Goal: Information Seeking & Learning: Learn about a topic

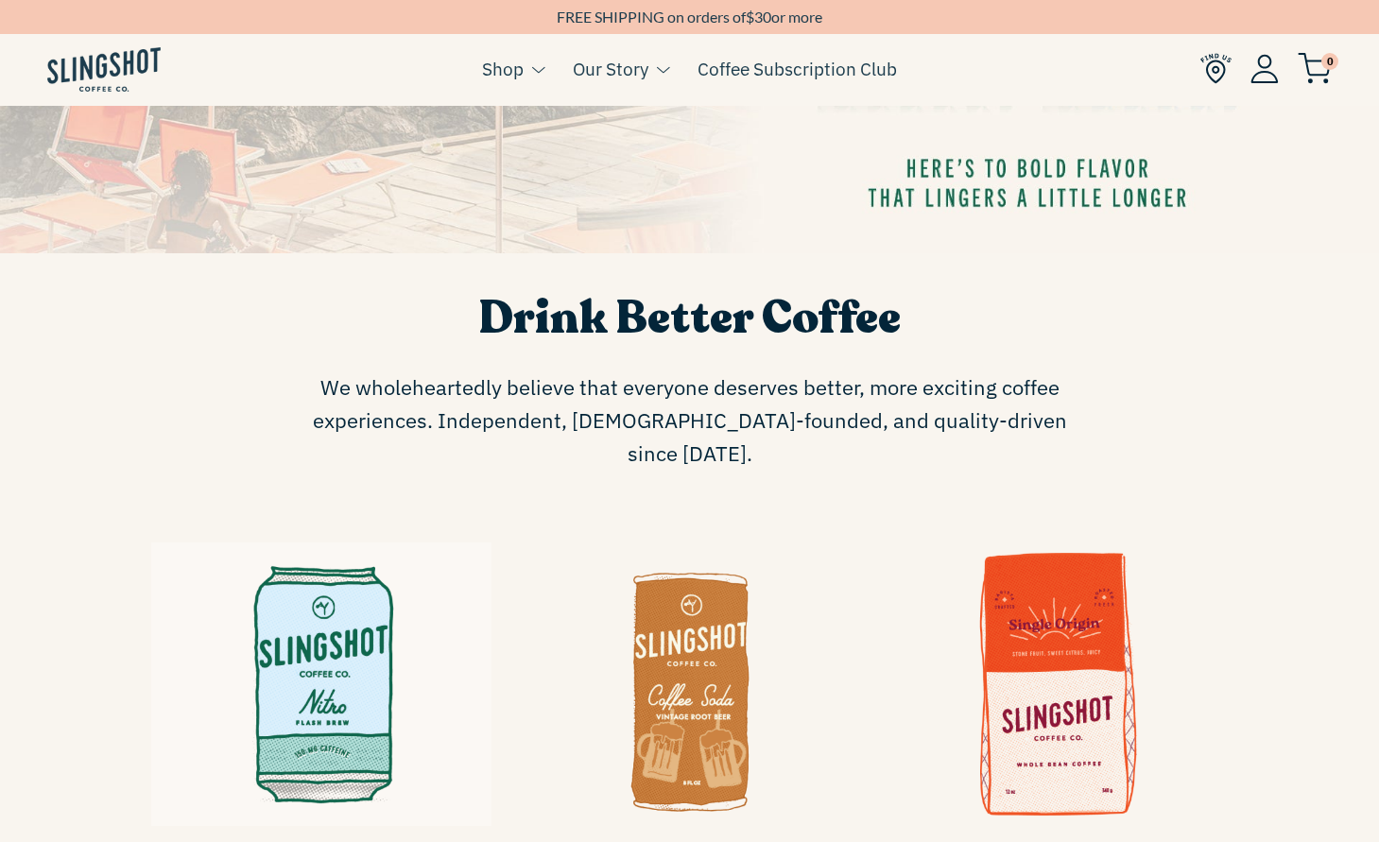
scroll to position [878, 0]
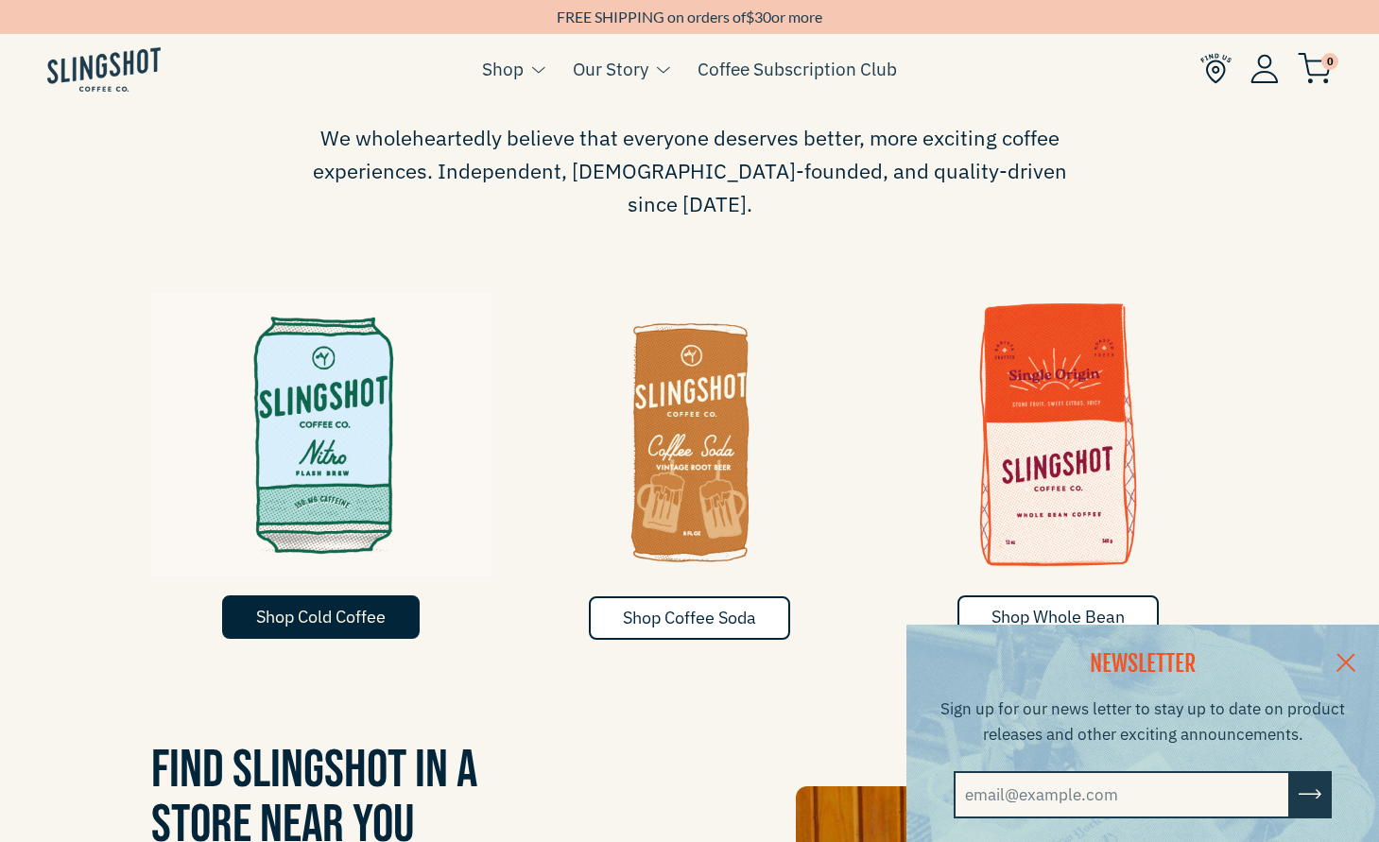
click at [349, 606] on span "Shop Cold Coffee" at bounding box center [321, 617] width 130 height 22
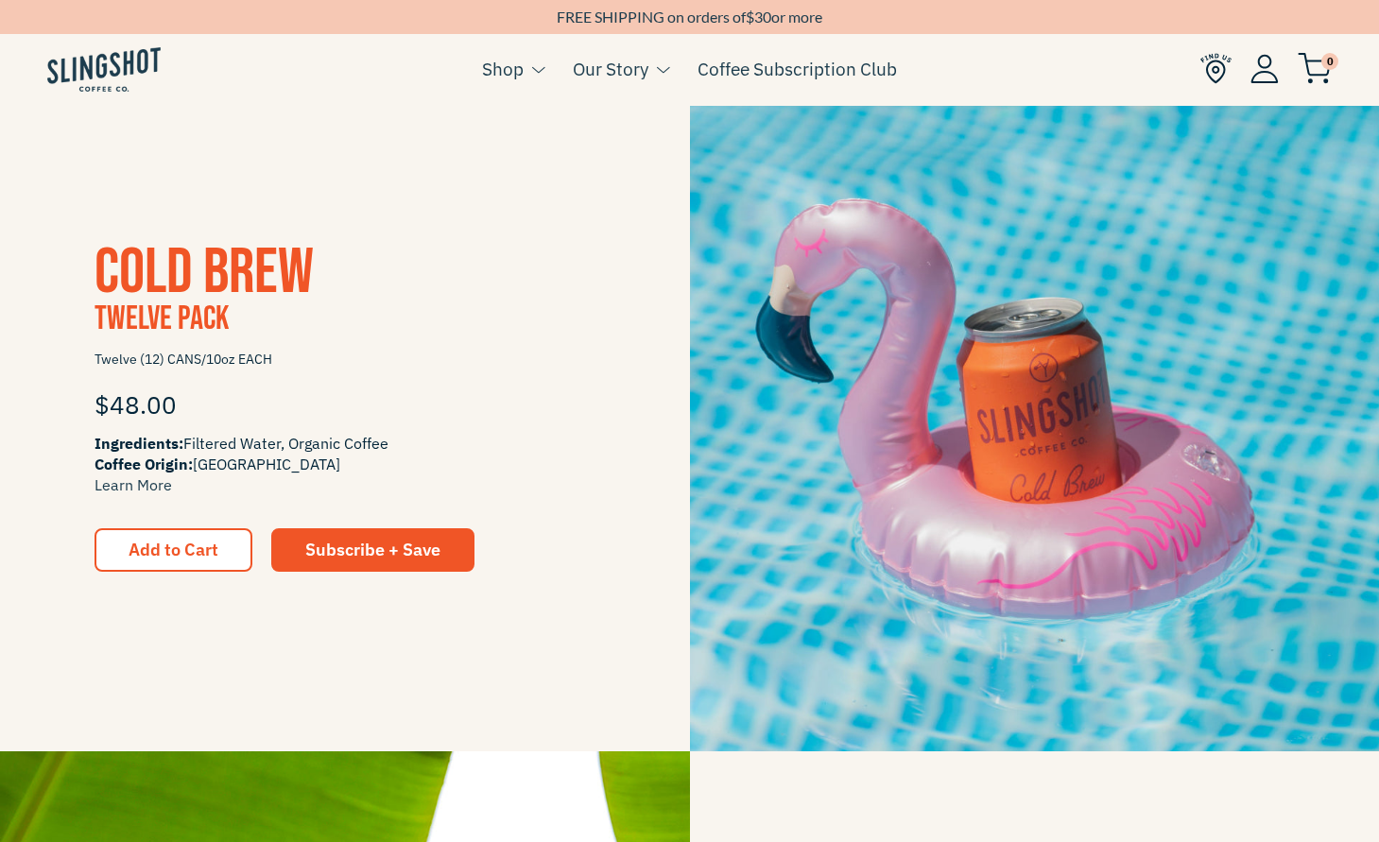
scroll to position [1771, 0]
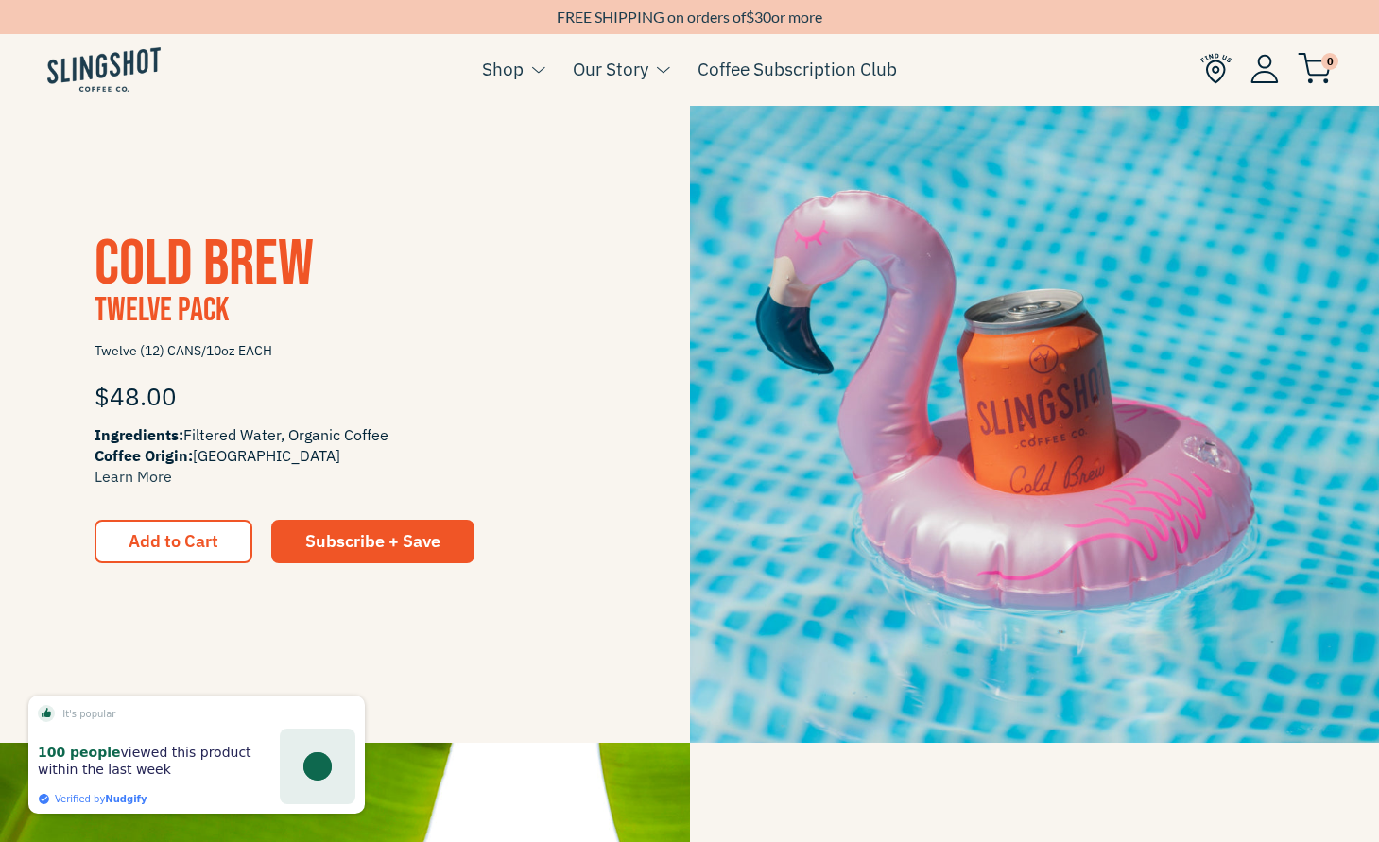
click at [208, 265] on span "Cold Brew" at bounding box center [204, 264] width 219 height 77
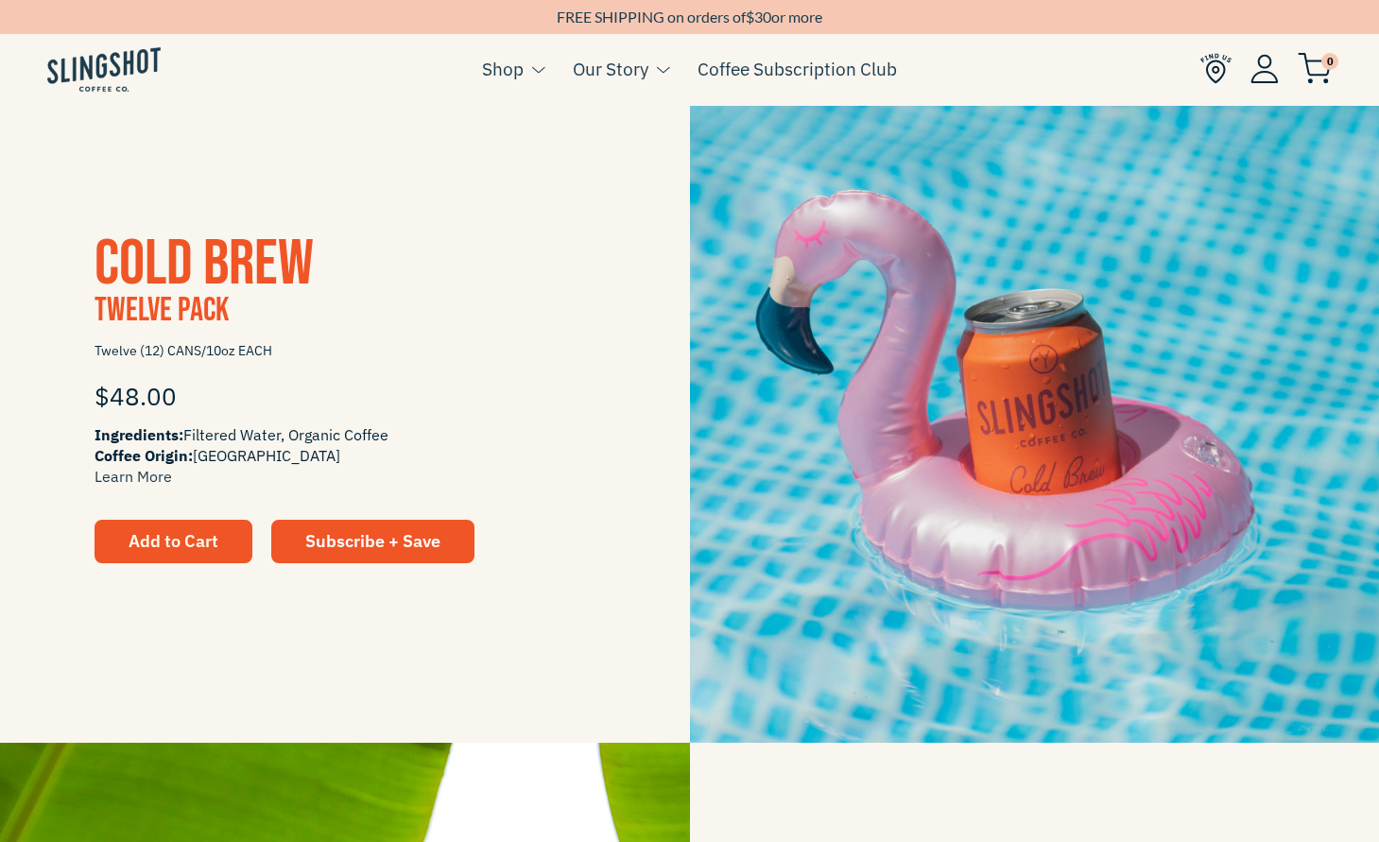
click at [151, 548] on span "Add to Cart" at bounding box center [174, 541] width 90 height 22
click at [185, 432] on span "Ingredients: Filtered Water, Organic Coffee Coffee Origin: Ethiopia Learn More" at bounding box center [345, 455] width 501 height 62
click at [206, 325] on span "Twelve Pack" at bounding box center [162, 310] width 134 height 41
click at [940, 449] on img at bounding box center [1035, 398] width 690 height 690
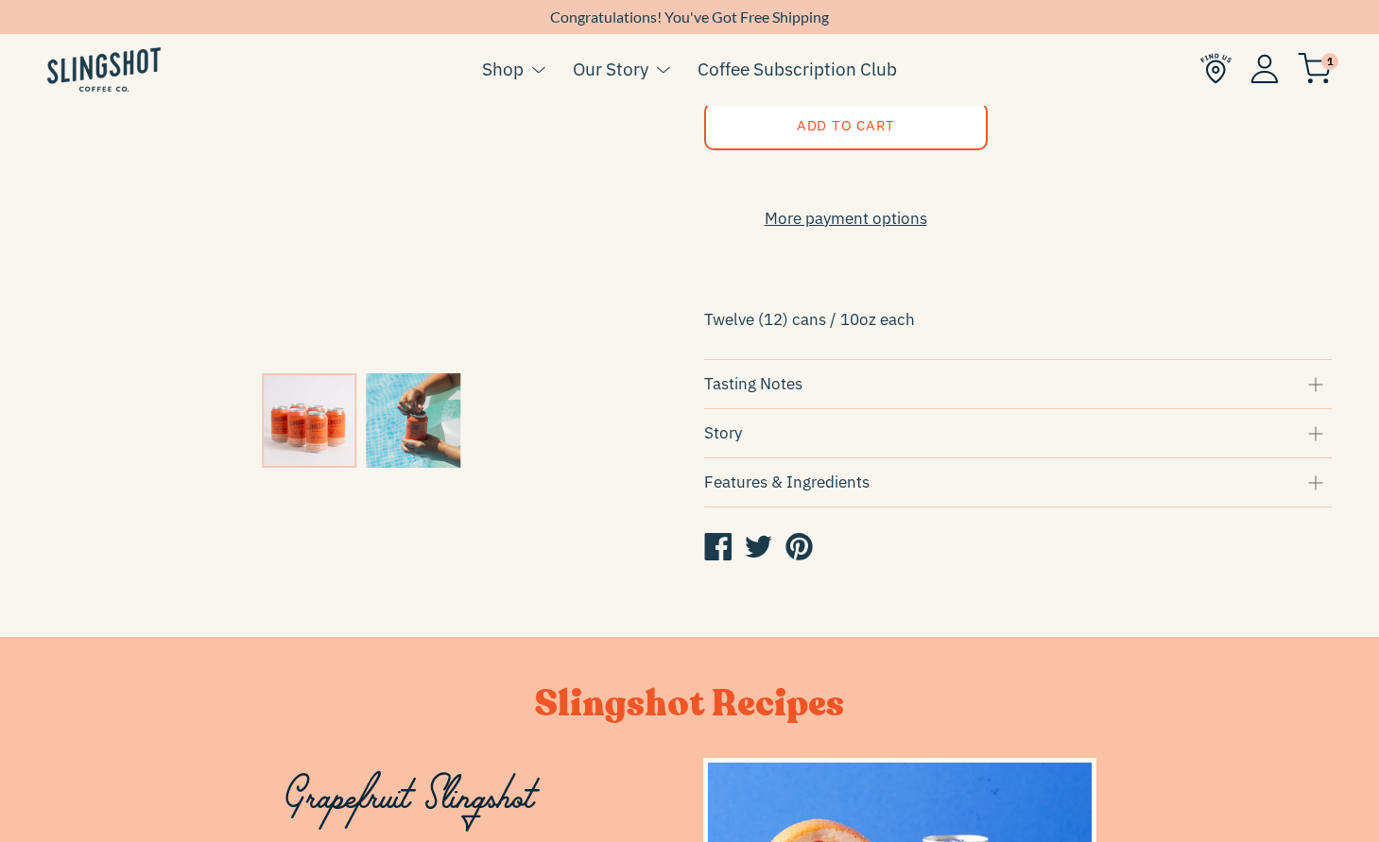
scroll to position [445, 0]
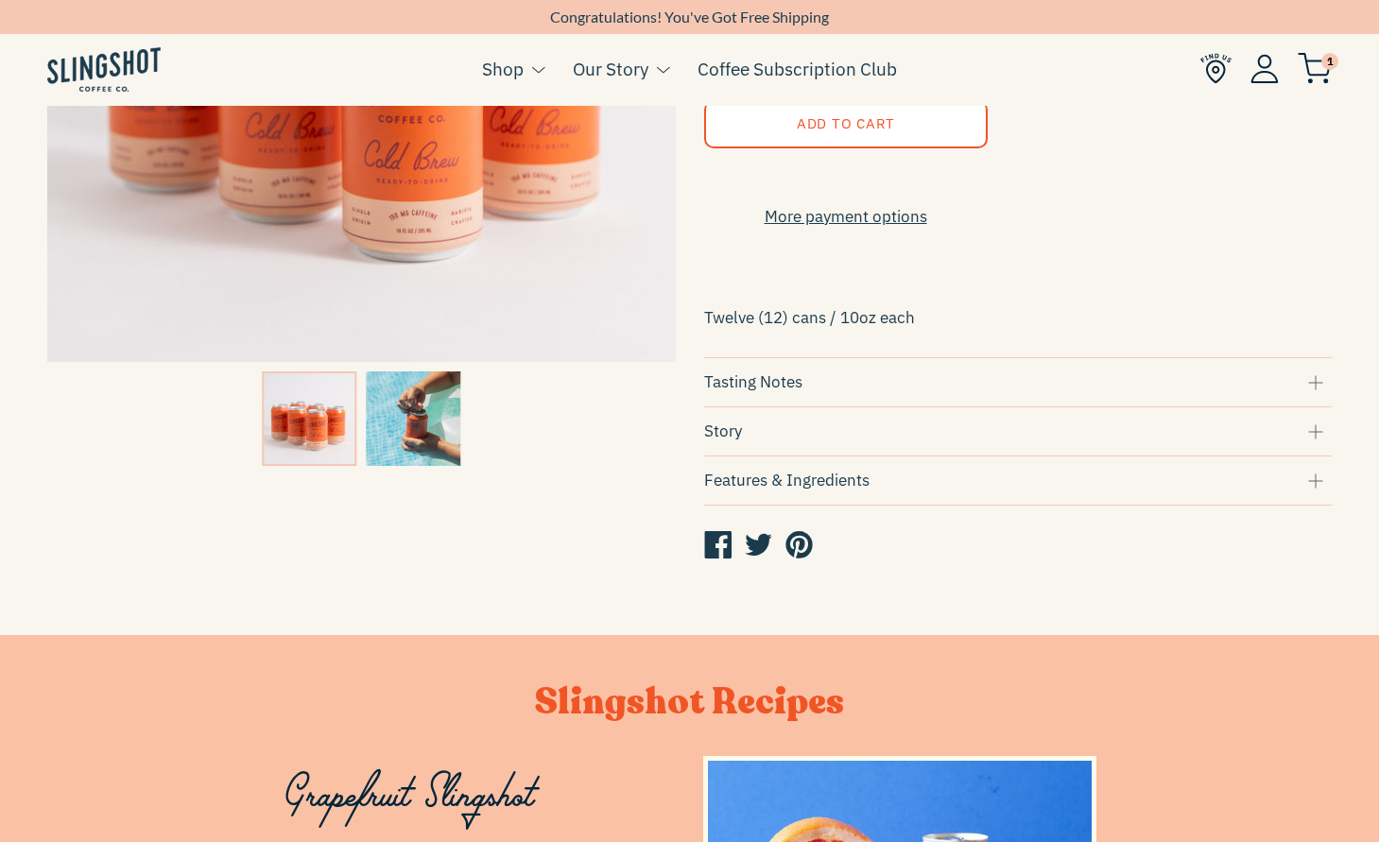
click at [792, 389] on div "Tasting Notes" at bounding box center [1018, 383] width 629 height 26
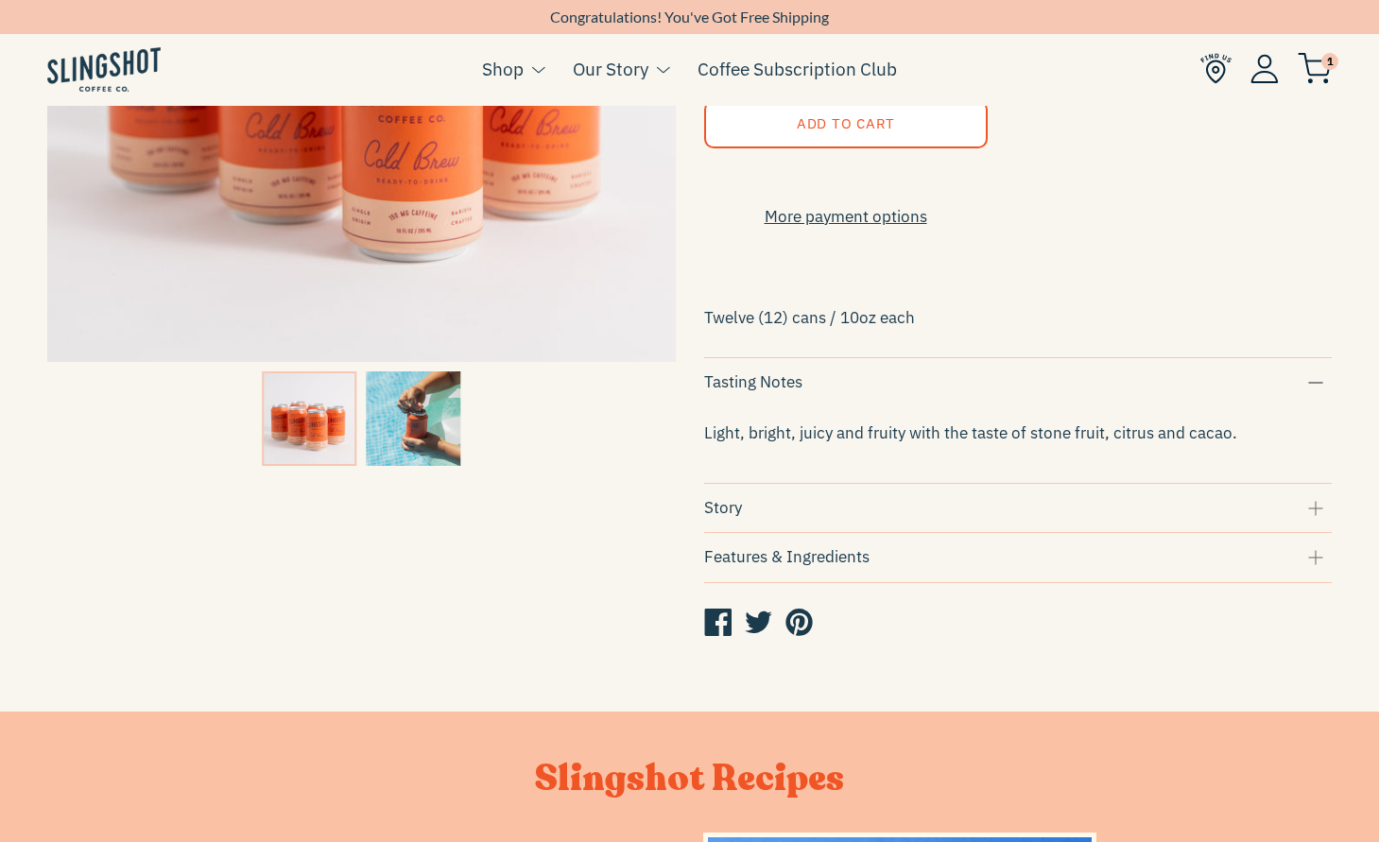
click at [778, 446] on p "Light, bright, juicy and fruity with the taste of stone fruit, citrus and cacao." at bounding box center [1018, 434] width 629 height 26
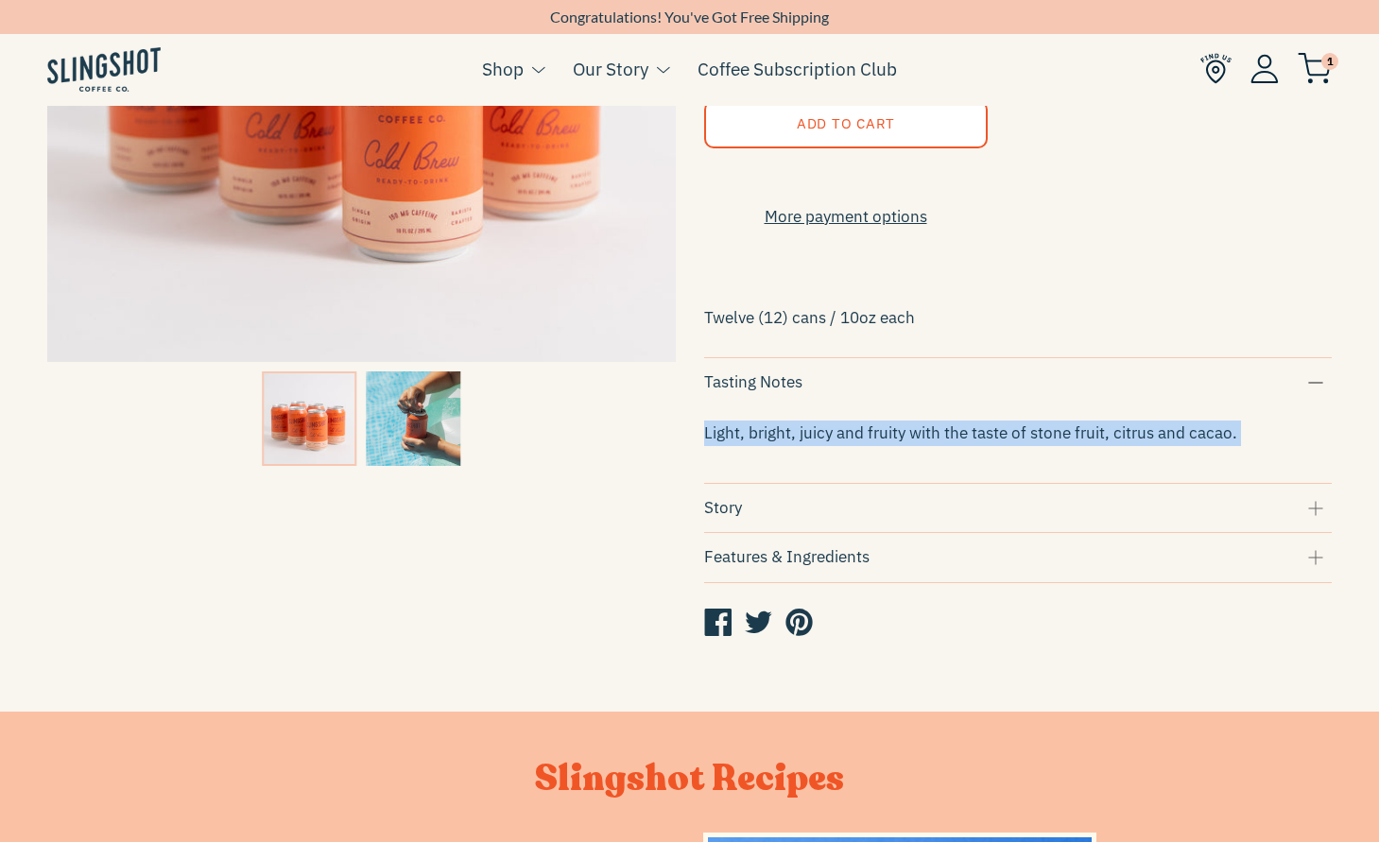
click at [778, 446] on p "Light, bright, juicy and fruity with the taste of stone fruit, citrus and cacao." at bounding box center [1018, 434] width 629 height 26
copy div "Light, bright, juicy and fruity with the taste of stone fruit, citrus and cacao."
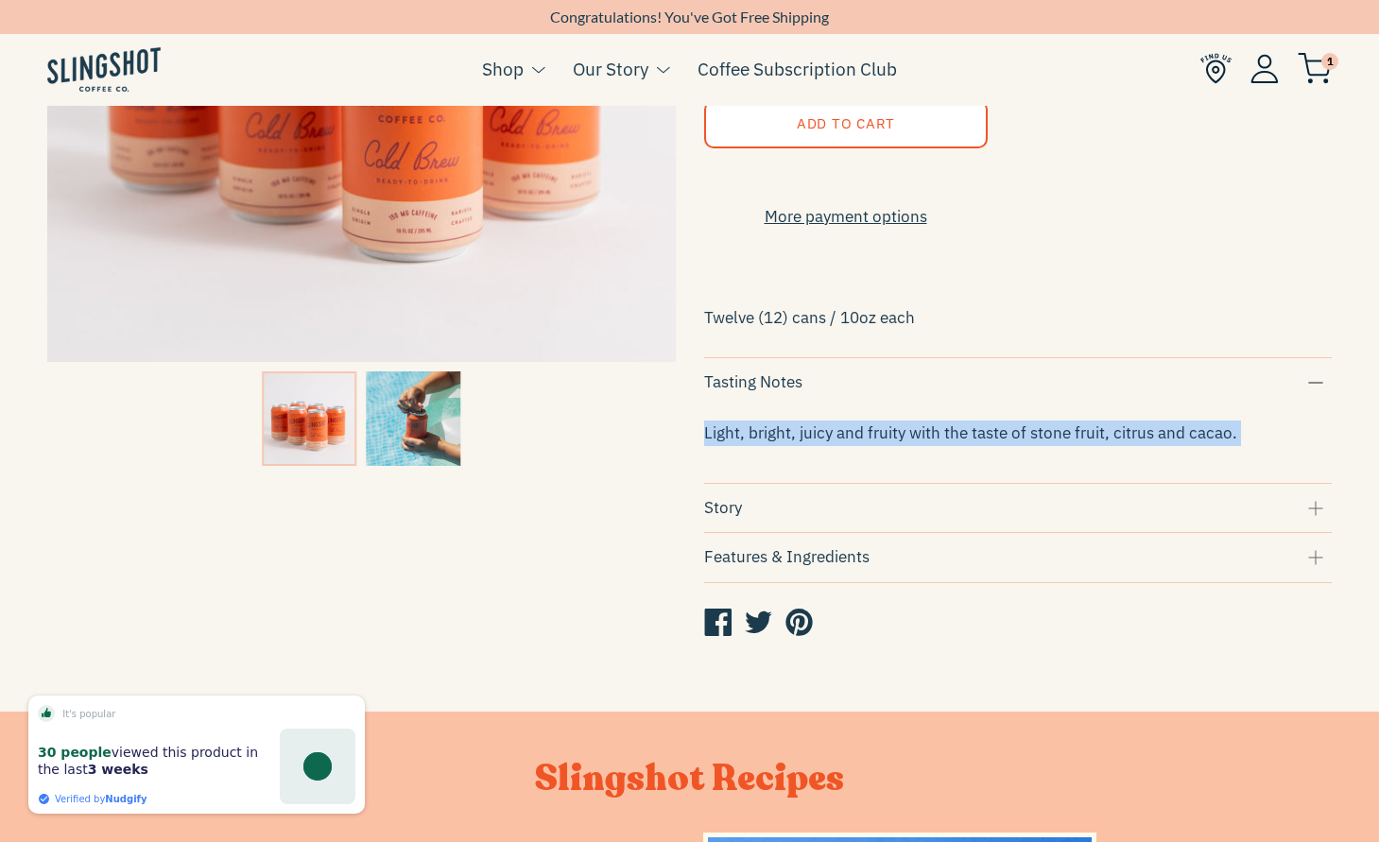
click at [786, 521] on div "Story" at bounding box center [1018, 508] width 629 height 26
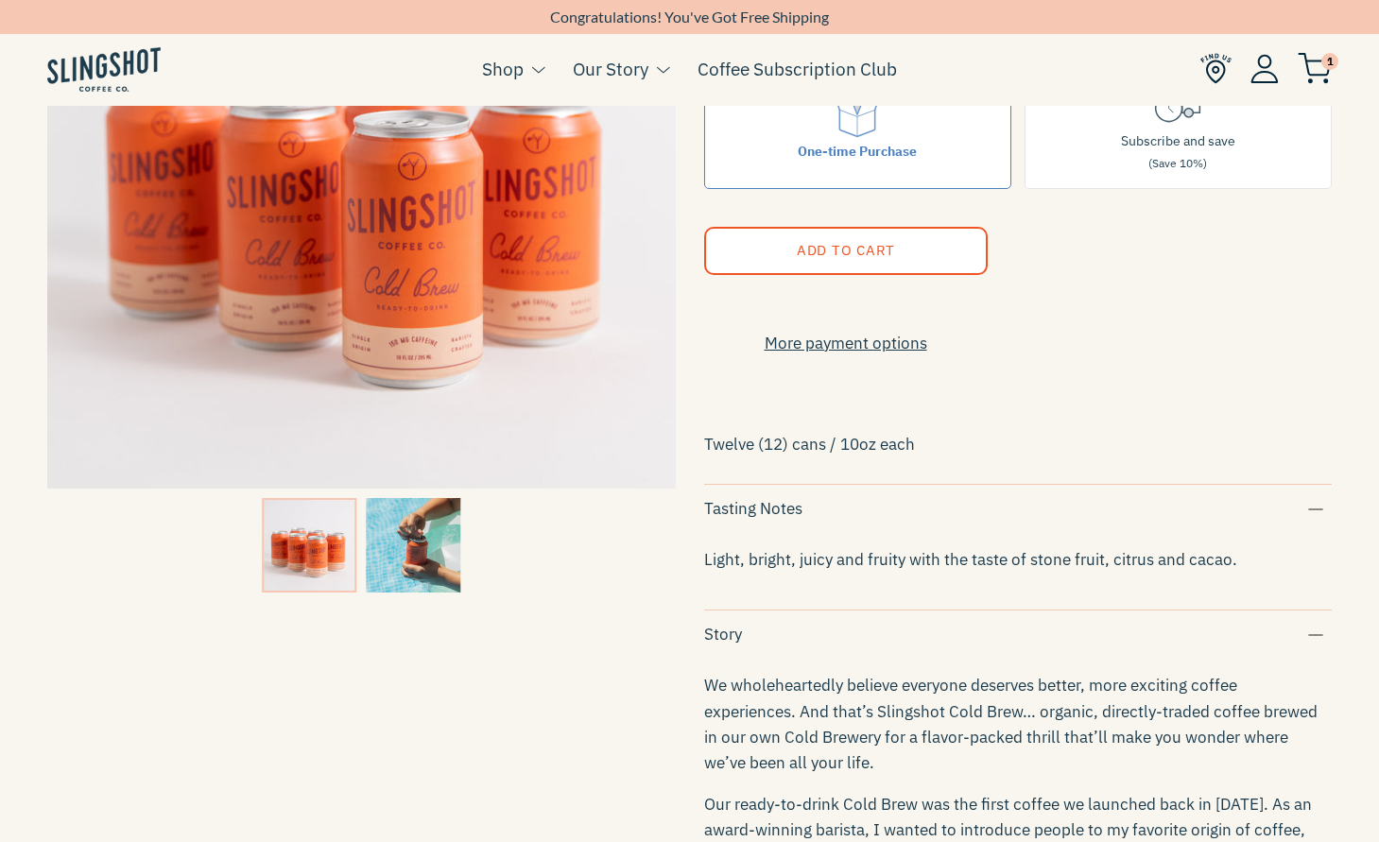
scroll to position [0, 0]
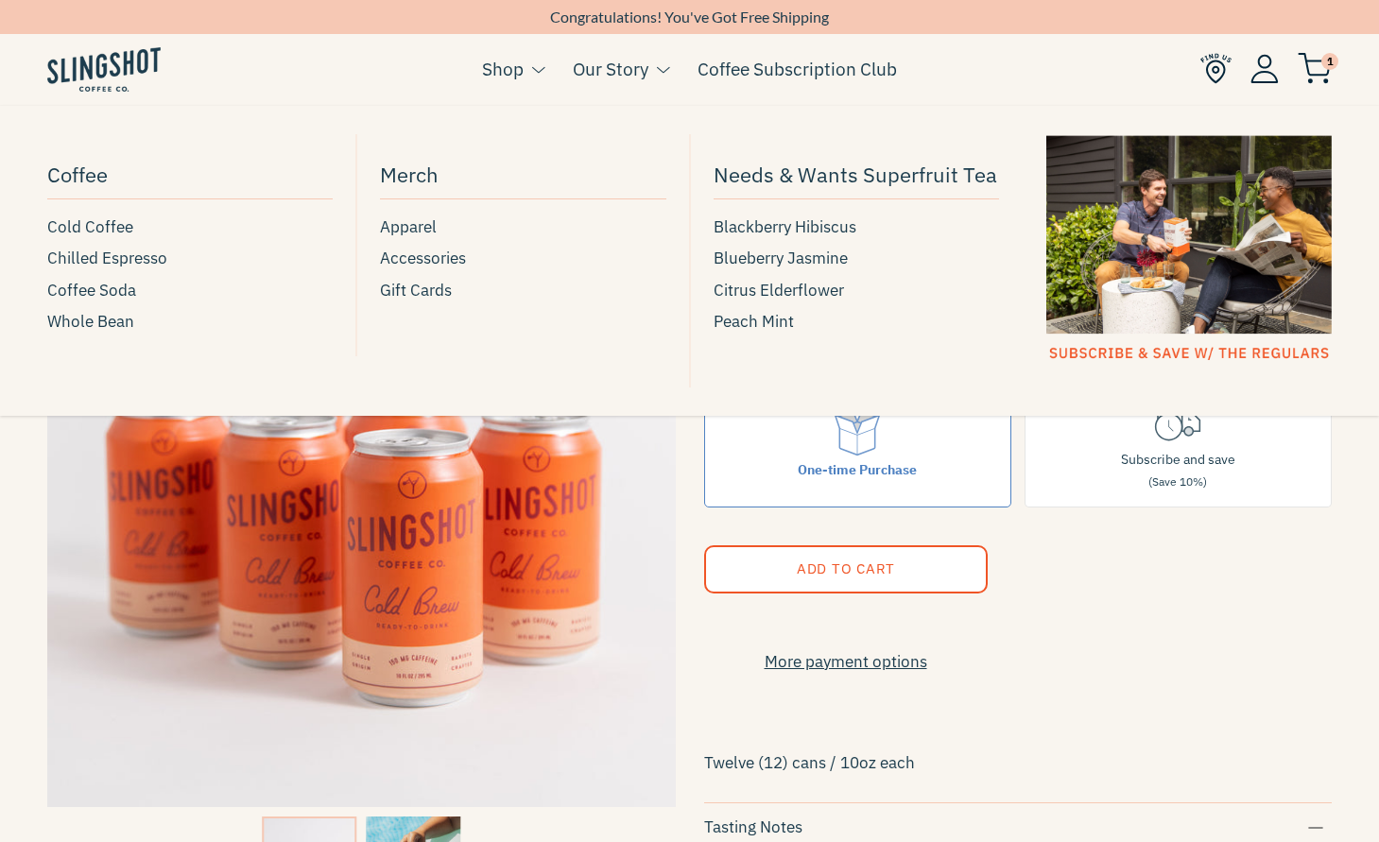
click at [521, 75] on link "Shop" at bounding box center [503, 69] width 42 height 28
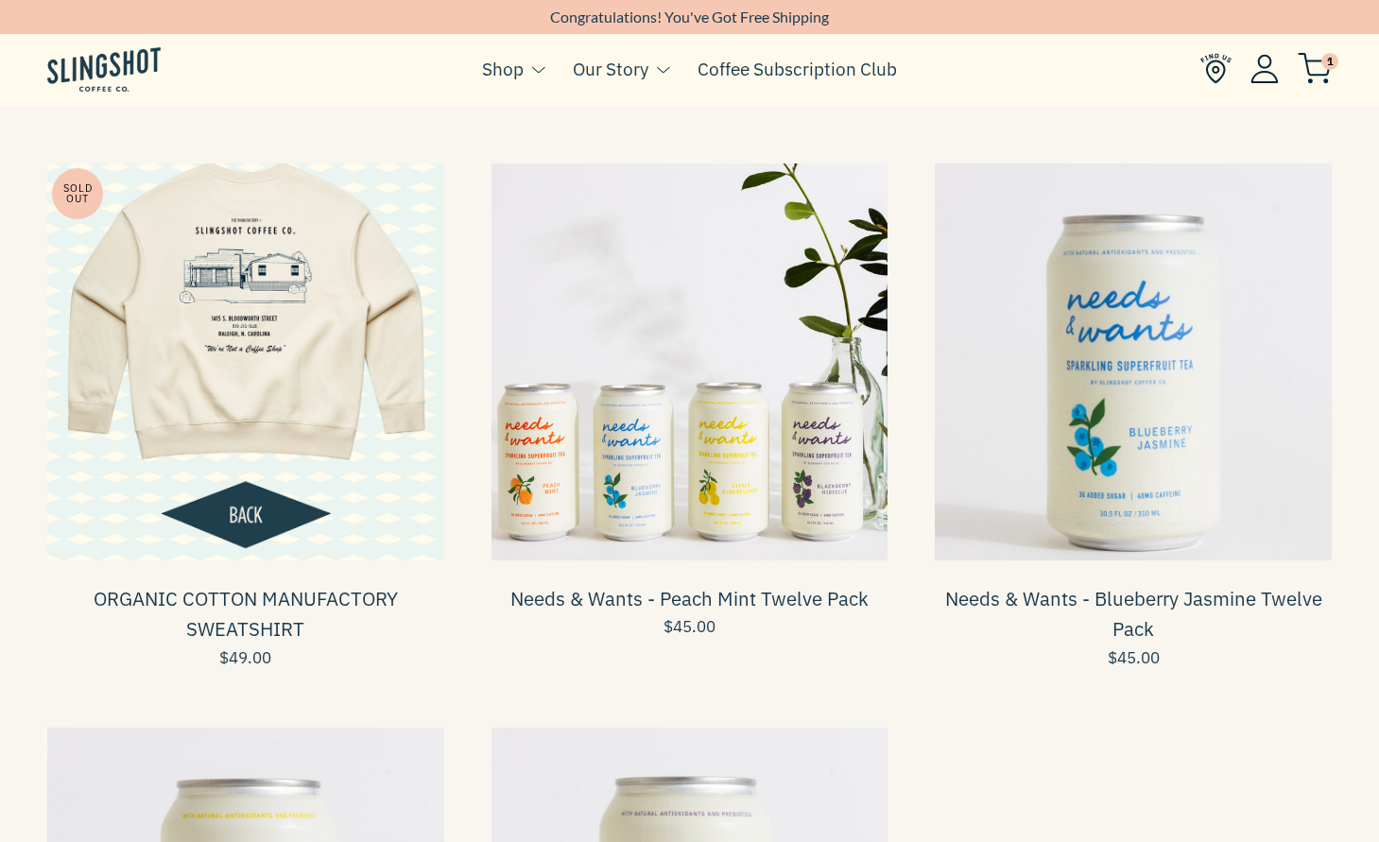
scroll to position [1729, 0]
click at [801, 438] on span at bounding box center [690, 362] width 397 height 397
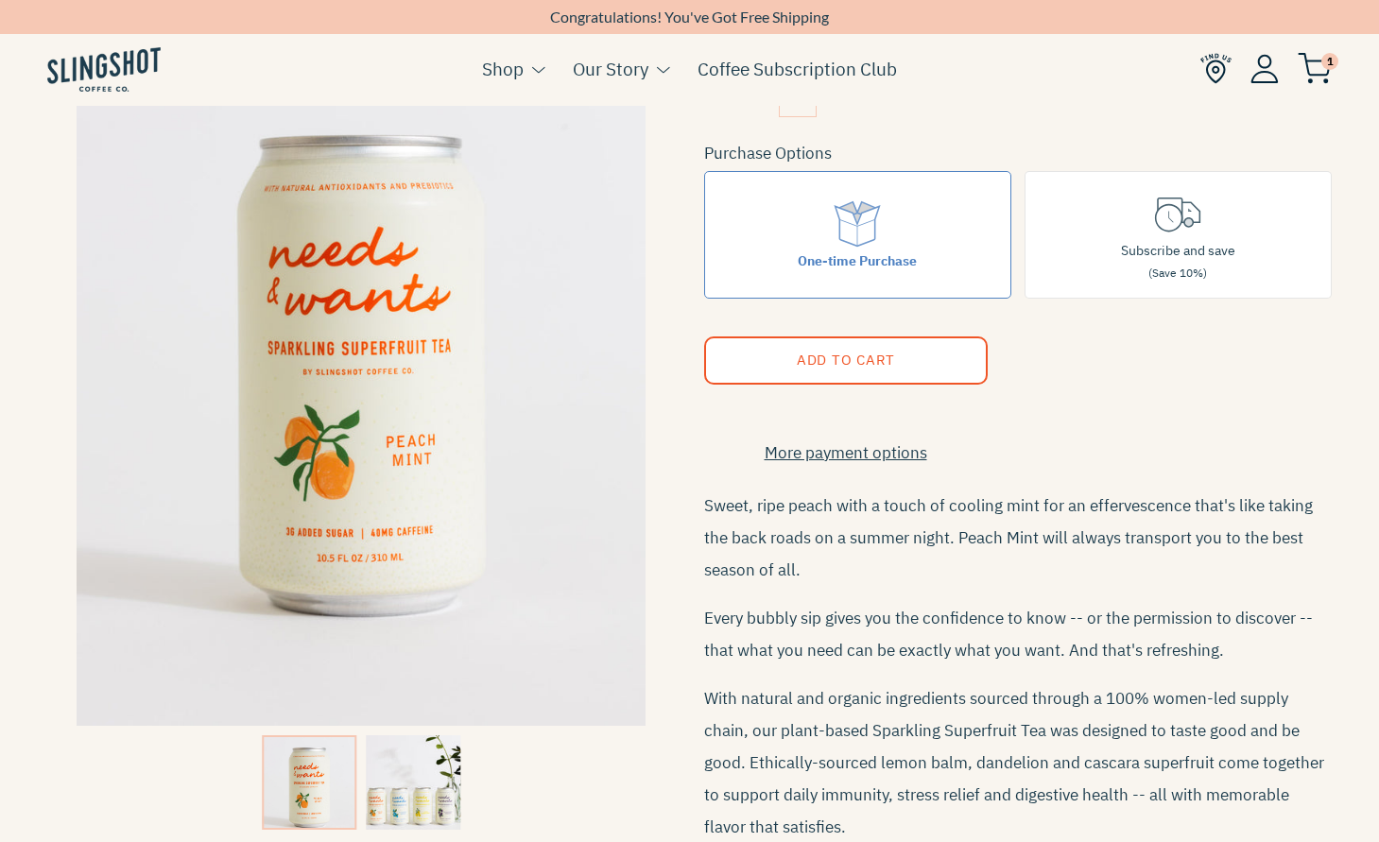
scroll to position [185, 0]
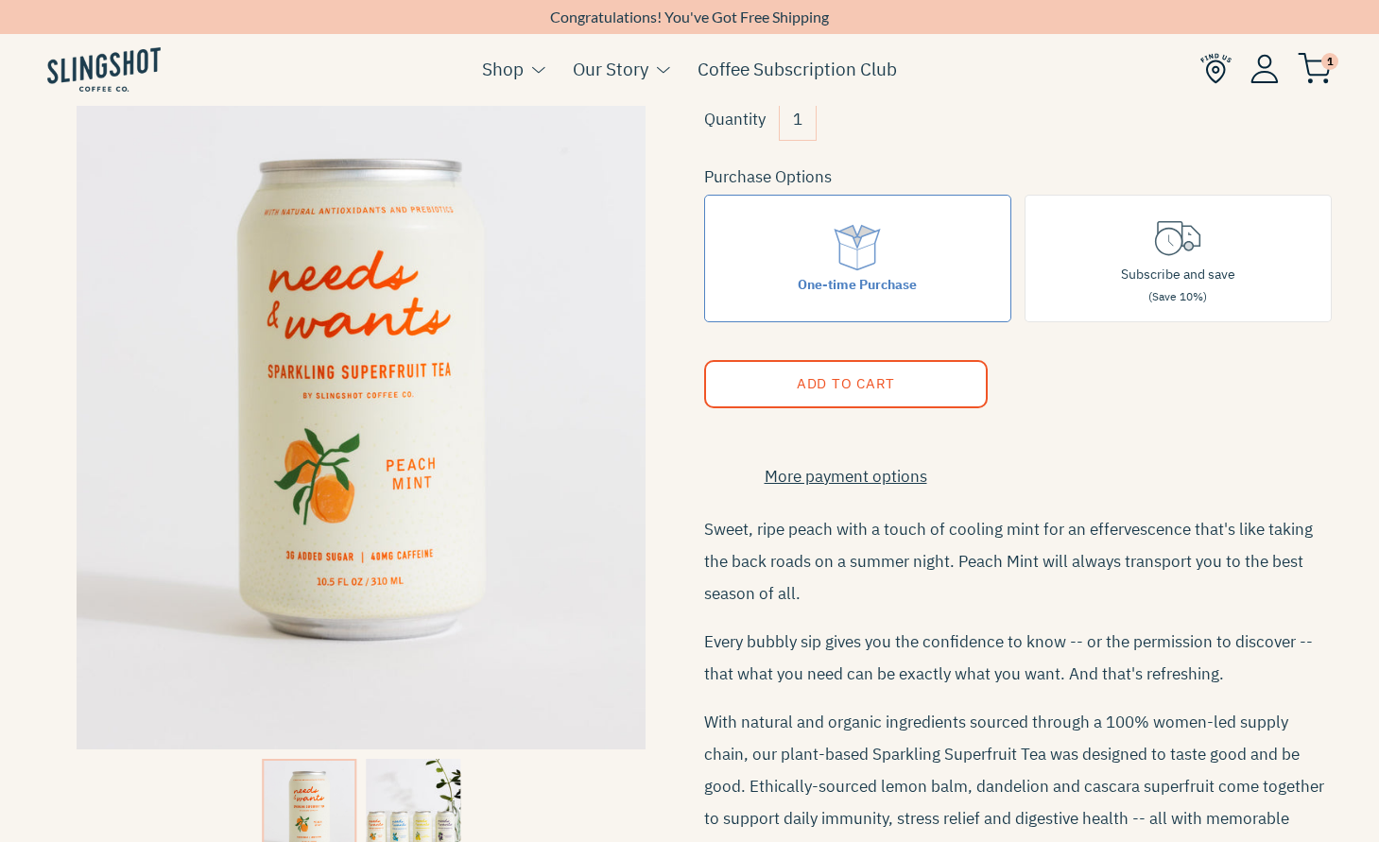
click at [112, 69] on img at bounding box center [103, 69] width 113 height 44
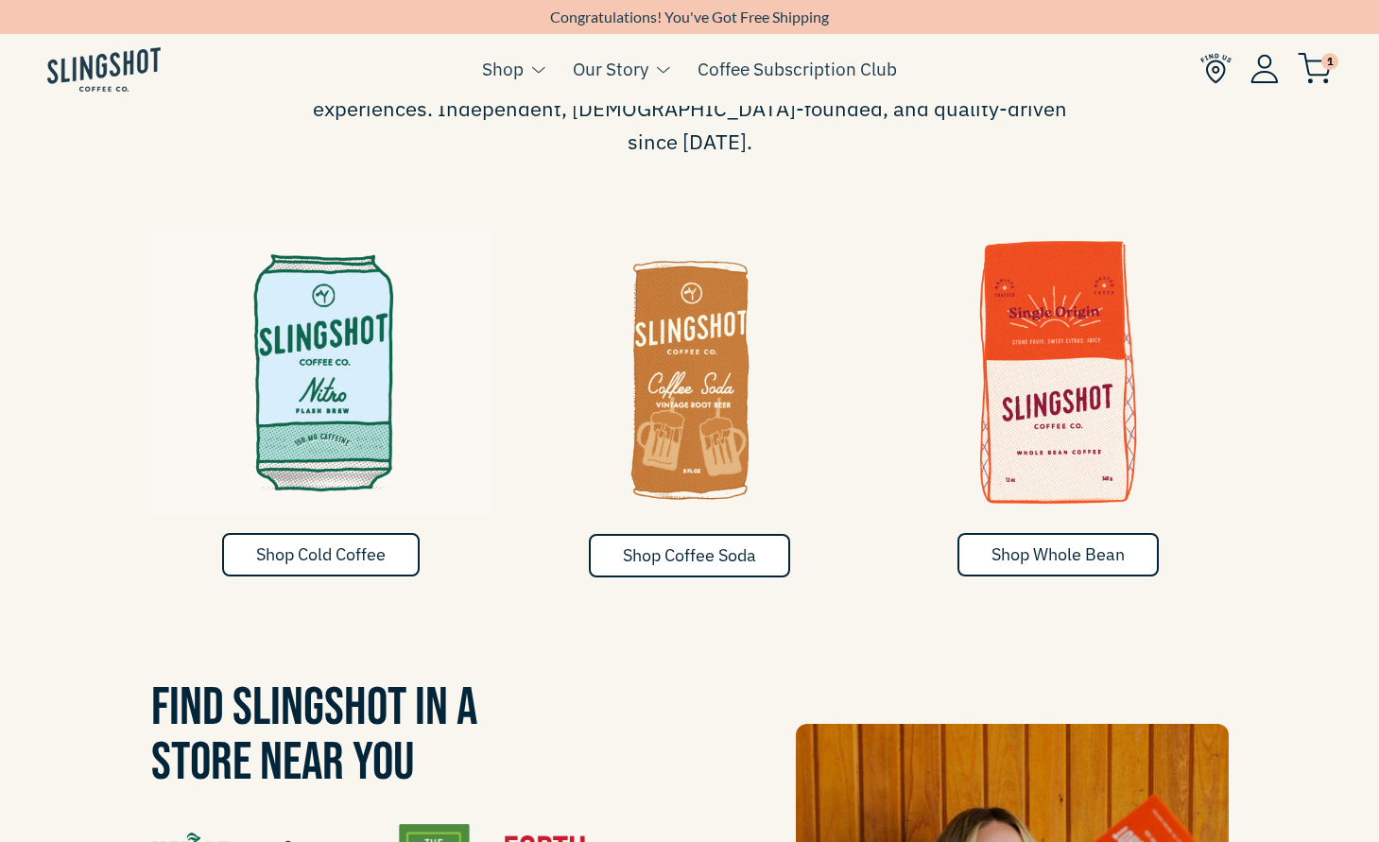
scroll to position [1091, 0]
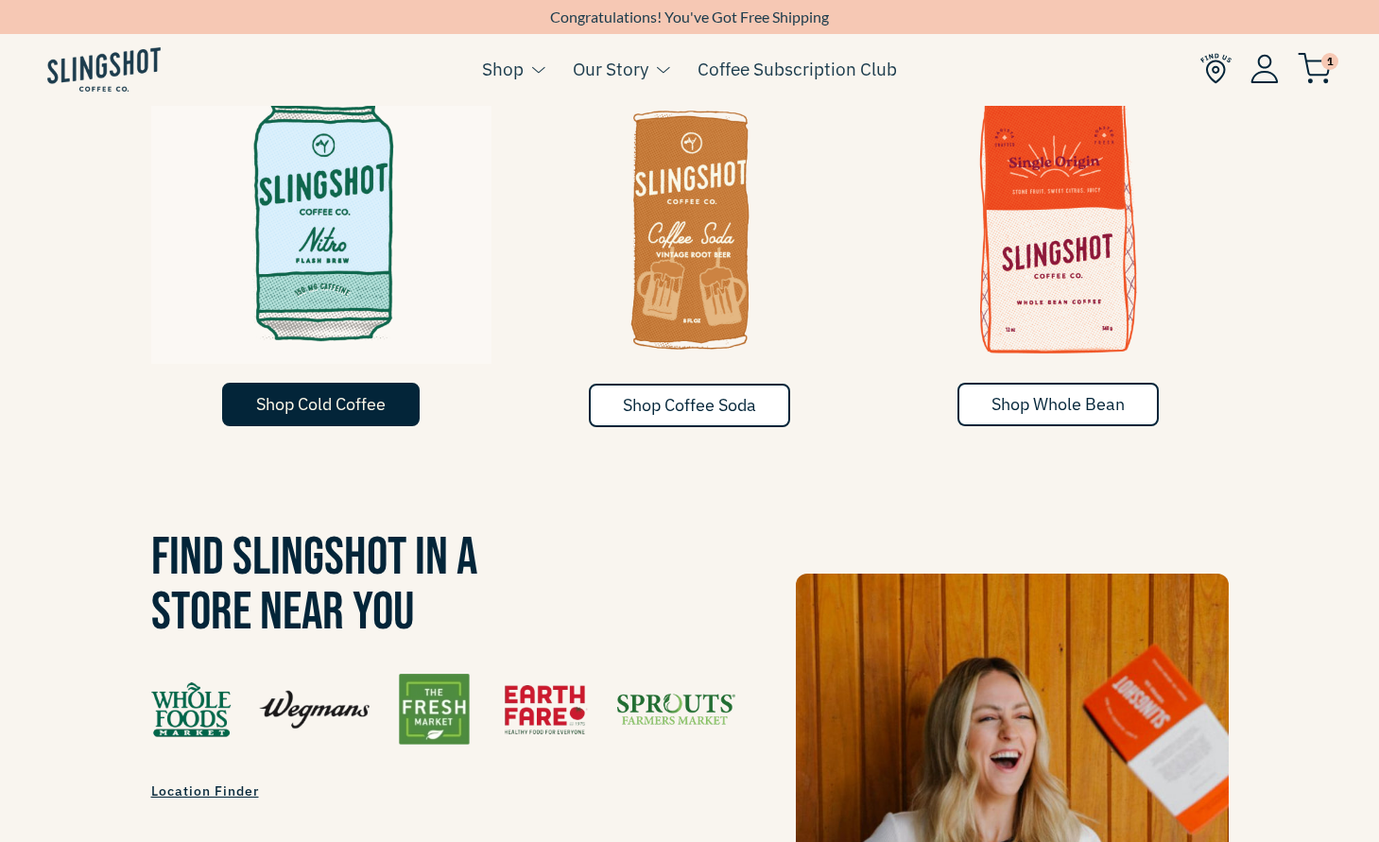
click at [383, 393] on span "Shop Cold Coffee" at bounding box center [321, 404] width 130 height 22
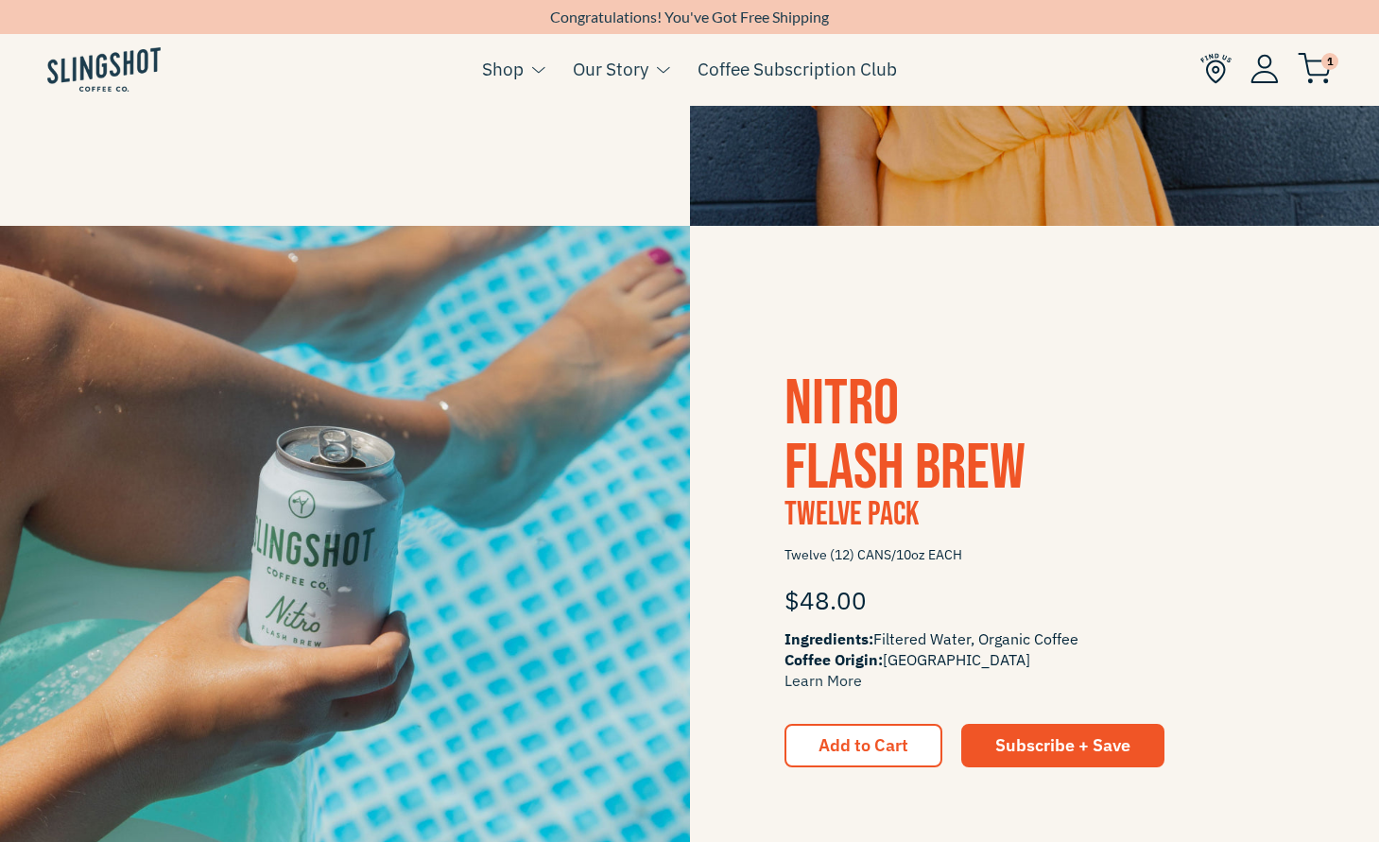
scroll to position [938, 0]
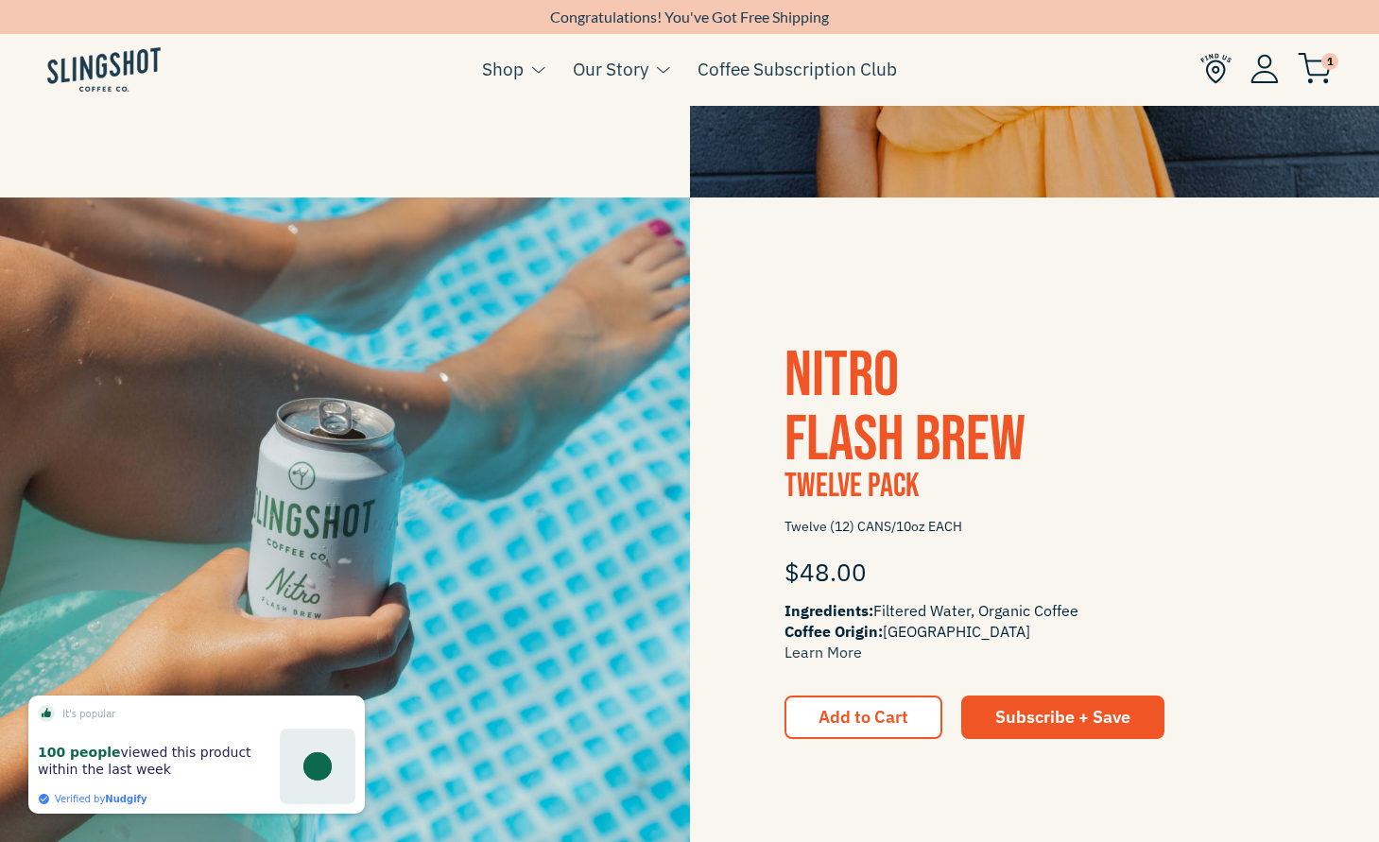
click at [1221, 58] on img at bounding box center [1216, 68] width 31 height 31
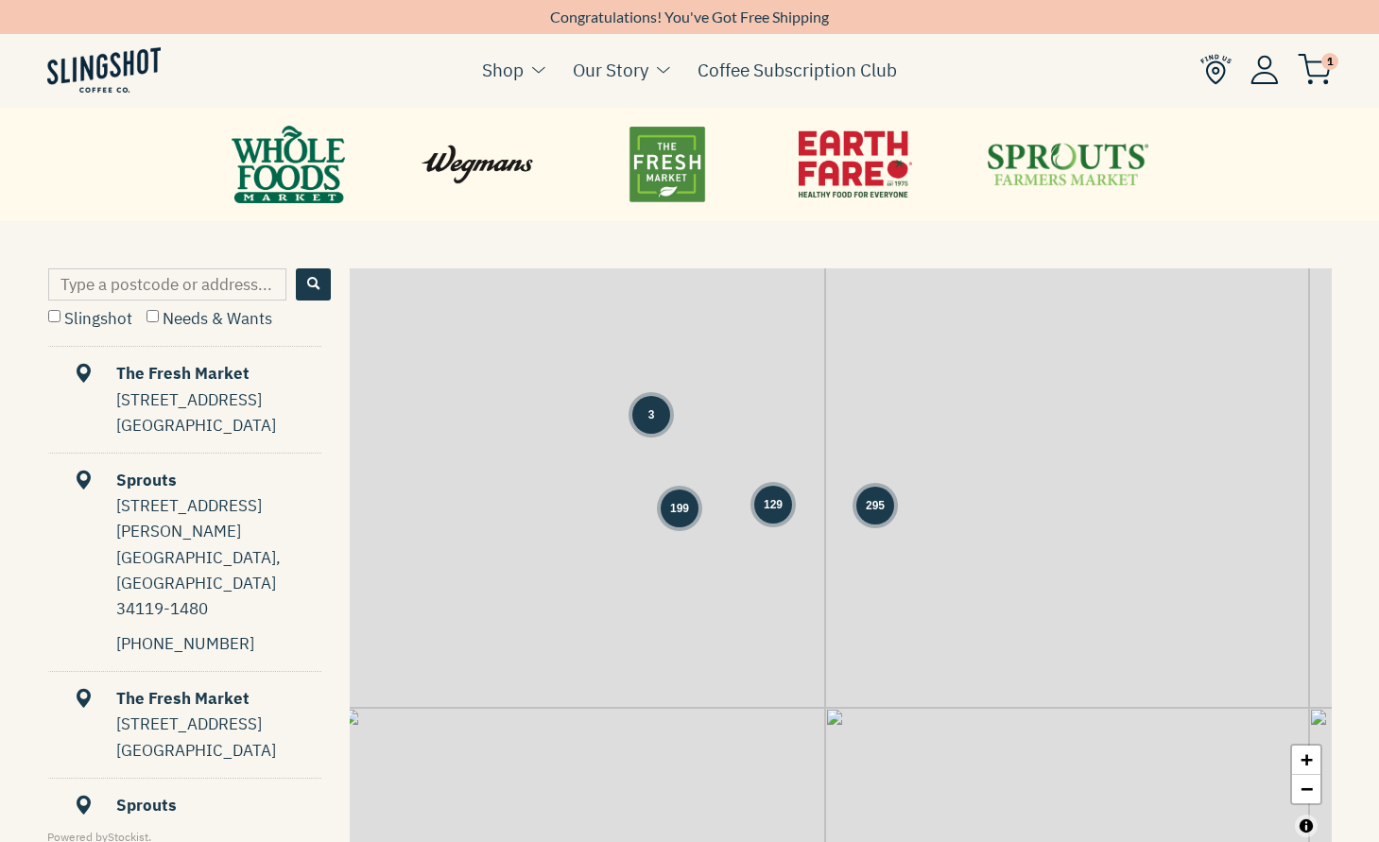
scroll to position [829, 0]
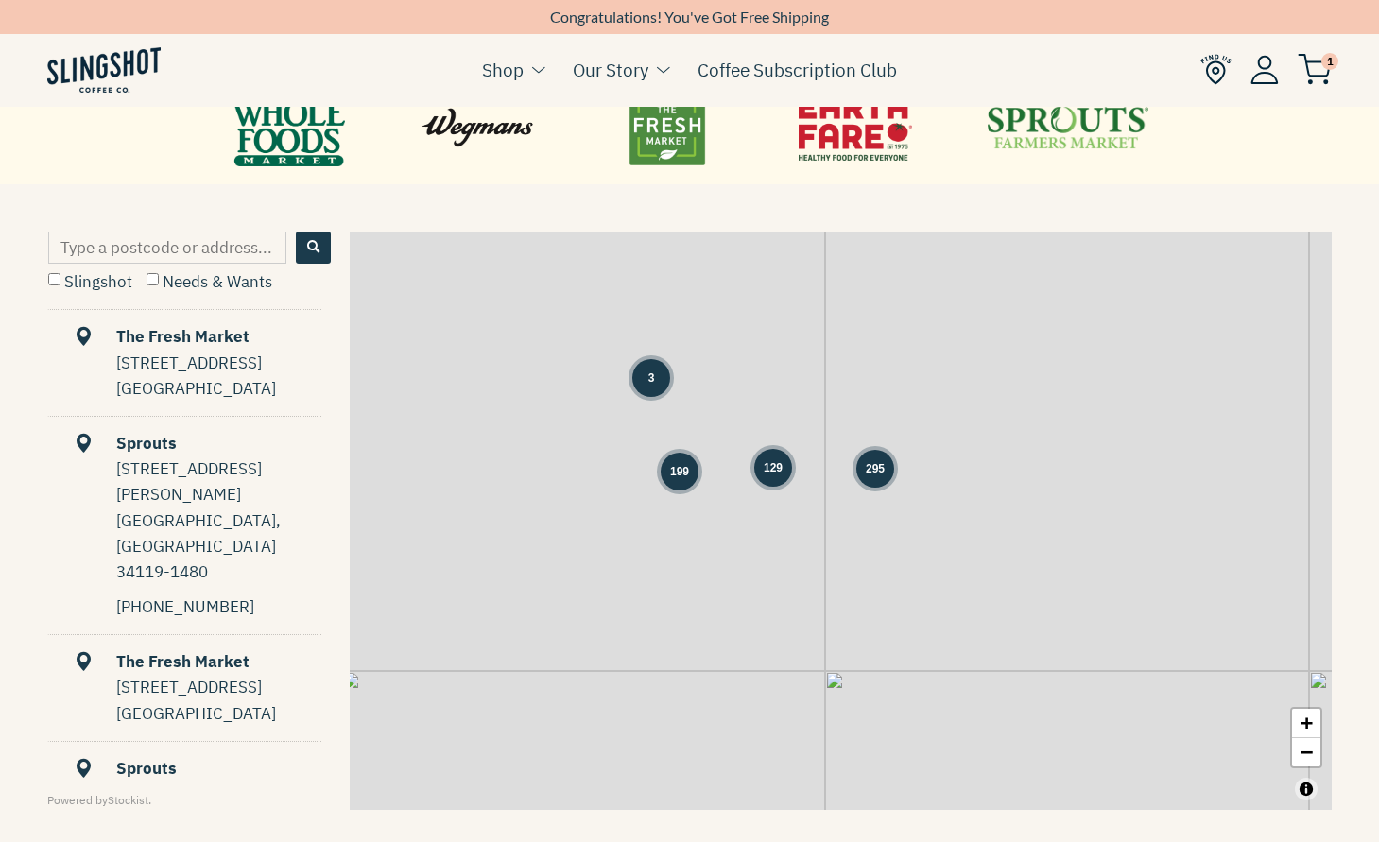
click at [100, 278] on label "Slingshot" at bounding box center [90, 281] width 84 height 21
click at [60, 278] on input "Slingshot" at bounding box center [54, 279] width 12 height 12
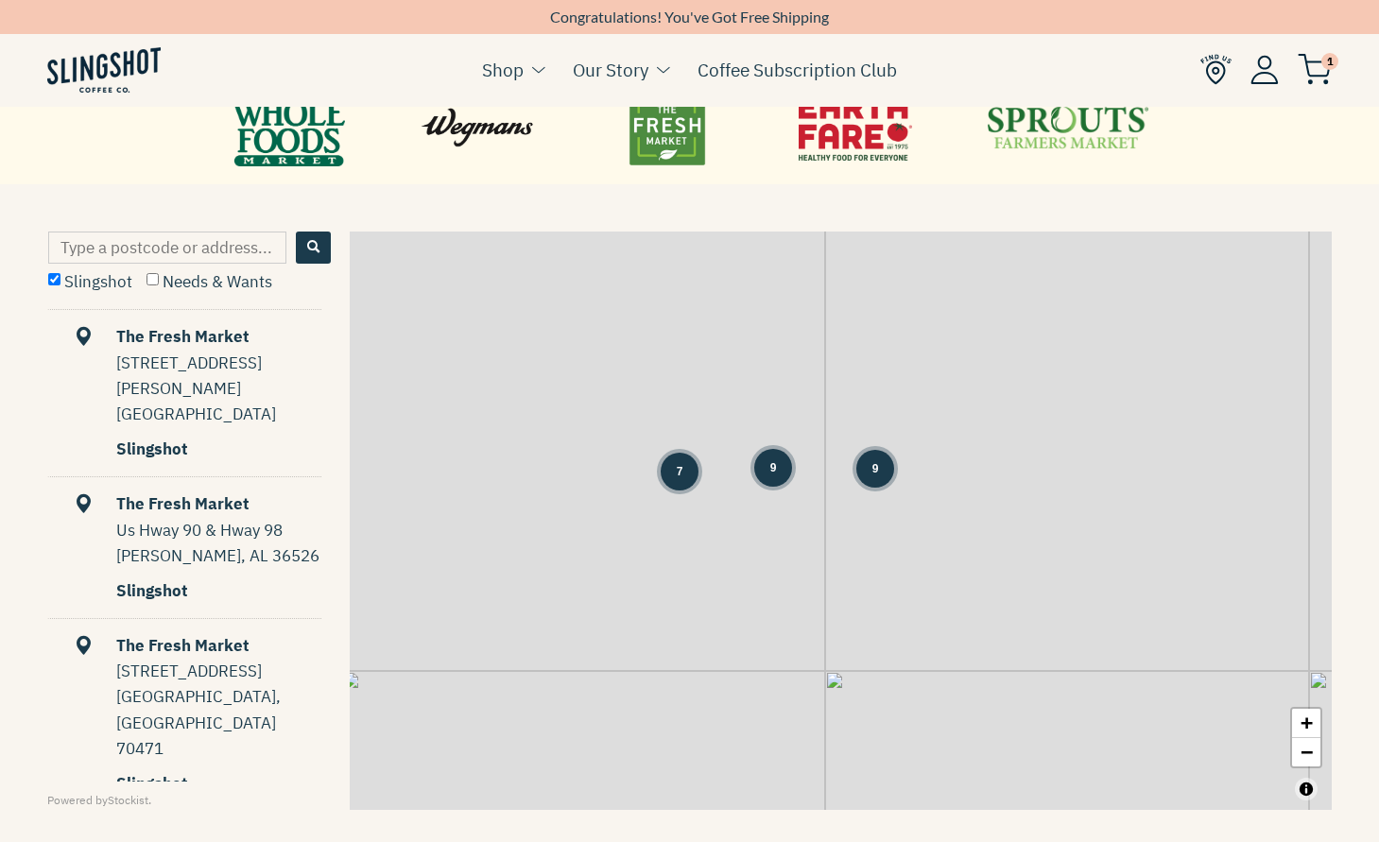
click at [189, 369] on div "3338 St Charles Avenue" at bounding box center [218, 376] width 205 height 51
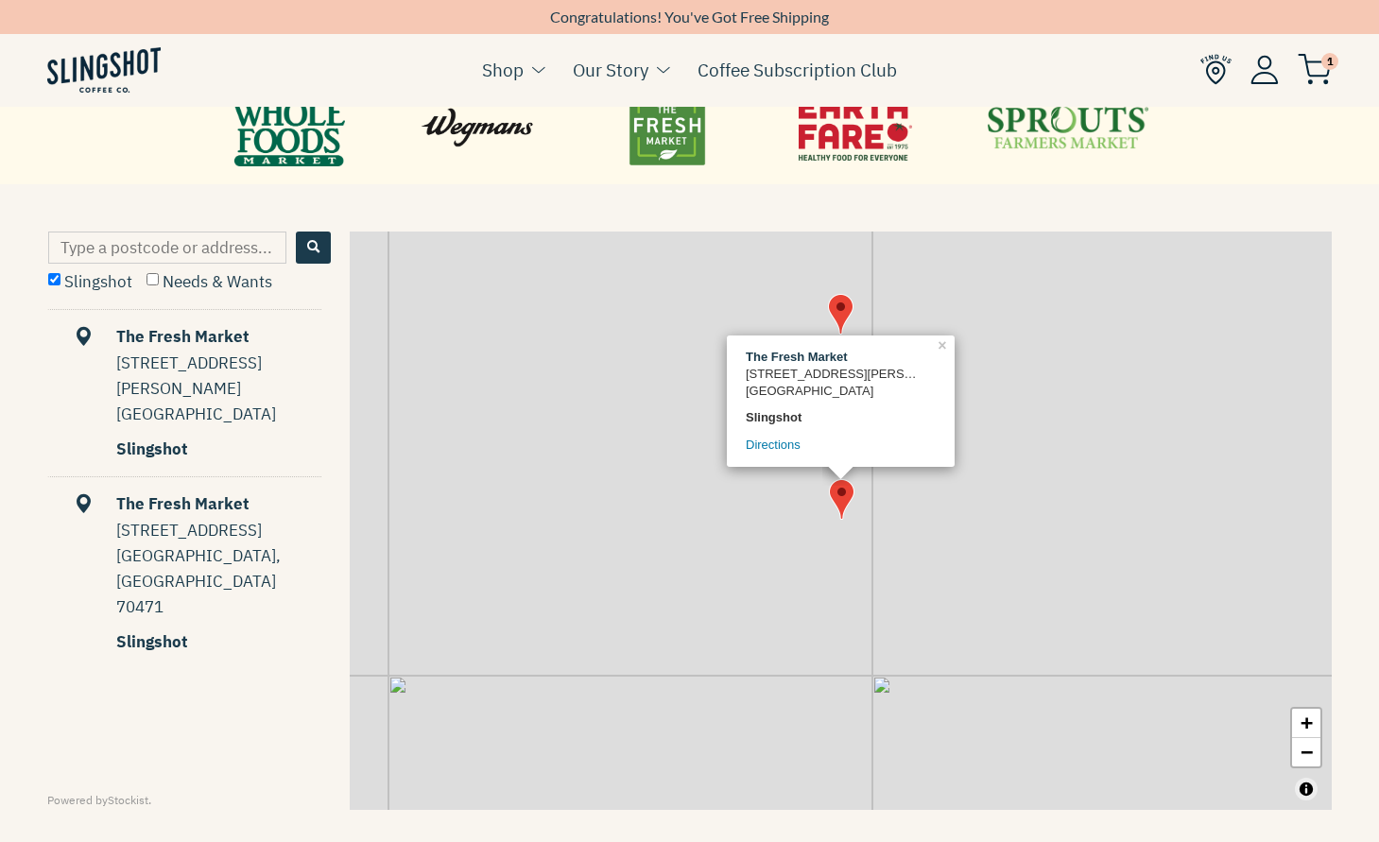
click at [162, 437] on div "Slingshot" at bounding box center [218, 450] width 205 height 26
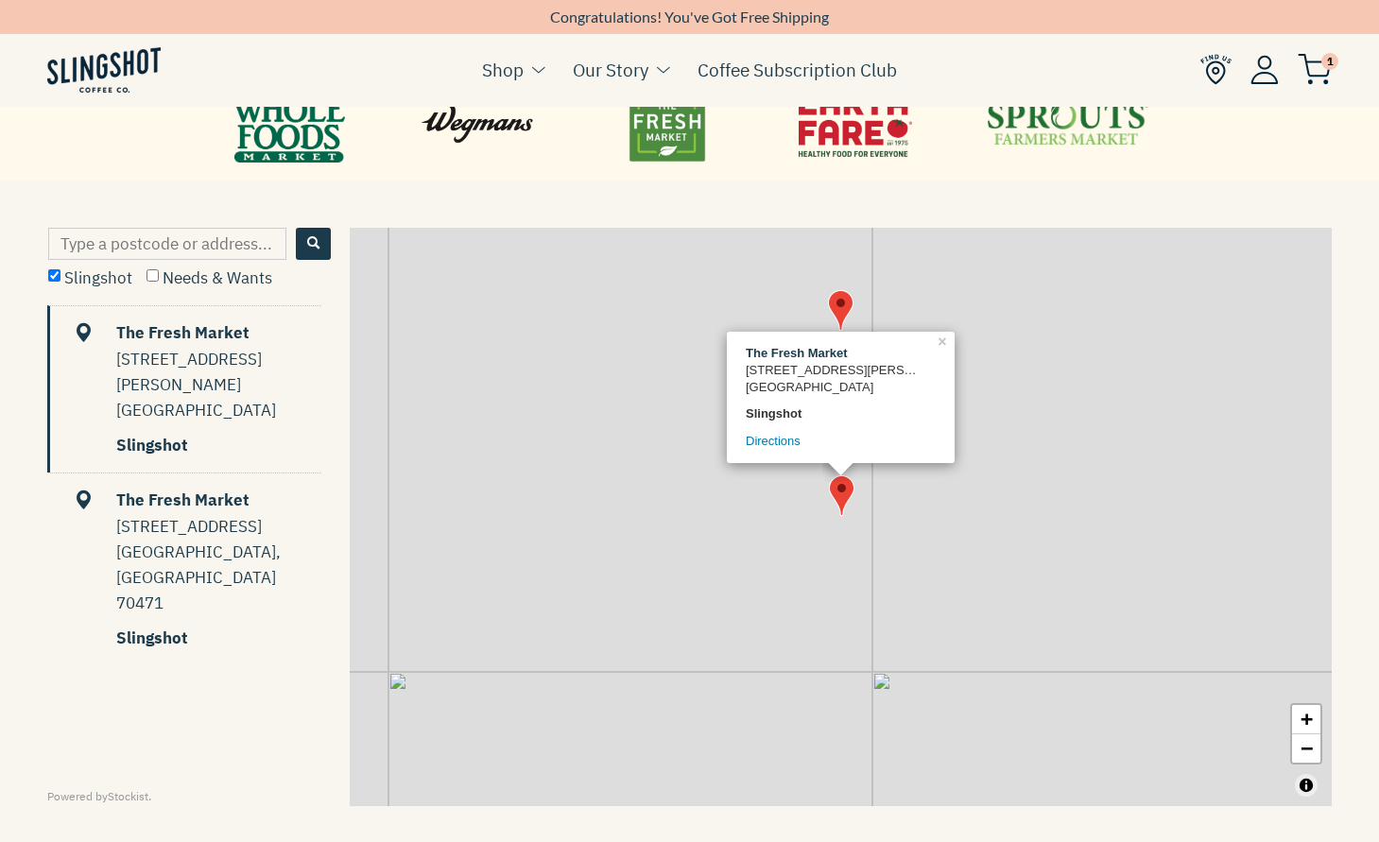
scroll to position [830, 0]
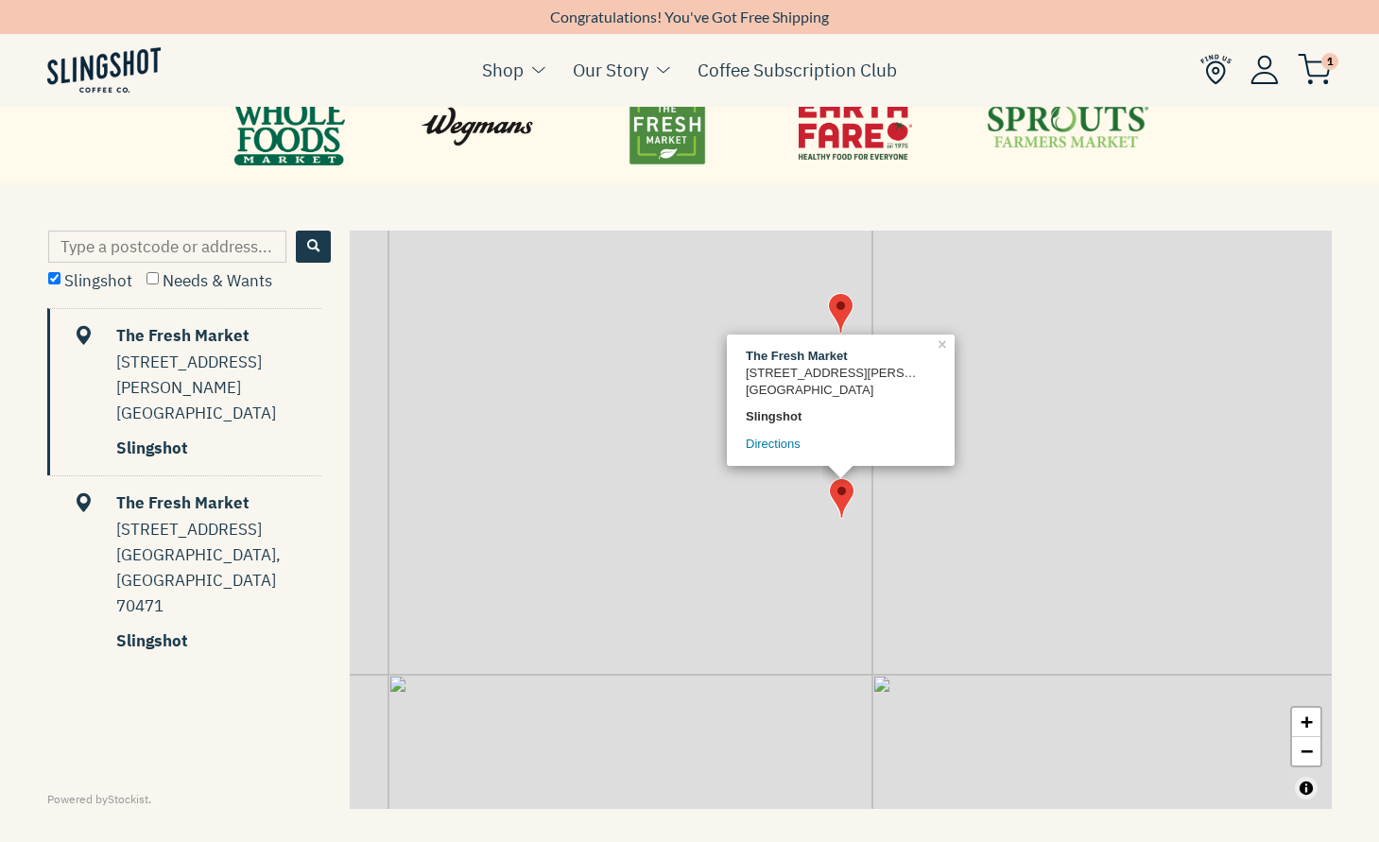
click at [101, 283] on label "Slingshot" at bounding box center [90, 280] width 84 height 21
click at [60, 283] on input "Slingshot" at bounding box center [54, 278] width 12 height 12
checkbox input "false"
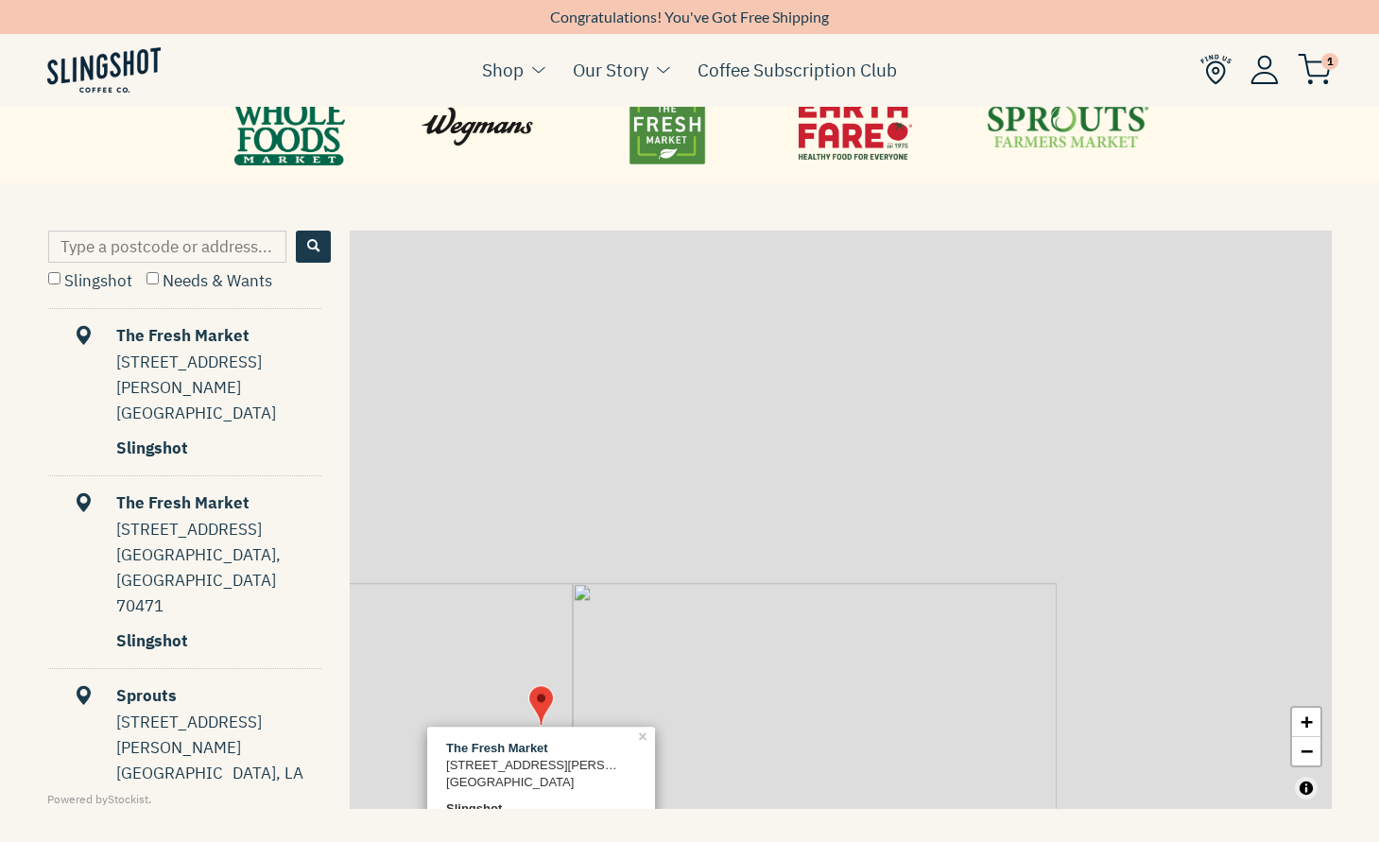
drag, startPoint x: 723, startPoint y: 336, endPoint x: 437, endPoint y: 719, distance: 478.9
click at [438, 719] on div "The Fresh Market 3338 St Charles Avenue New Orleans, LA 70115 Slingshot Directi…" at bounding box center [841, 520] width 982 height 579
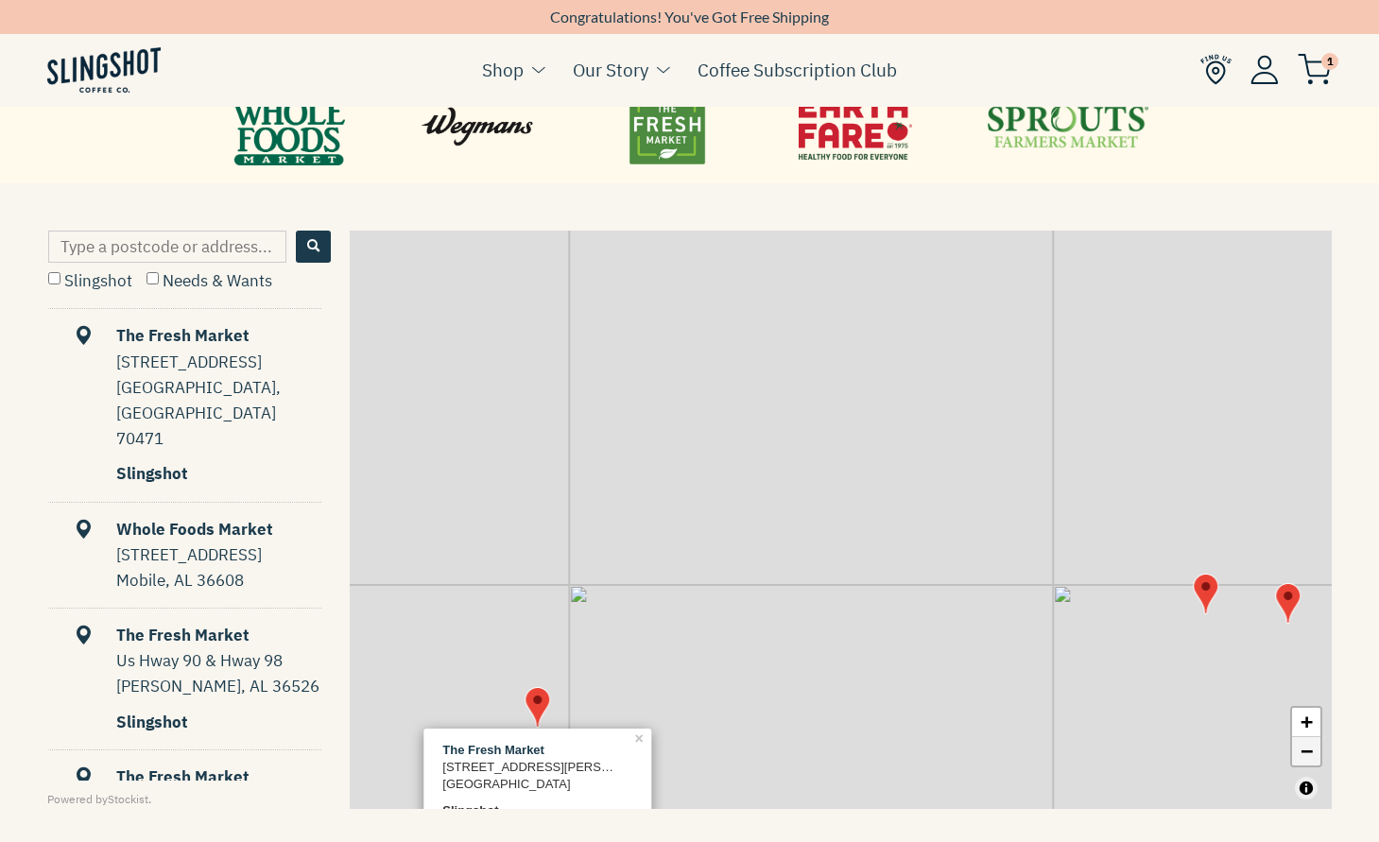
click at [1307, 748] on link "−" at bounding box center [1306, 751] width 28 height 28
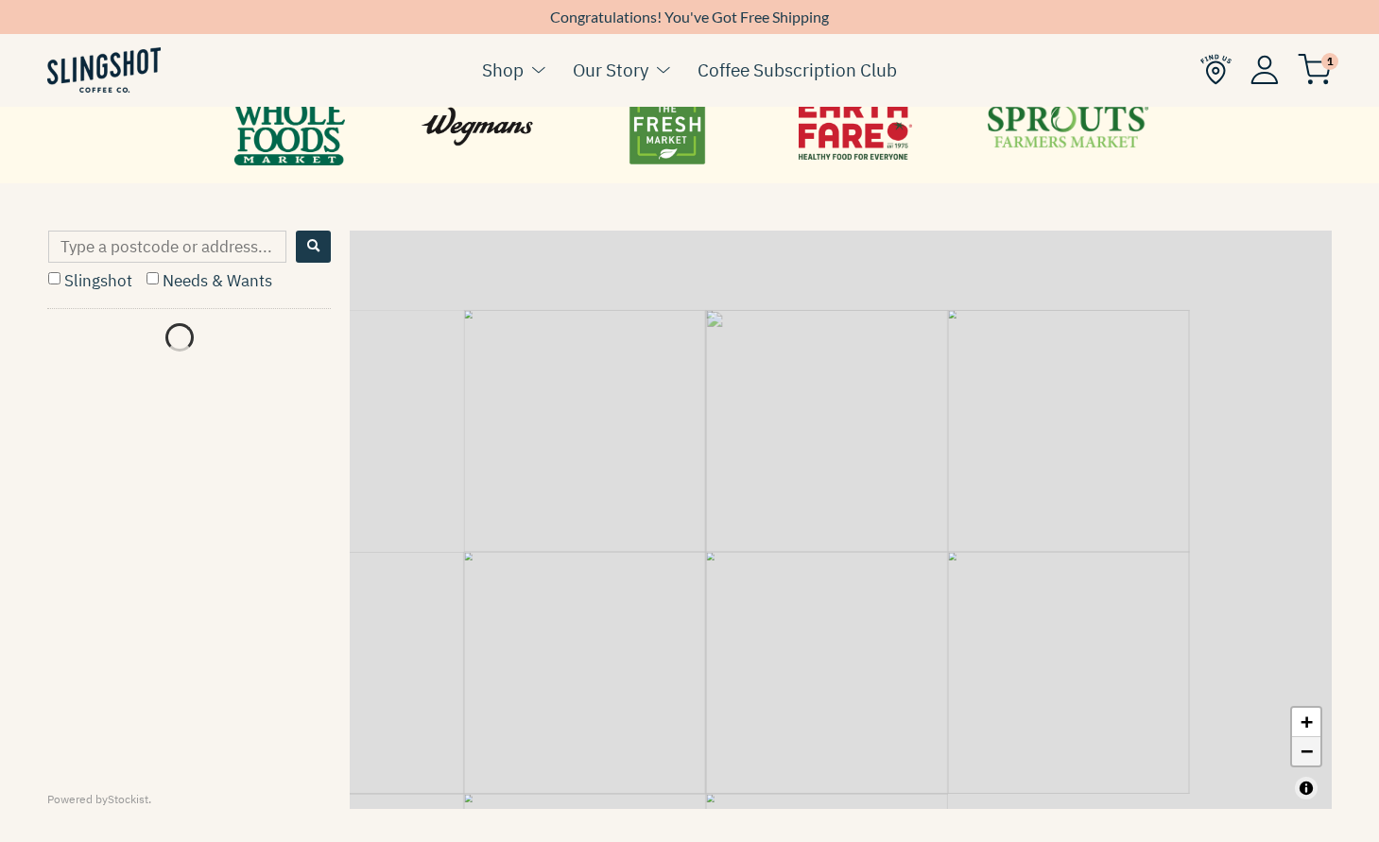
click at [1307, 748] on link "−" at bounding box center [1306, 751] width 28 height 28
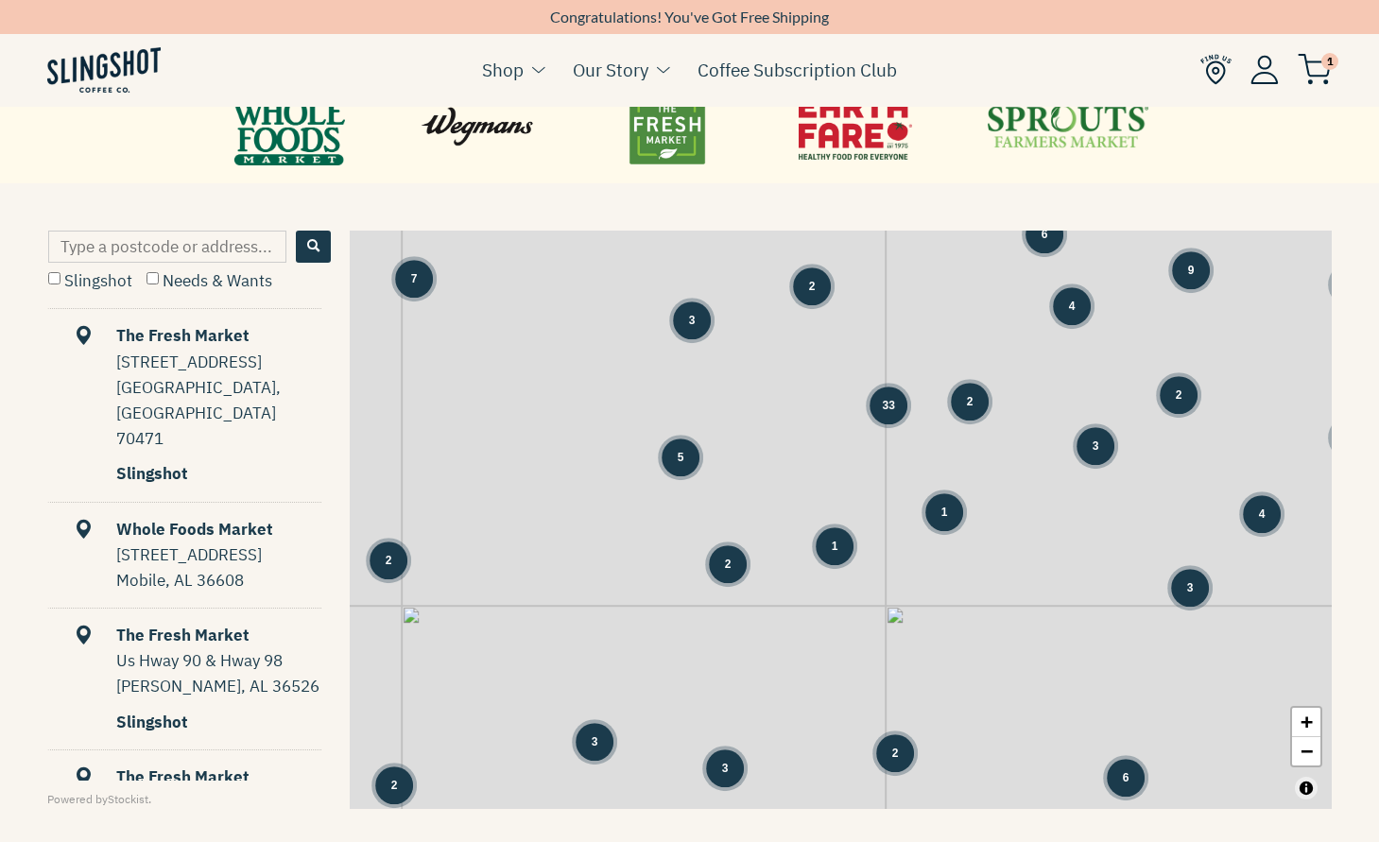
drag, startPoint x: 1240, startPoint y: 497, endPoint x: 868, endPoint y: 688, distance: 418.5
click at [868, 688] on div "1 3 2 5 1 2 2 1 1 2 1 1 1 3 3 1 5 1 8 3 2 5 6 6 9 13 1" at bounding box center [841, 520] width 982 height 579
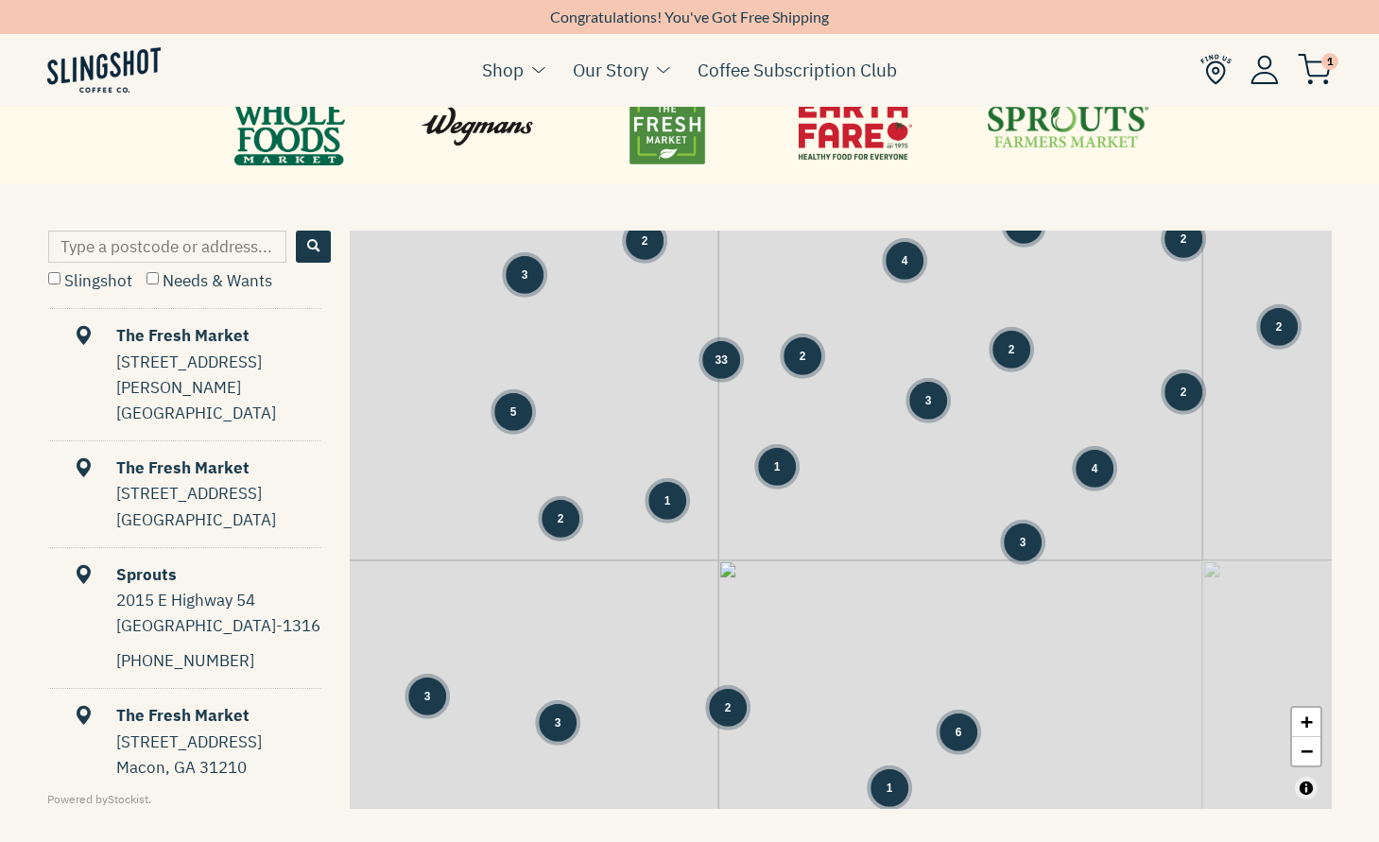
drag, startPoint x: 1122, startPoint y: 504, endPoint x: 948, endPoint y: 458, distance: 179.8
click at [948, 458] on div "1 3 2 5 1 2 2 1 1 2 1 1 1 3 3 5 1 8 3 2 5 6 9 13 1 7 2" at bounding box center [841, 520] width 982 height 579
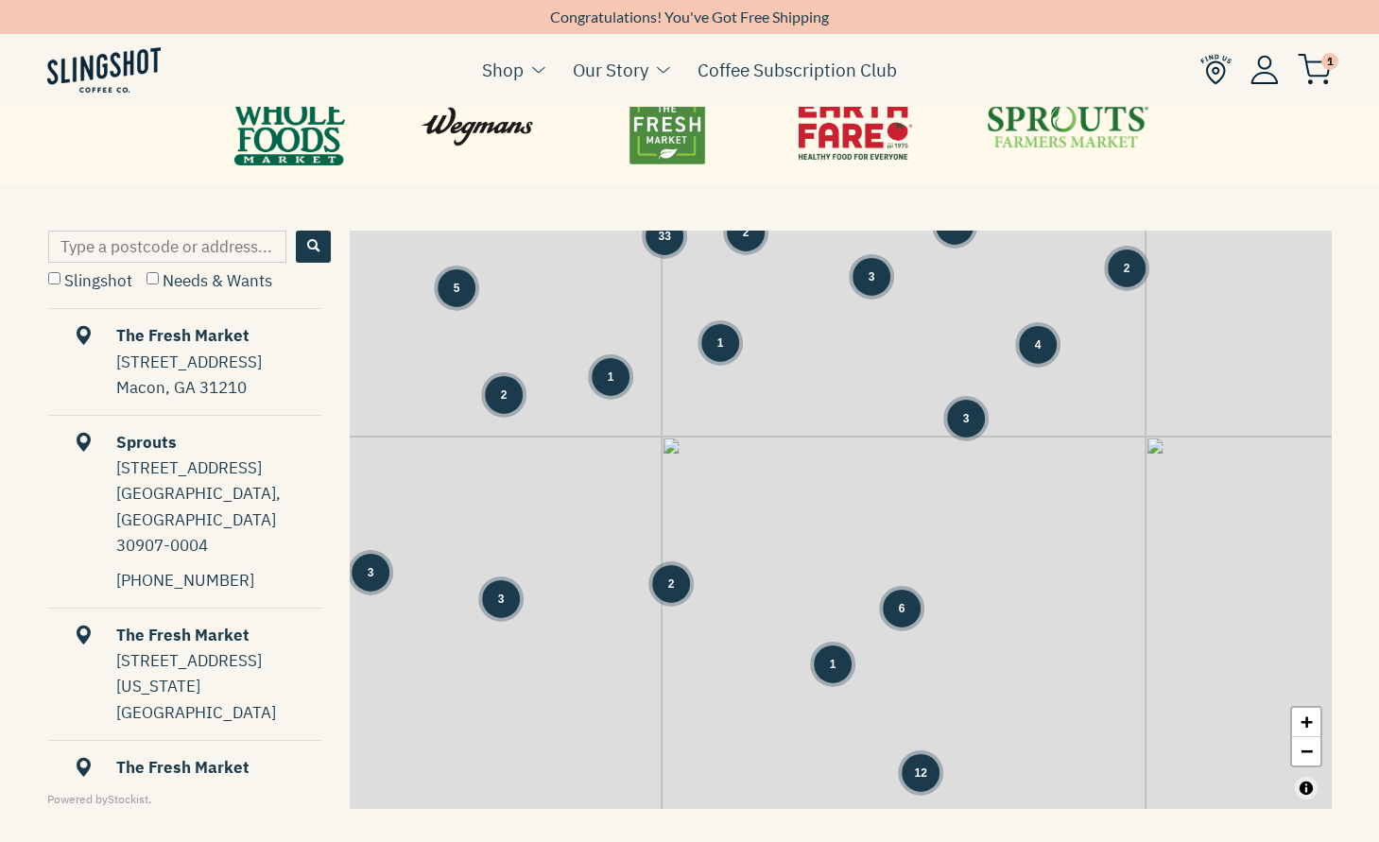
drag, startPoint x: 1005, startPoint y: 640, endPoint x: 945, endPoint y: 486, distance: 165.2
click at [945, 486] on div "1 3 2 5 1 2 2 1 1 2 1 1 1 3 3 1 8 3 2 5 6 9 13 1 7 2 4" at bounding box center [841, 520] width 982 height 579
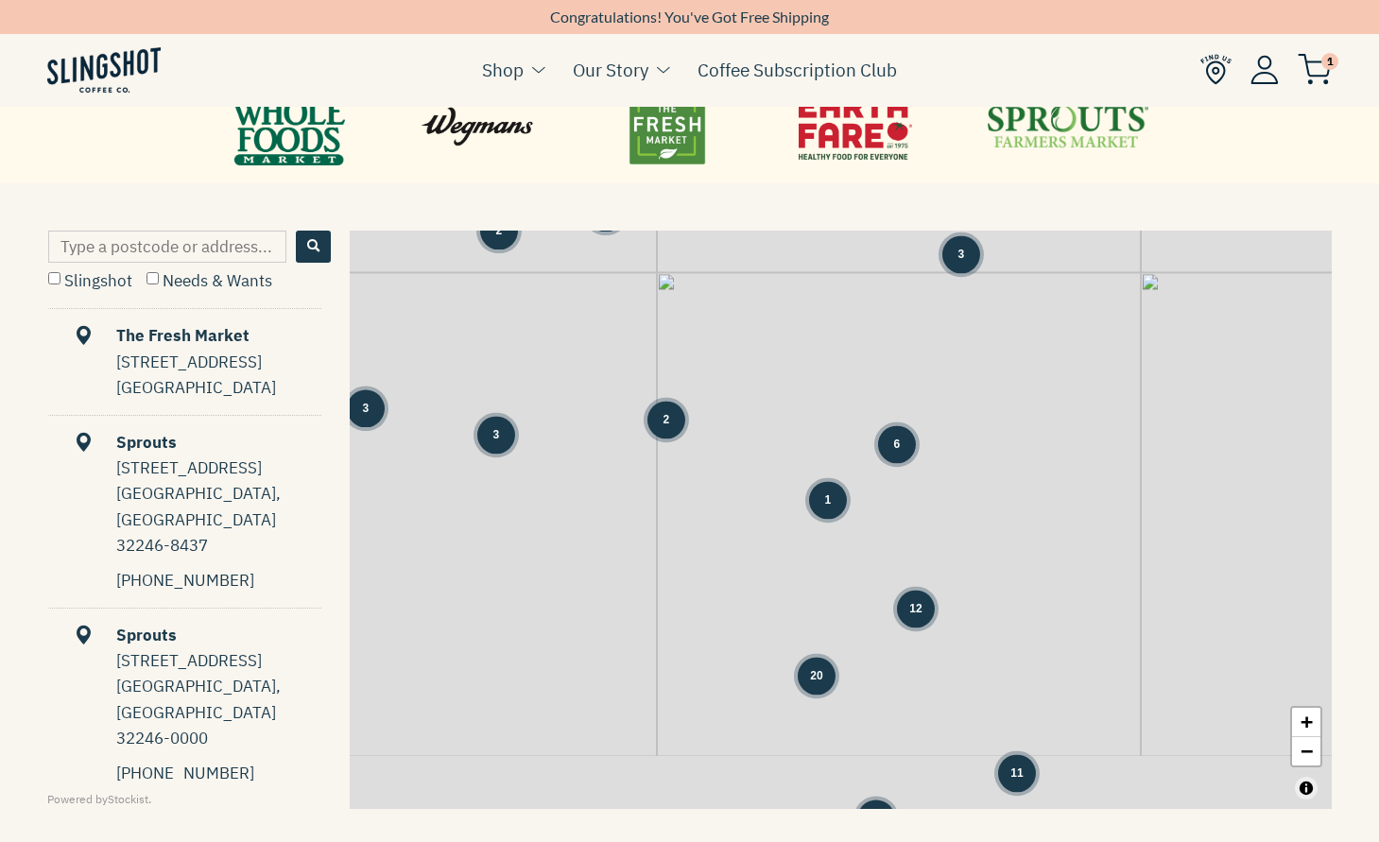
drag, startPoint x: 941, startPoint y: 683, endPoint x: 935, endPoint y: 541, distance: 142.9
click at [937, 541] on div "1 3 2 5 1 2 2 1 1 2 1 1 1 3 3 8 3 2 5 6 9 13 1 7 2 4 2" at bounding box center [841, 520] width 982 height 579
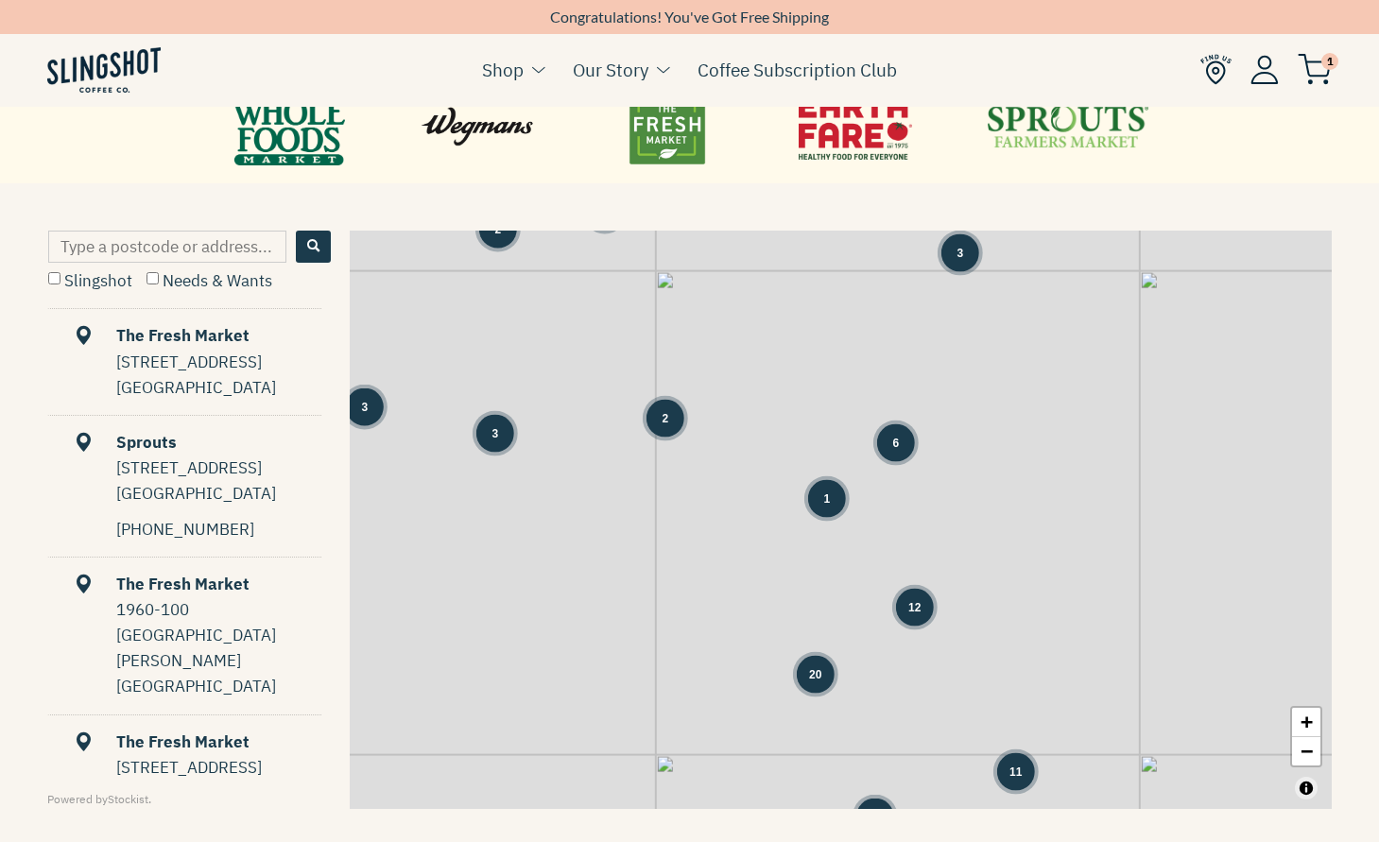
click at [914, 605] on span "12" at bounding box center [914, 606] width 12 height 17
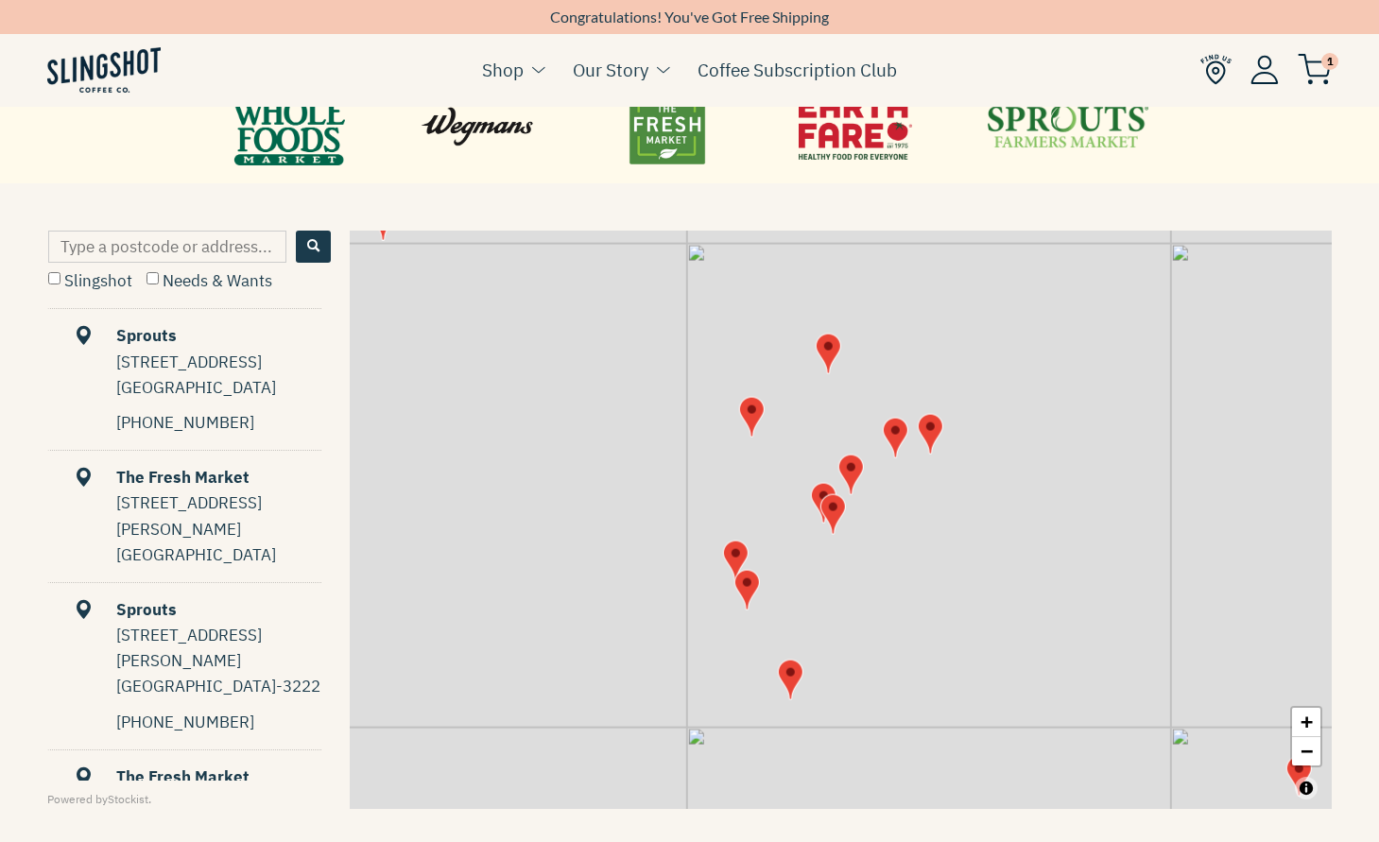
click at [832, 511] on img "Map" at bounding box center [833, 513] width 26 height 41
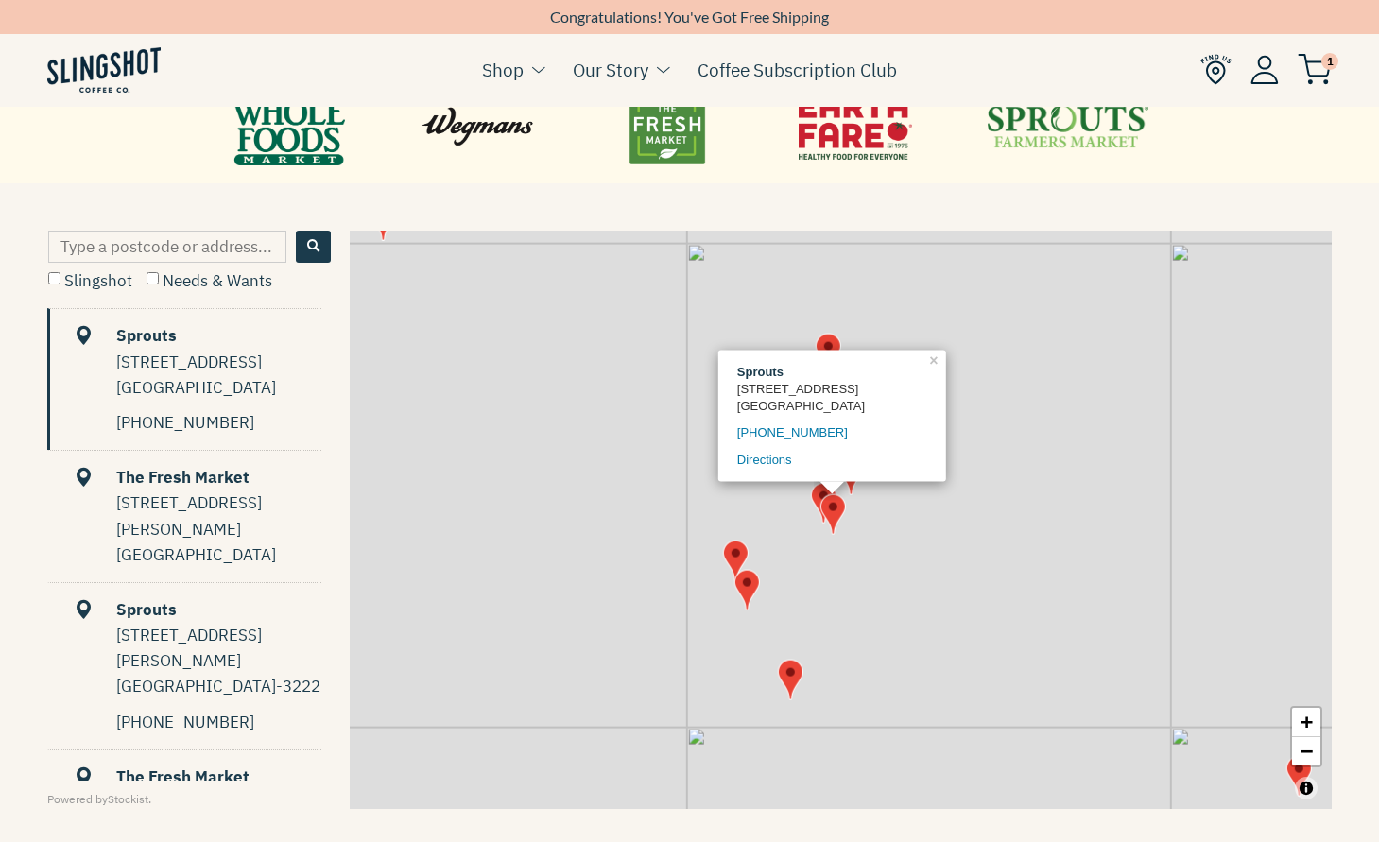
scroll to position [1, 0]
click at [732, 550] on img "Map" at bounding box center [735, 560] width 26 height 41
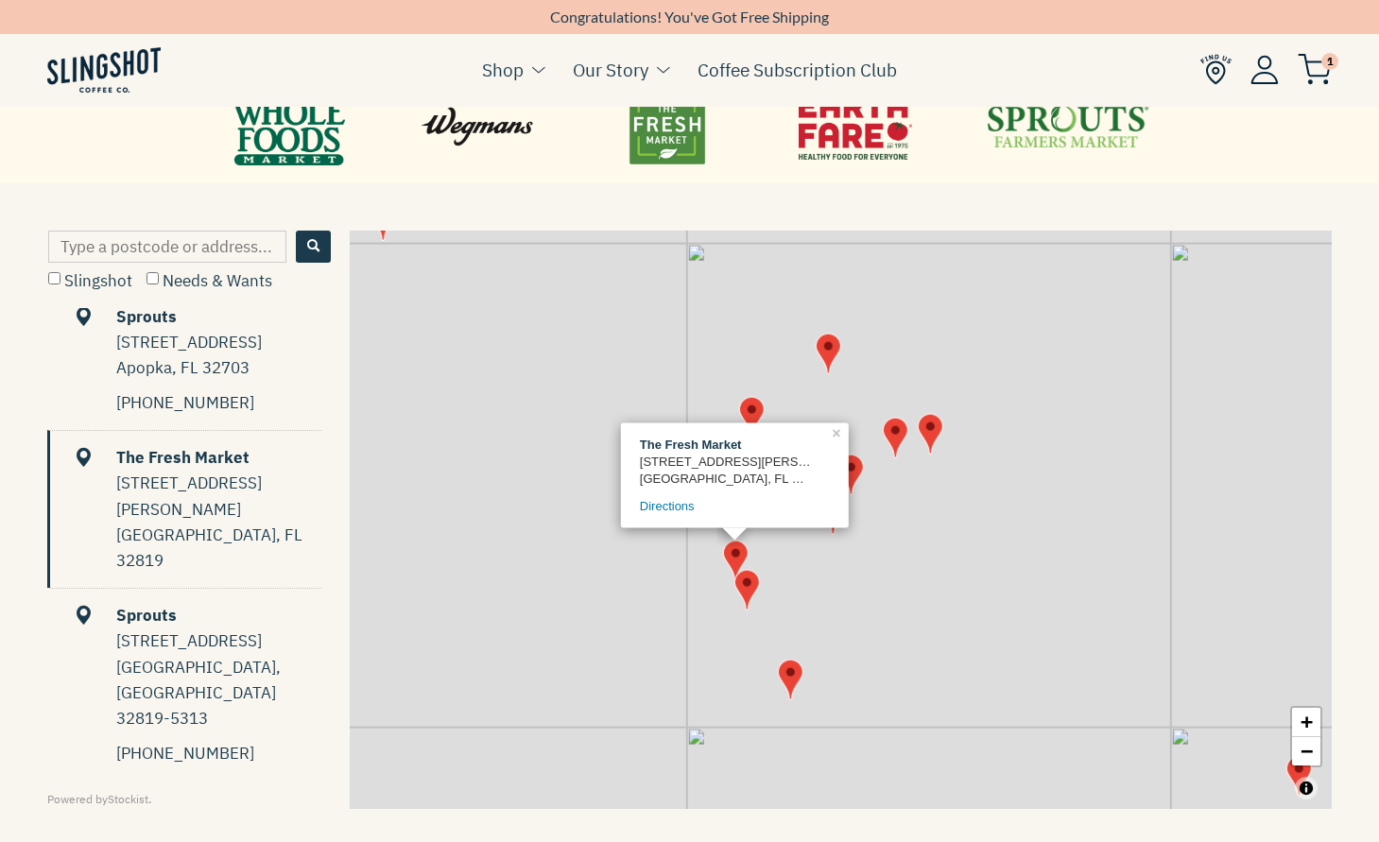
click at [739, 582] on img "Map" at bounding box center [747, 589] width 26 height 41
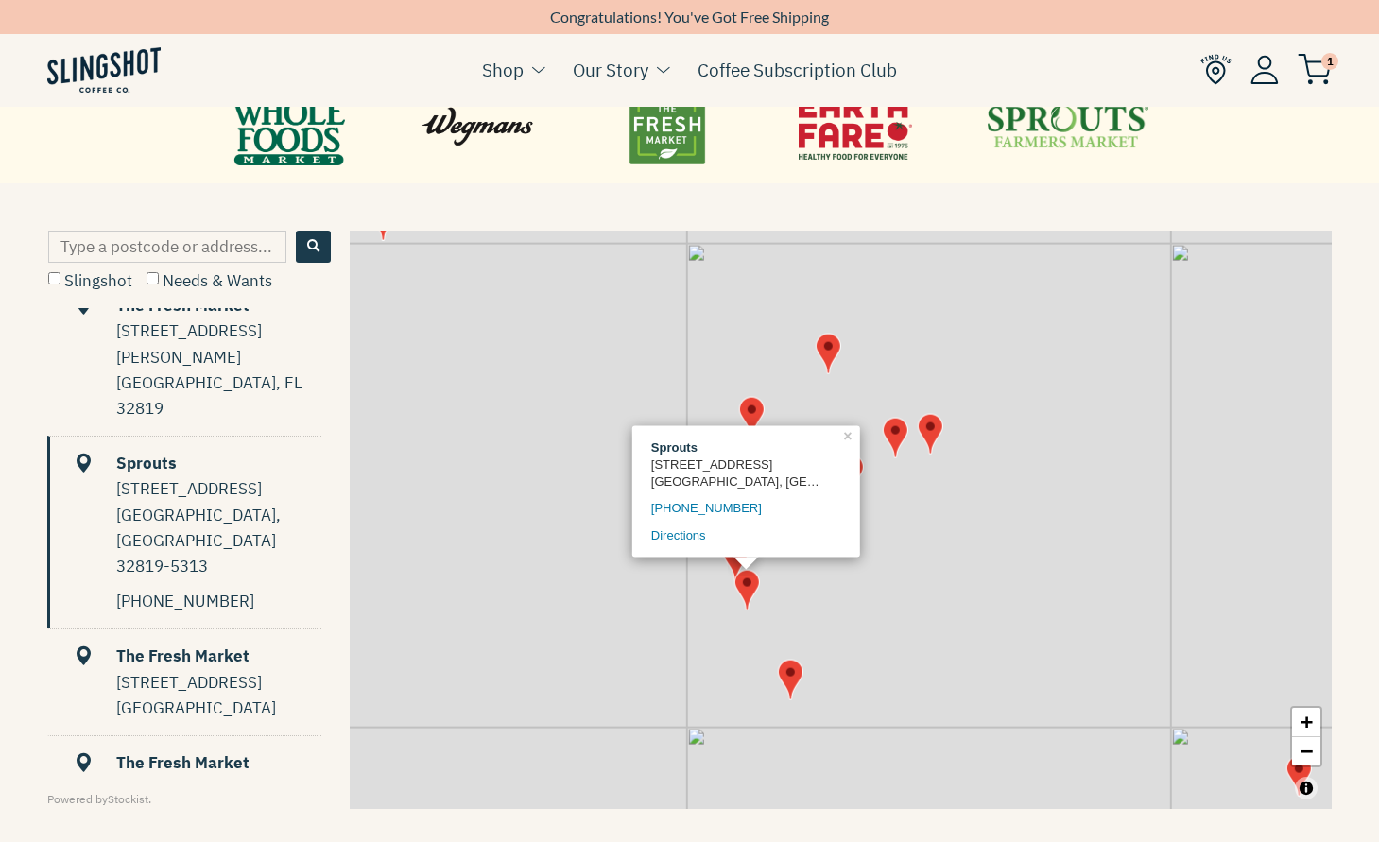
click at [785, 678] on img "Map" at bounding box center [790, 679] width 26 height 41
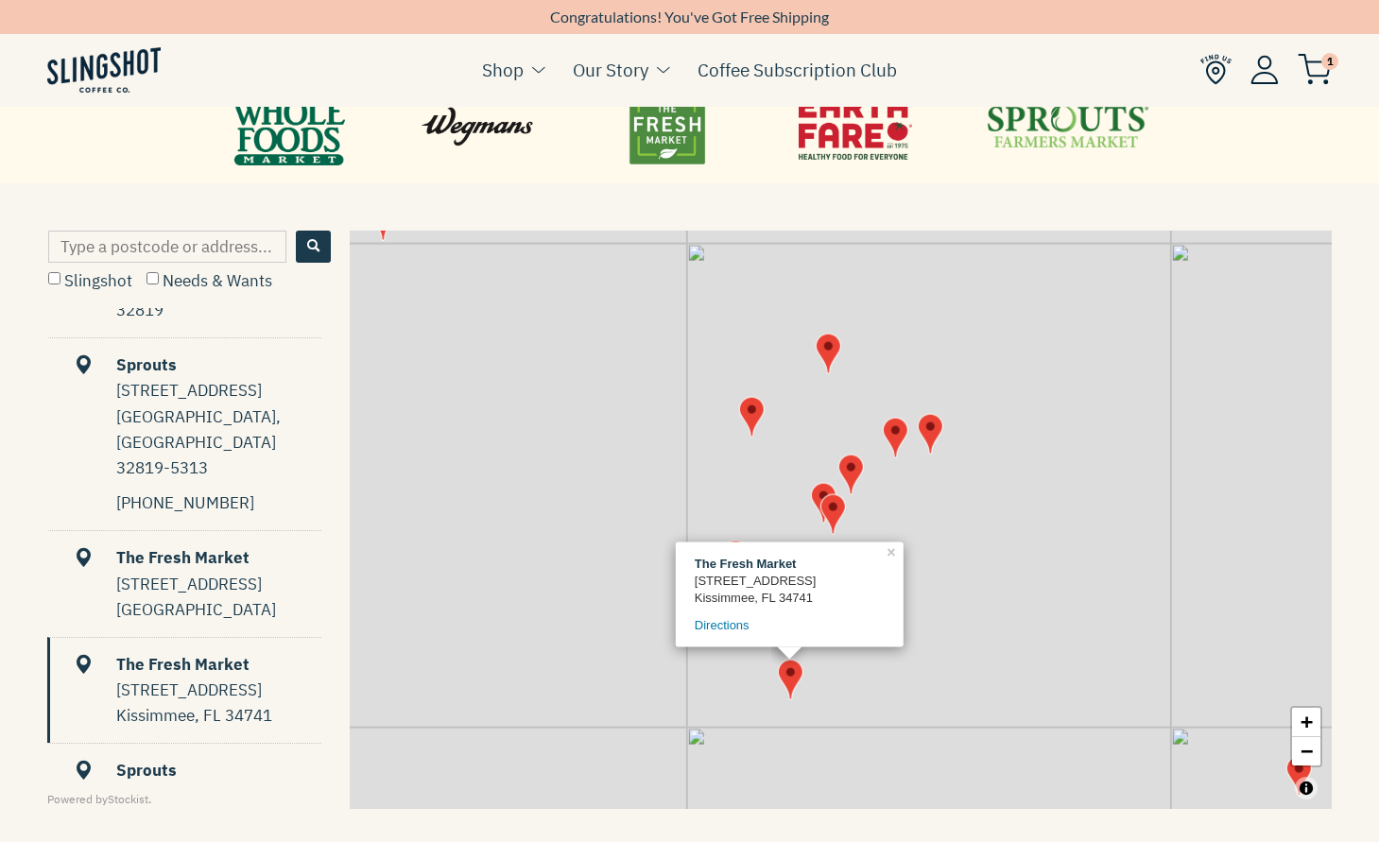
scroll to position [1041, 0]
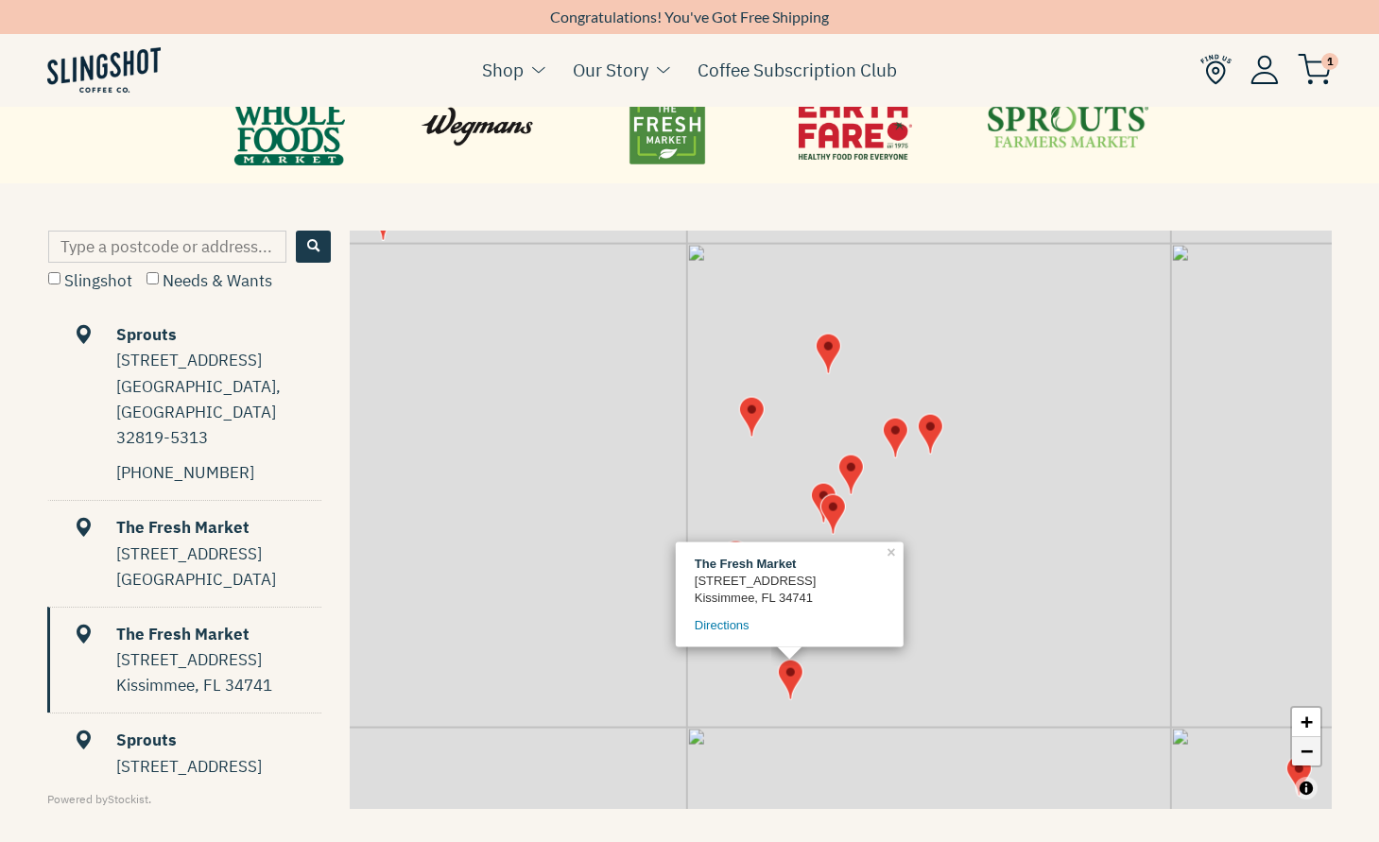
click at [1306, 744] on link "−" at bounding box center [1306, 751] width 28 height 28
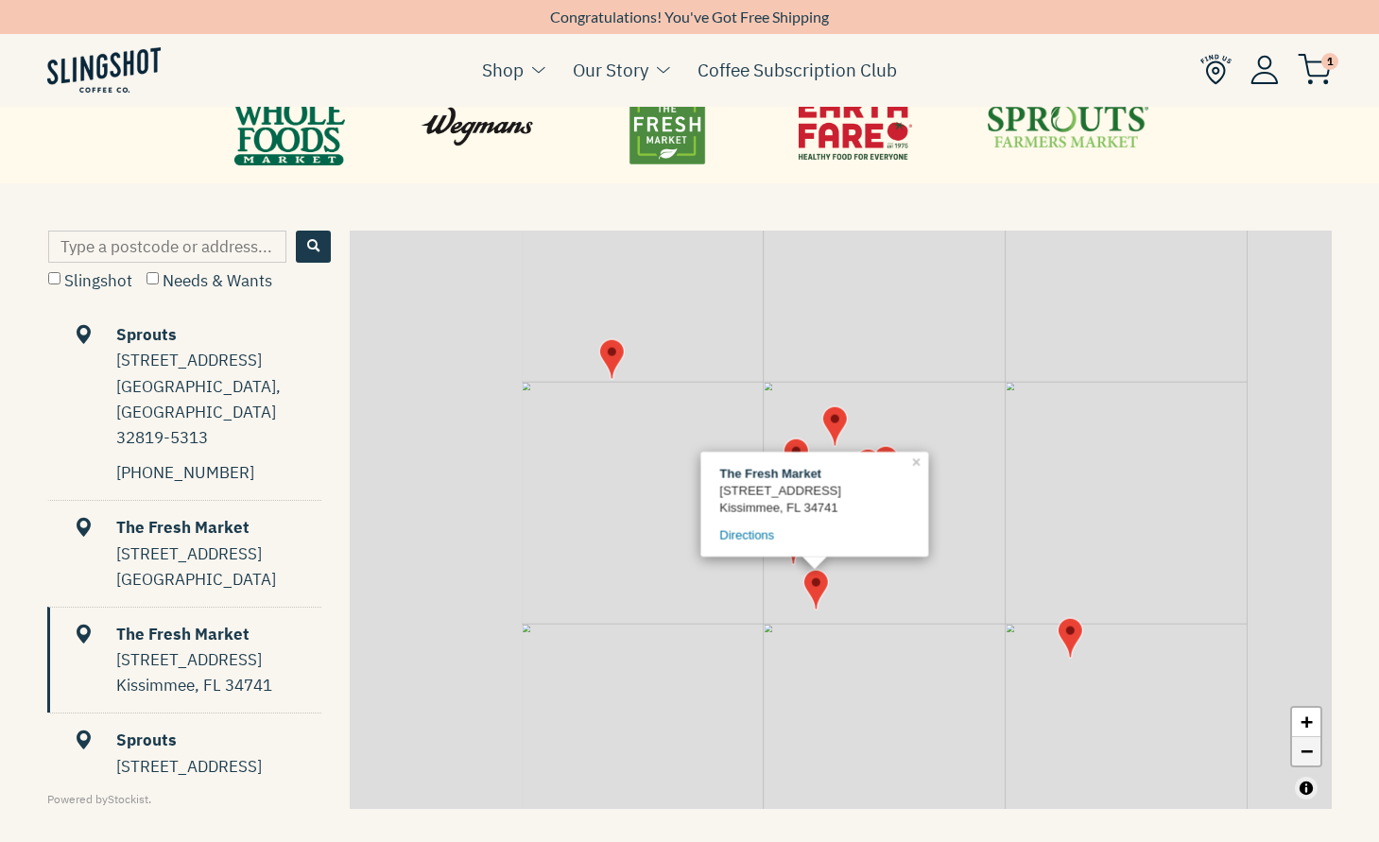
click at [1306, 744] on link "−" at bounding box center [1306, 751] width 28 height 28
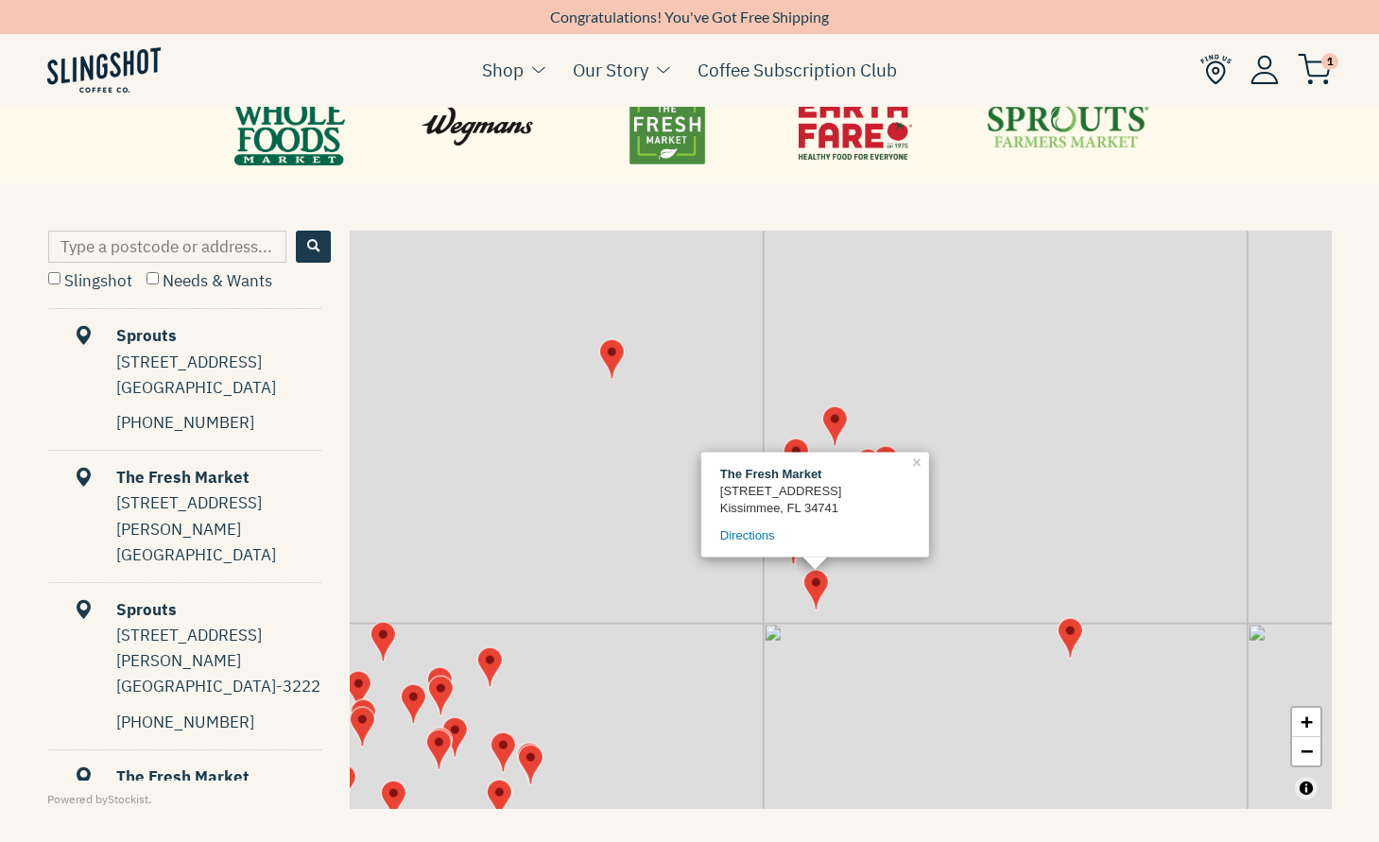
click at [228, 248] on input "Type a postcode or address..." at bounding box center [167, 247] width 238 height 32
type input "walmart"
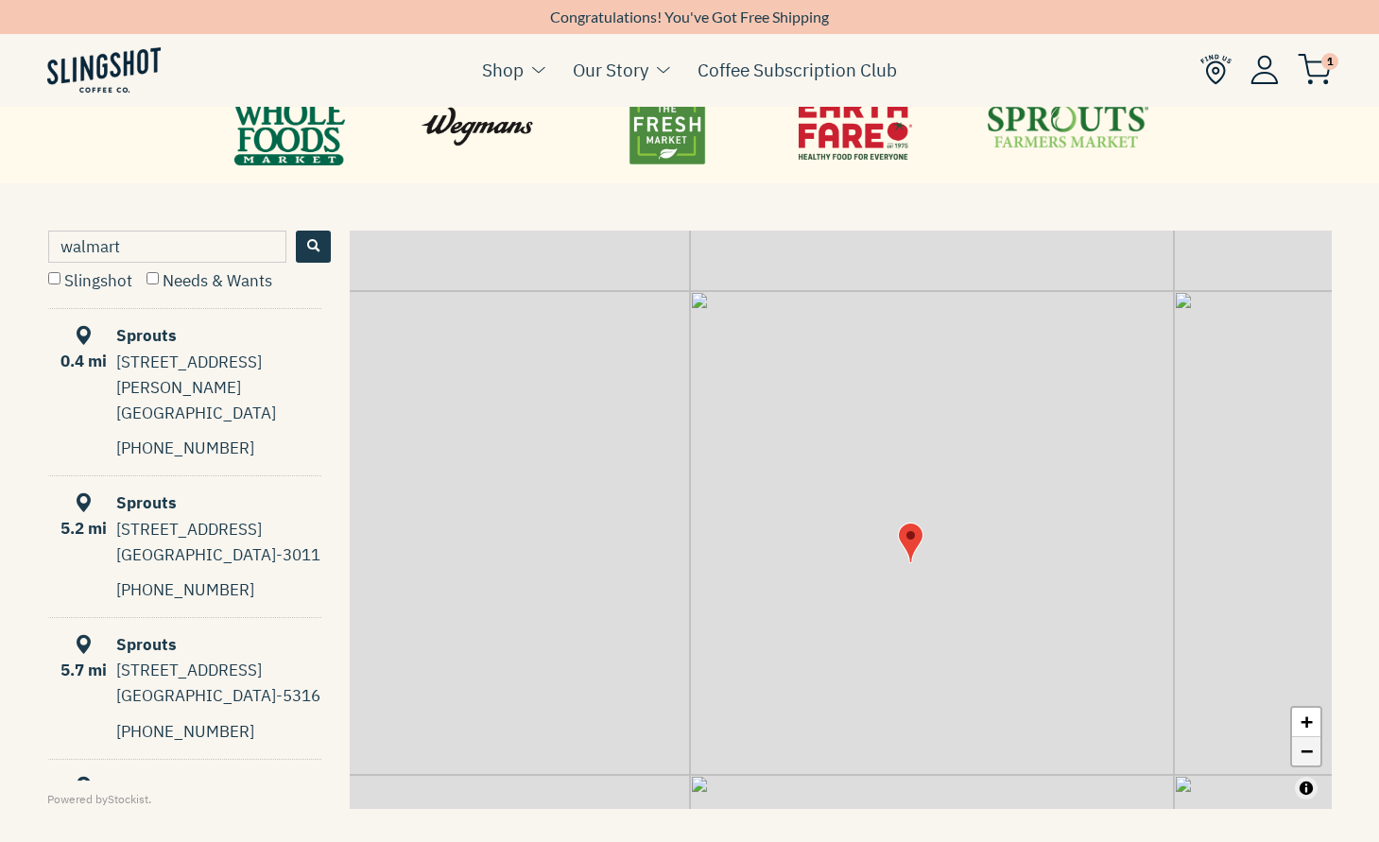
click at [1303, 755] on link "−" at bounding box center [1306, 751] width 28 height 28
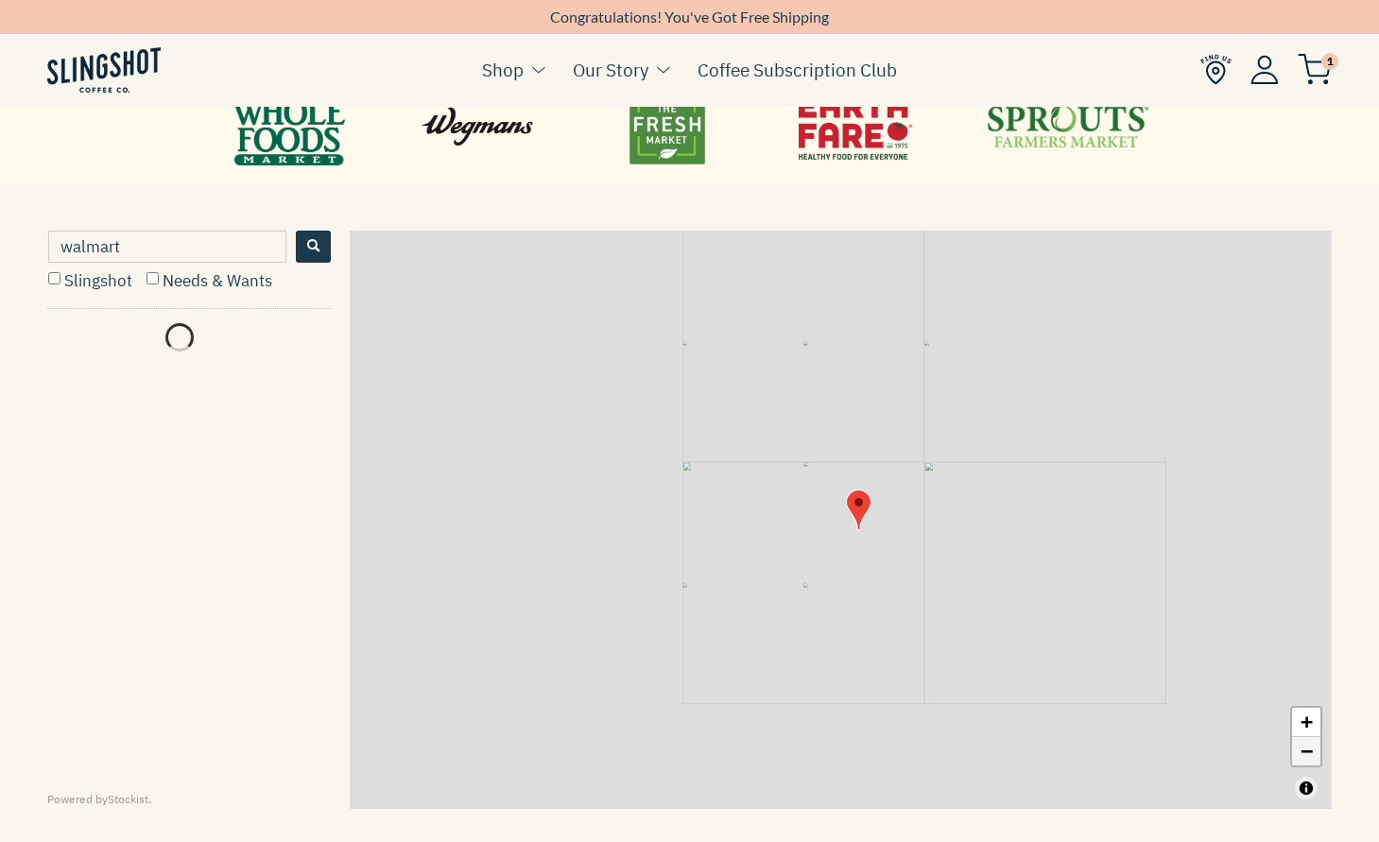
click at [1303, 755] on link "−" at bounding box center [1306, 751] width 28 height 28
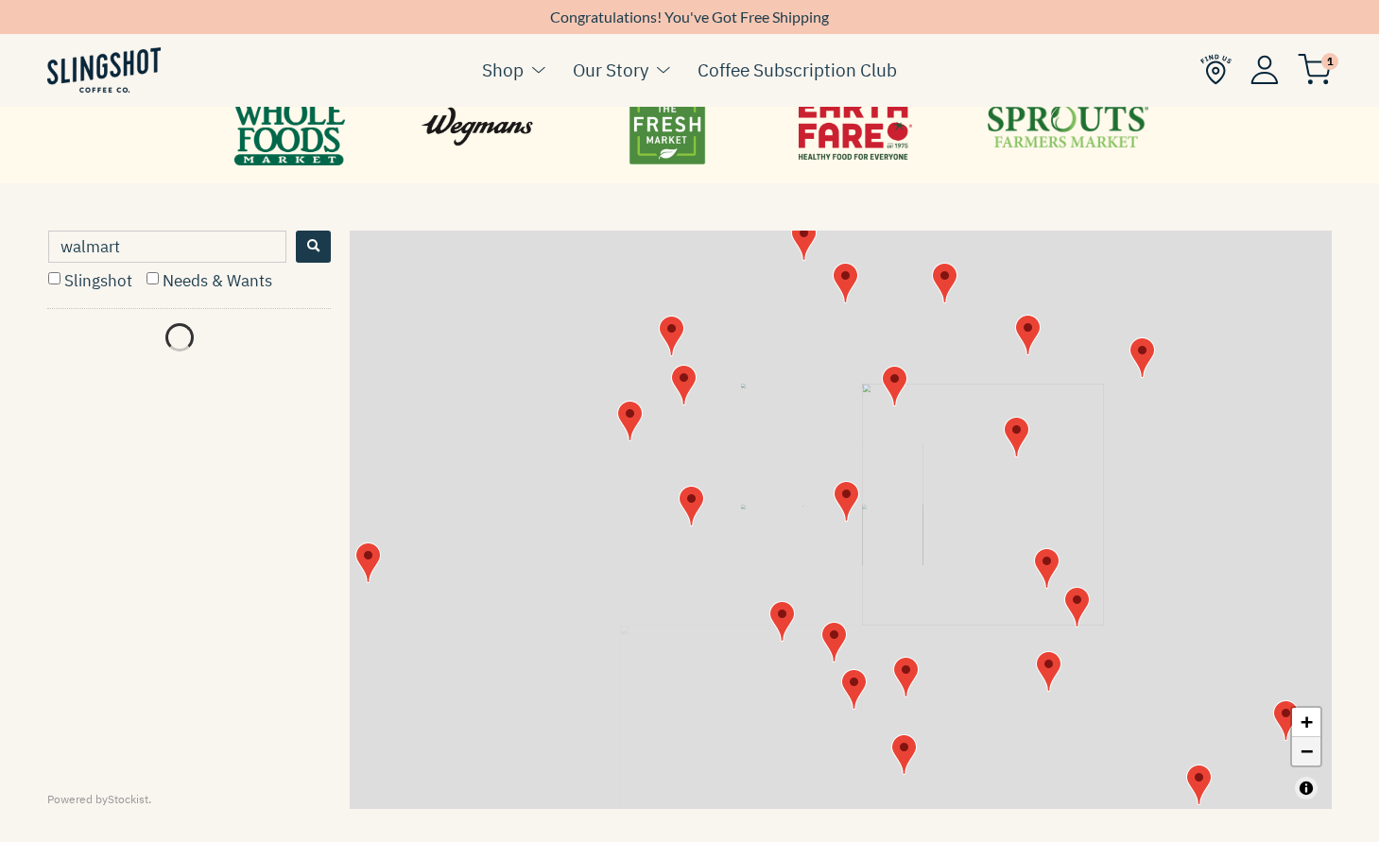
click at [1303, 755] on link "−" at bounding box center [1306, 751] width 28 height 28
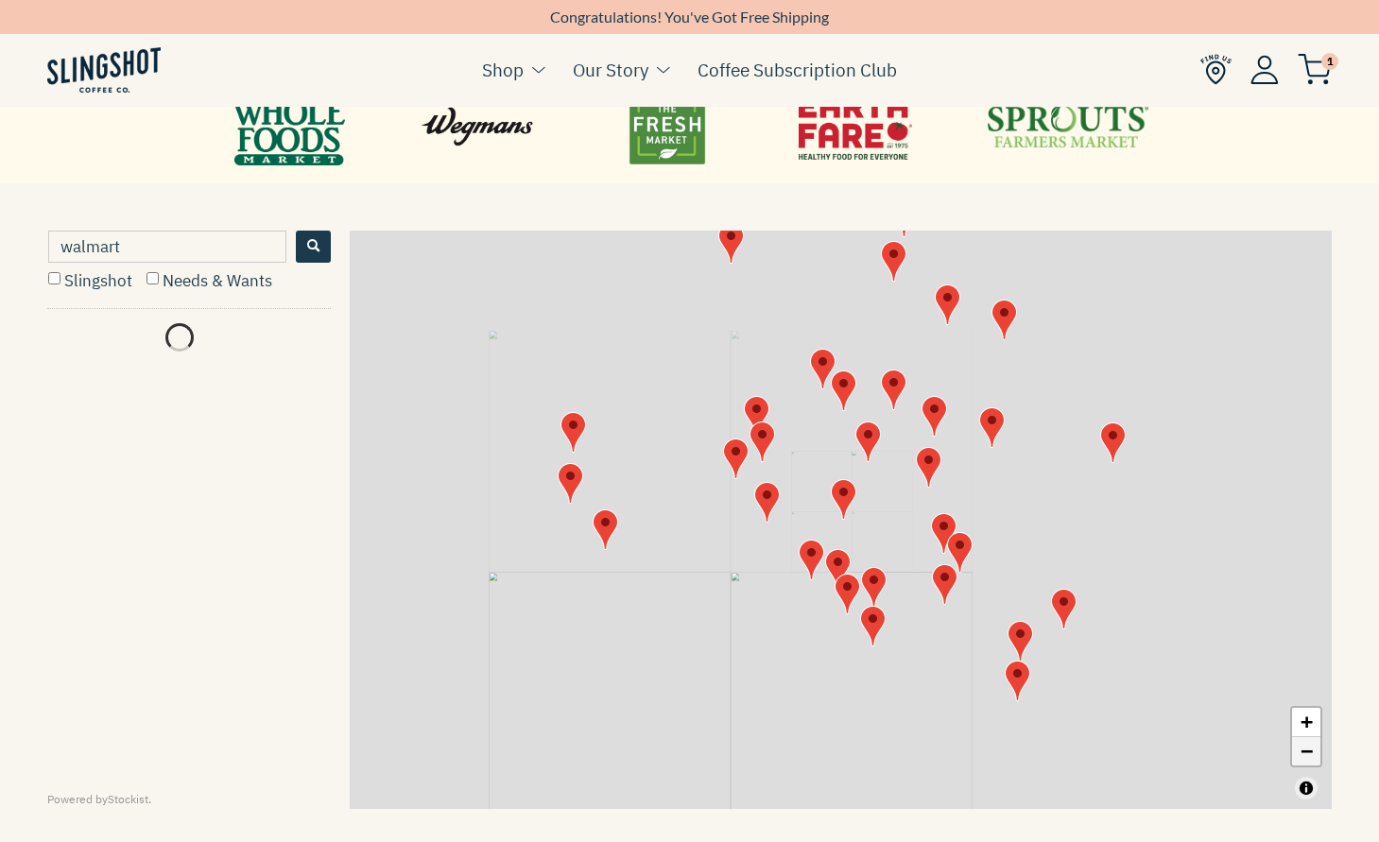
click at [1303, 755] on link "−" at bounding box center [1306, 751] width 28 height 28
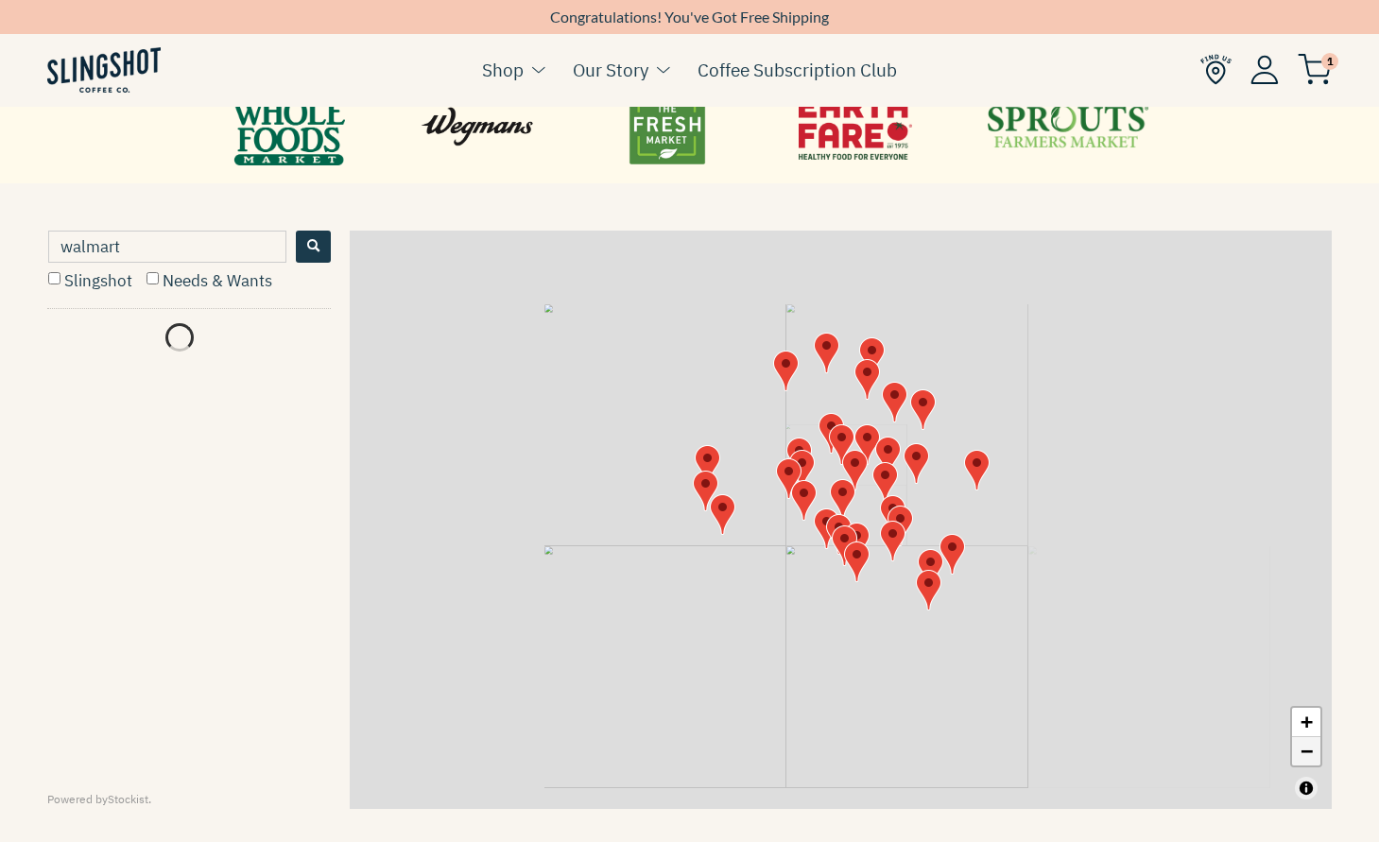
click at [1303, 755] on link "−" at bounding box center [1306, 751] width 28 height 28
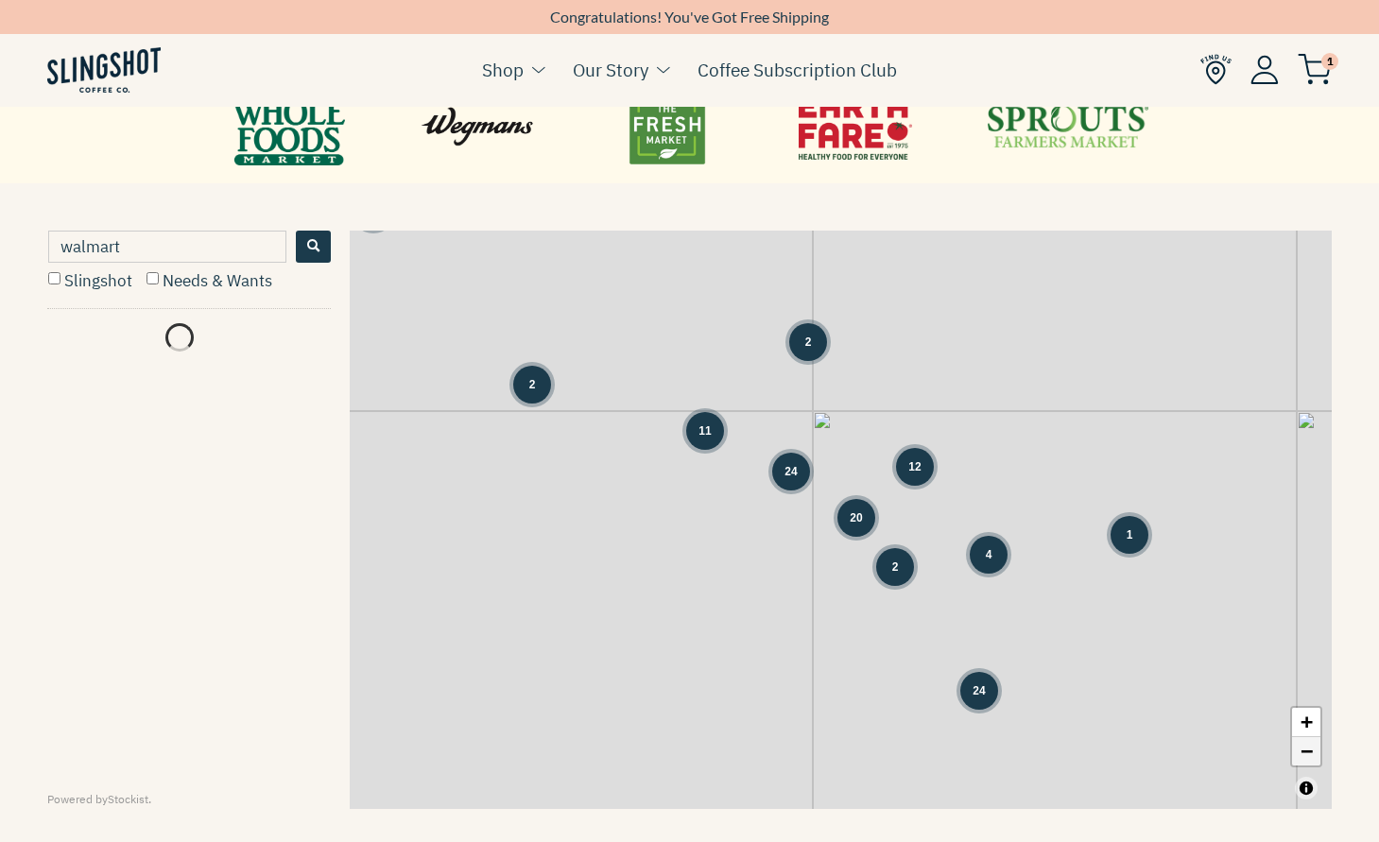
click at [1303, 755] on link "−" at bounding box center [1306, 751] width 28 height 28
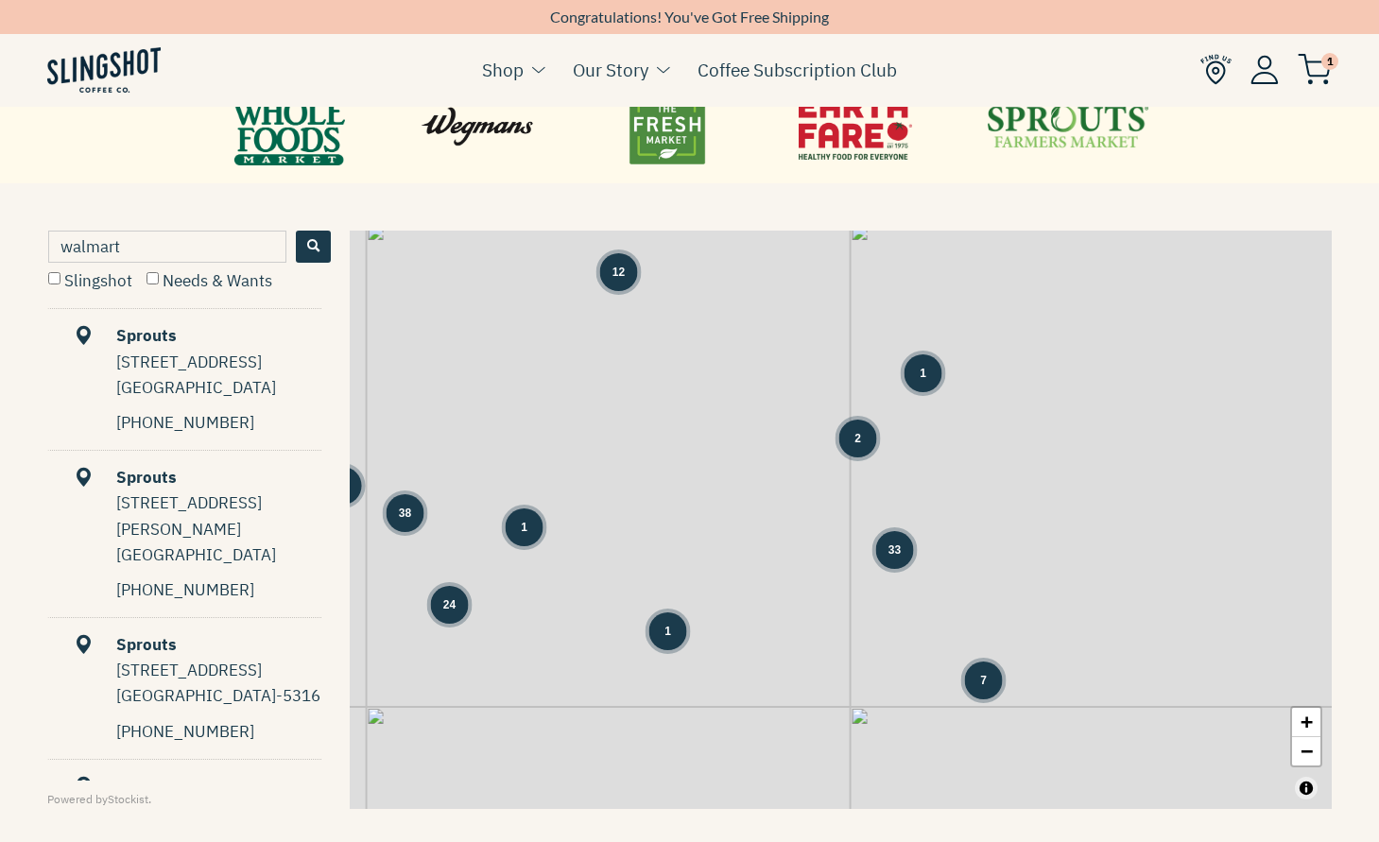
drag, startPoint x: 1264, startPoint y: 592, endPoint x: 738, endPoint y: 594, distance: 525.6
click at [738, 594] on div "2 12 1 1 2 2 1 24 1 1 5 3 1 13 18 2 1 6 37 38 33 7 4 + −" at bounding box center [841, 520] width 982 height 579
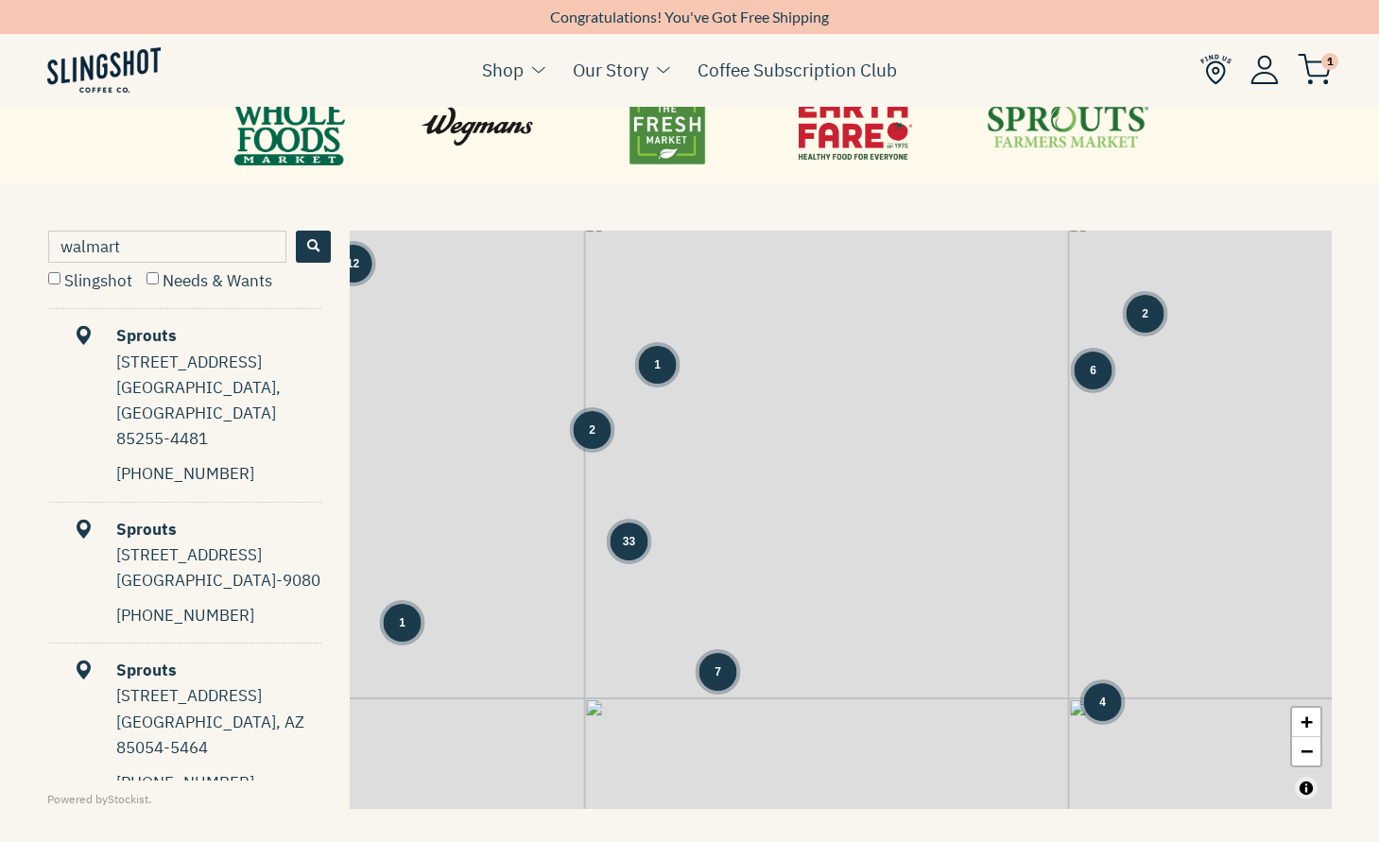
drag, startPoint x: 966, startPoint y: 579, endPoint x: 633, endPoint y: 537, distance: 335.3
click at [633, 537] on div "2 12 1 1 2 2 1 24 1 1 5 3 1 13 18 2 1 6 37 38 33 7 4 28 3 2 1 + −" at bounding box center [841, 520] width 982 height 579
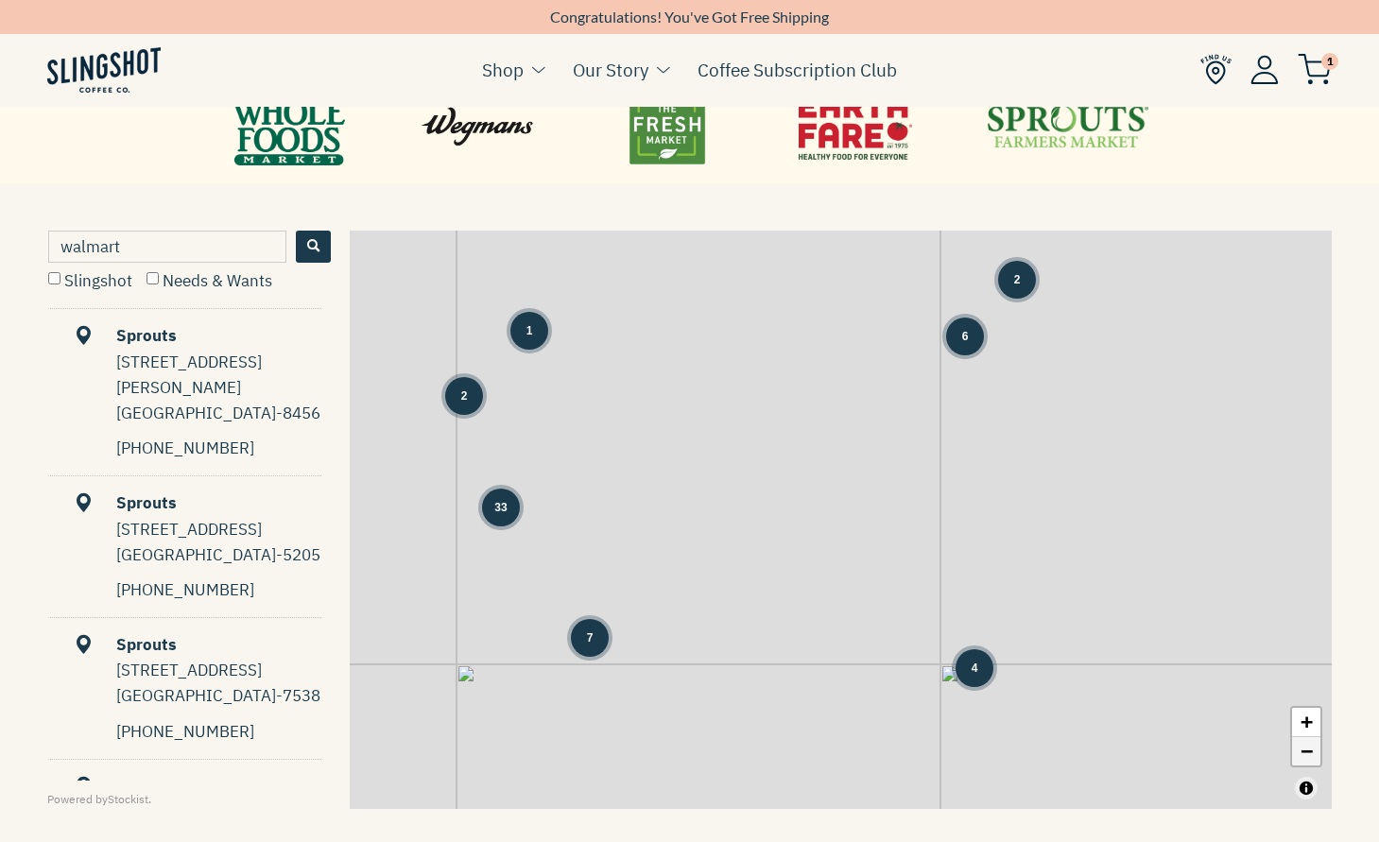
click at [1307, 755] on link "−" at bounding box center [1306, 751] width 28 height 28
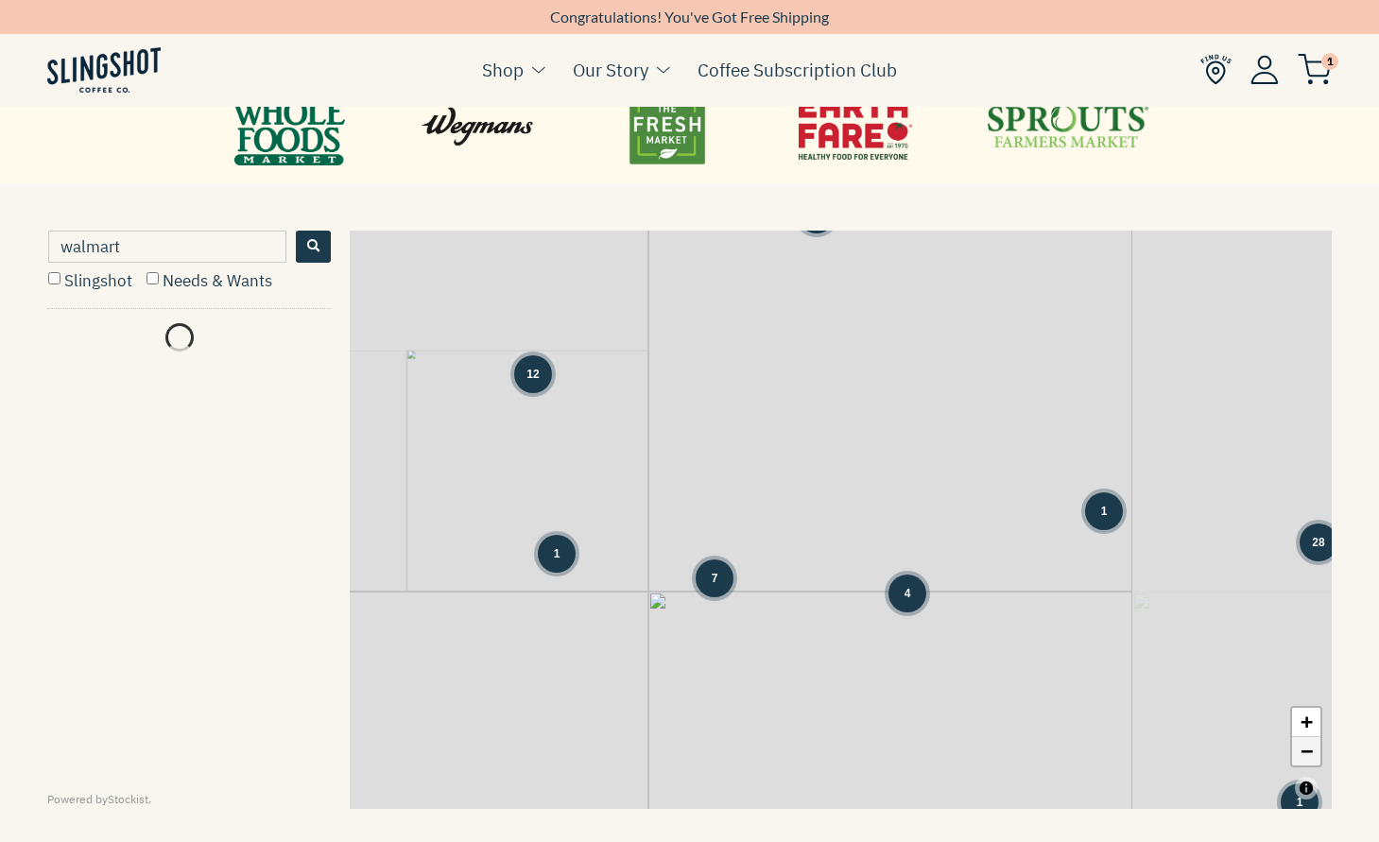
click at [1307, 755] on link "−" at bounding box center [1306, 751] width 28 height 28
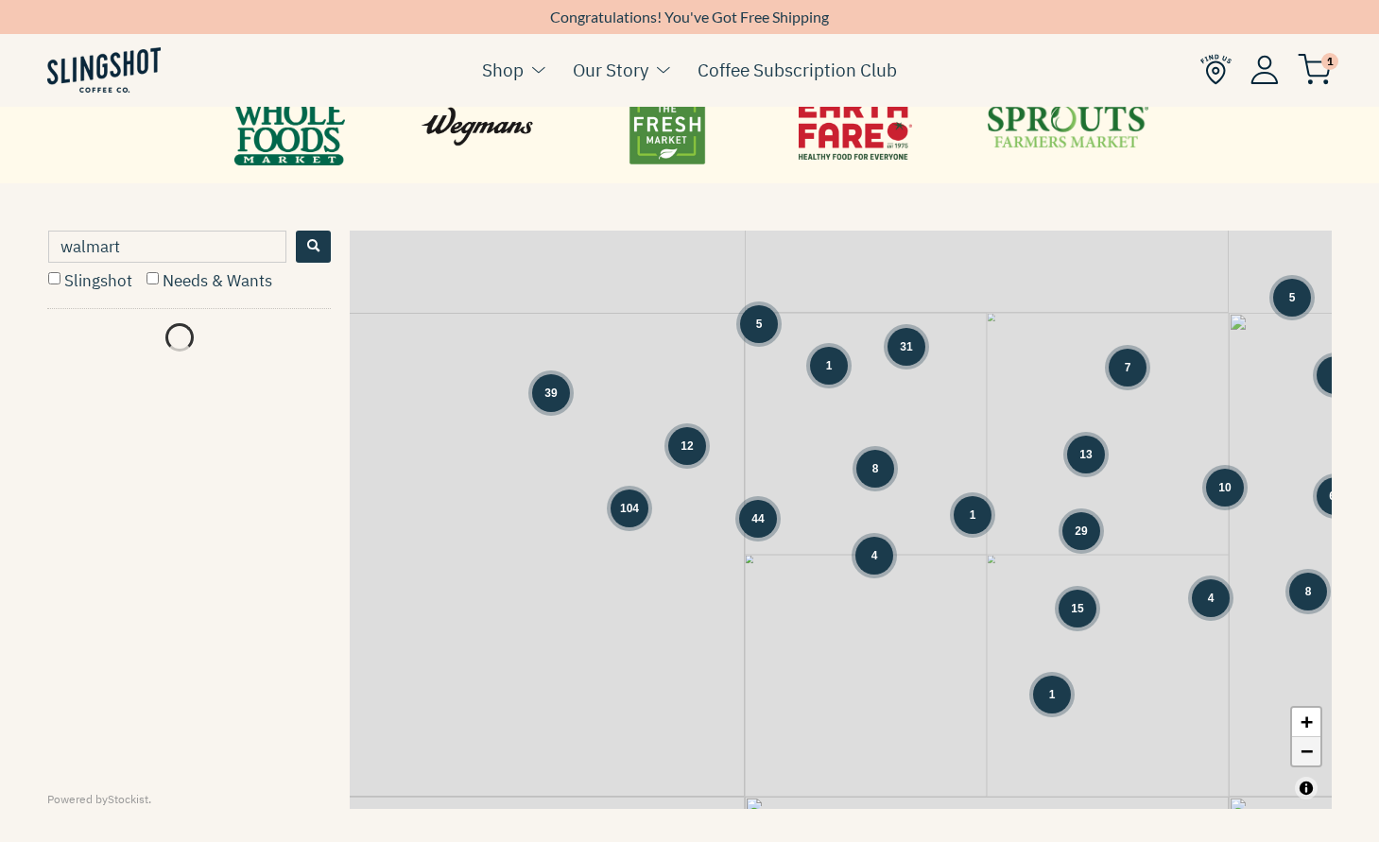
click at [1307, 755] on link "−" at bounding box center [1306, 751] width 28 height 28
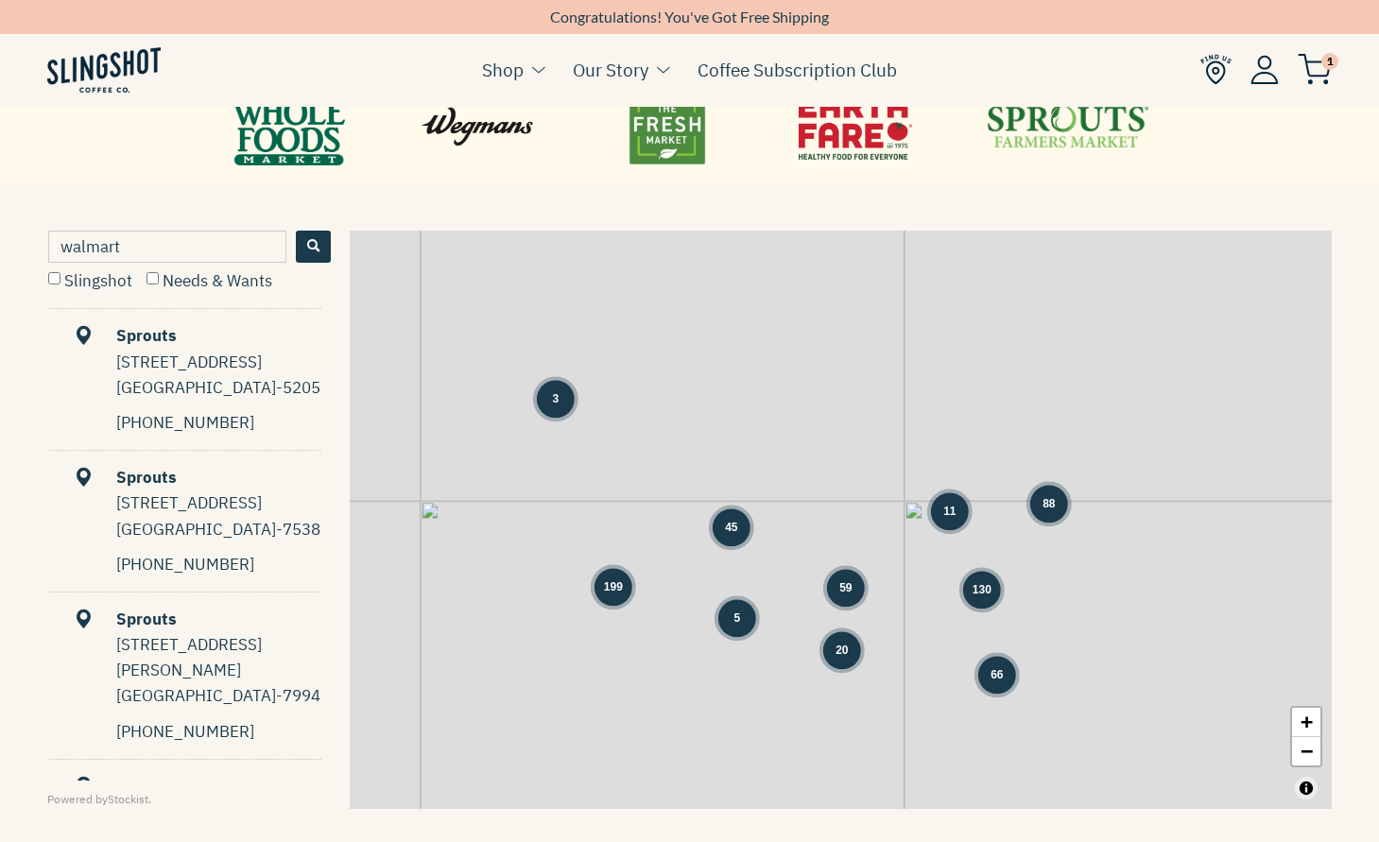
drag, startPoint x: 1270, startPoint y: 587, endPoint x: 1129, endPoint y: 687, distance: 173.6
click at [1129, 687] on div "3 66 45 59 11 88 199 5 130 20 + −" at bounding box center [841, 520] width 982 height 579
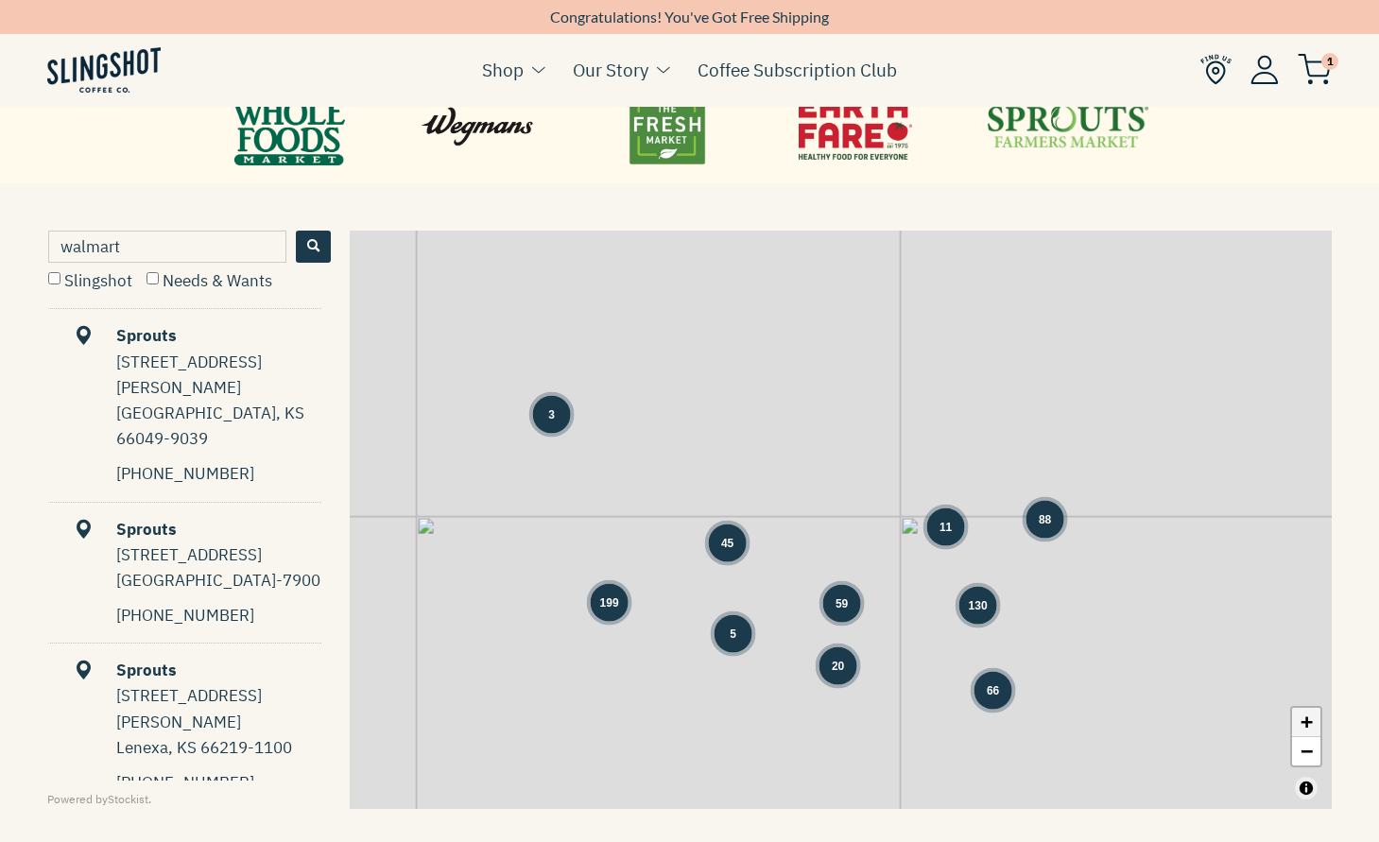
click at [1301, 719] on link "+" at bounding box center [1306, 722] width 28 height 29
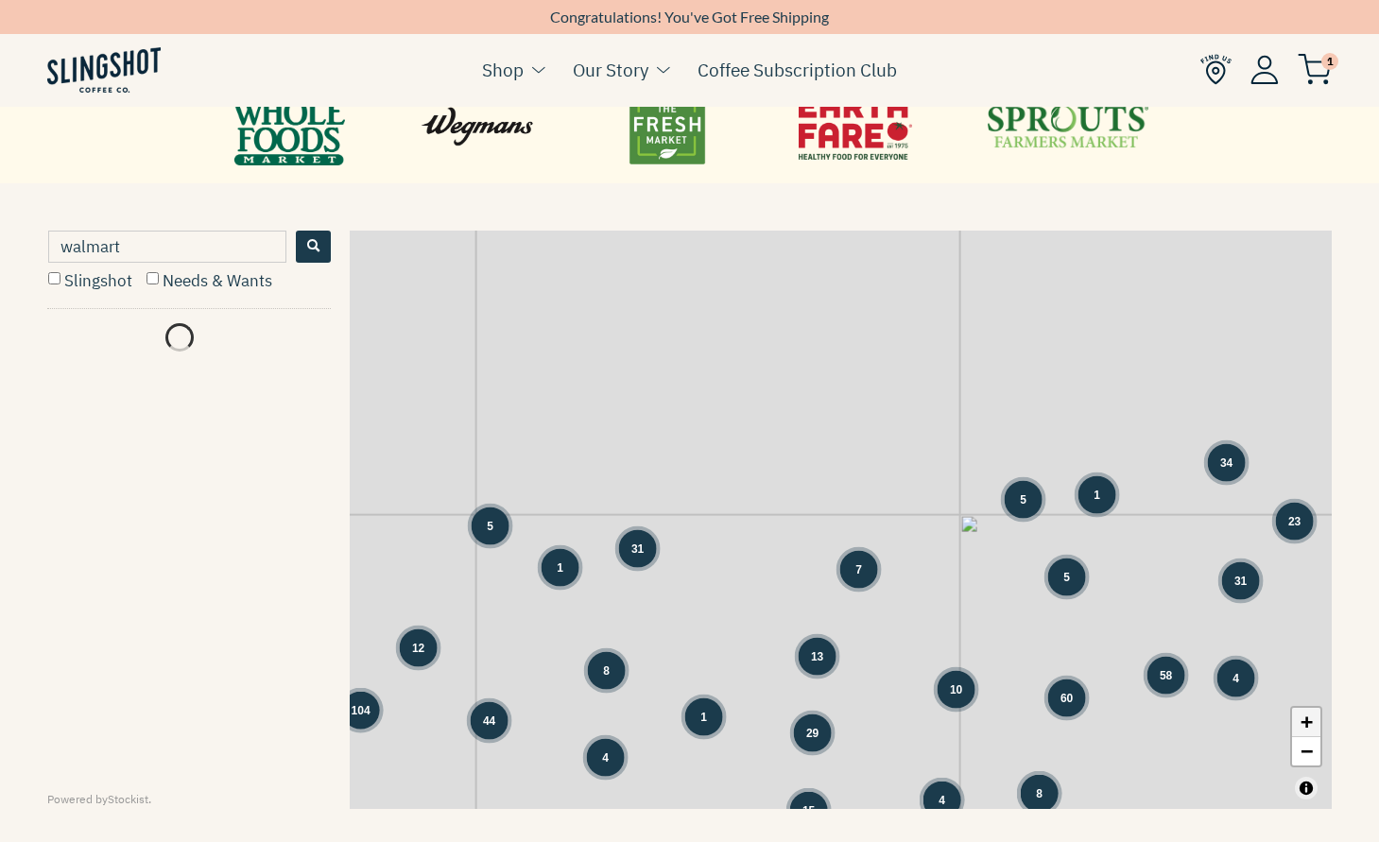
click at [1302, 719] on link "+" at bounding box center [1306, 722] width 28 height 29
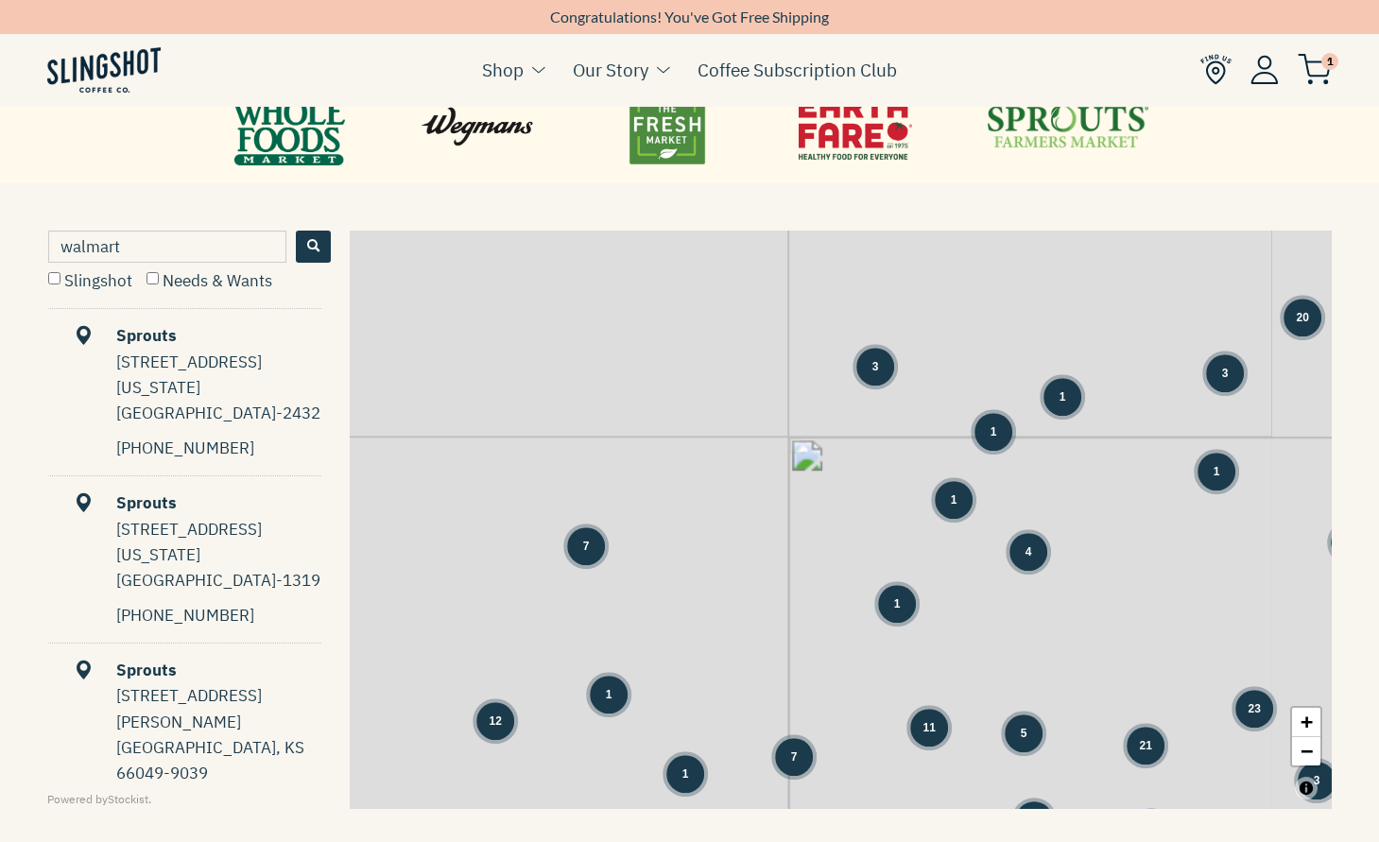
drag, startPoint x: 1254, startPoint y: 644, endPoint x: 930, endPoint y: 585, distance: 329.5
click at [932, 582] on div "5 31 1 1 7 12 8 4 1 4 1 3 3 20 8 2 1 3 5 1 1 15 4 21 1" at bounding box center [841, 520] width 982 height 579
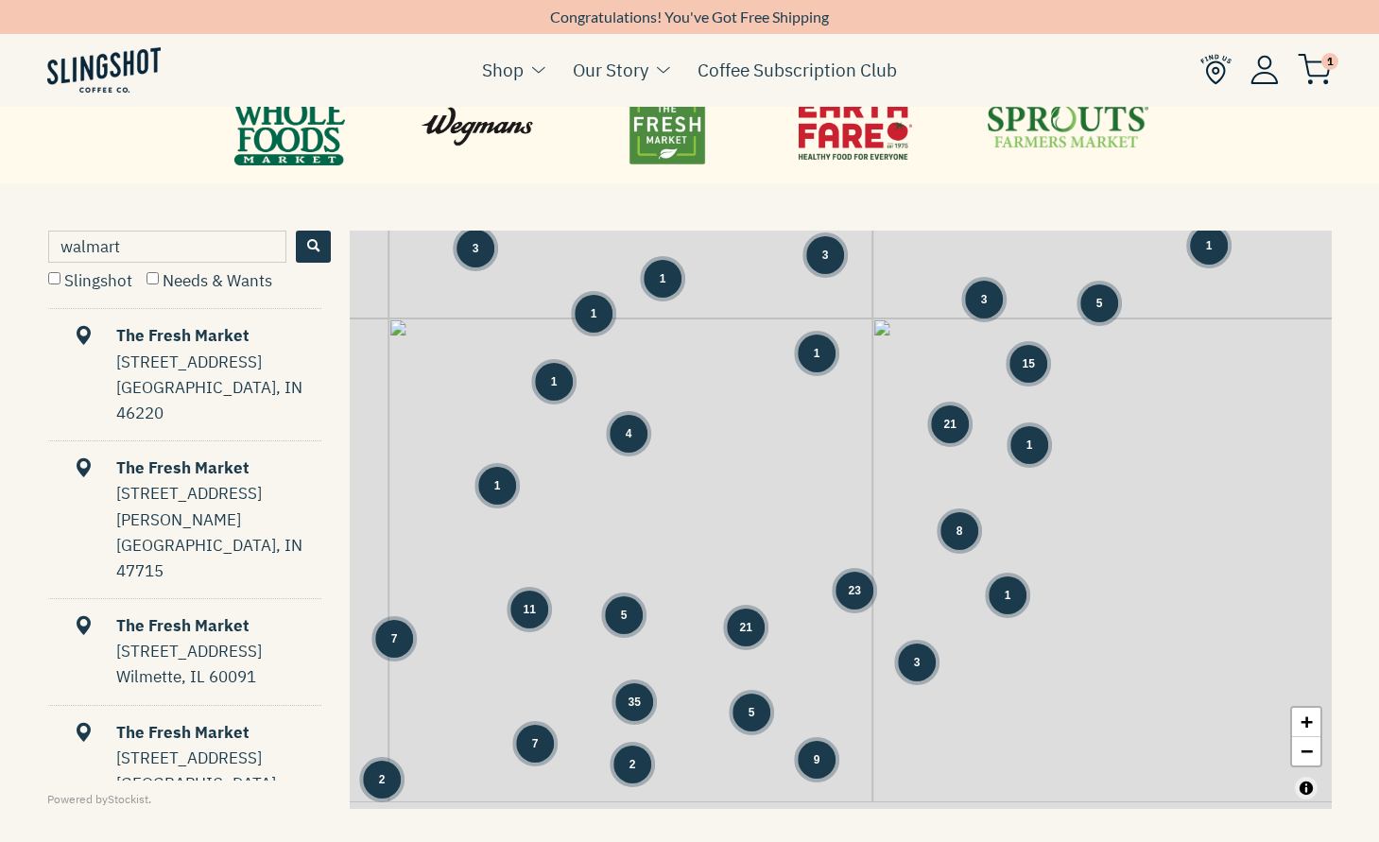
drag, startPoint x: 1070, startPoint y: 632, endPoint x: 689, endPoint y: 495, distance: 404.9
click at [689, 495] on div "31 1 1 7 8 4 1 4 1 3 3 20 8 2 1 3 5 1 1 15 4 21 1 1 8" at bounding box center [841, 520] width 982 height 579
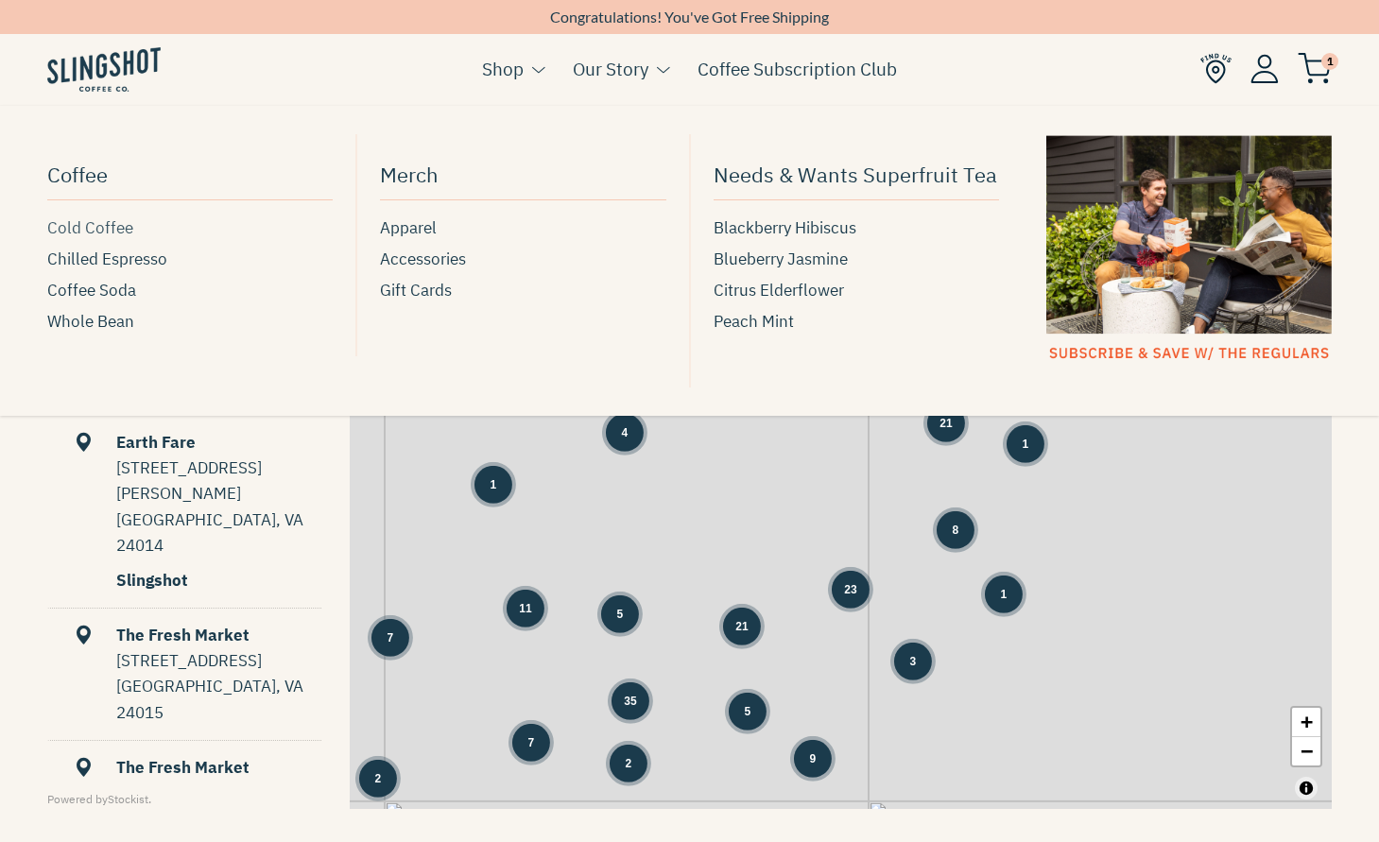
click at [100, 233] on span "Cold Coffee" at bounding box center [90, 229] width 86 height 26
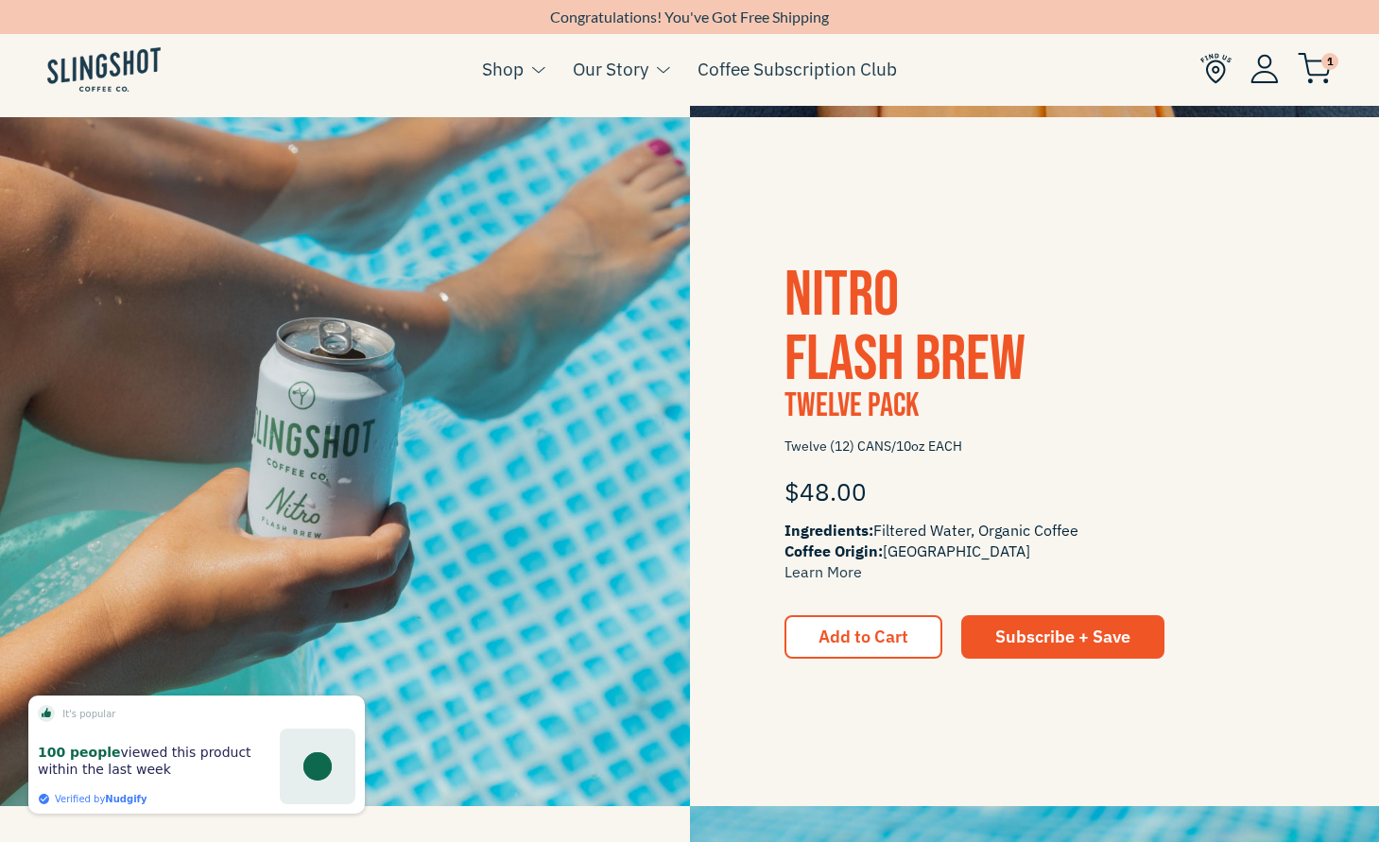
scroll to position [1023, 0]
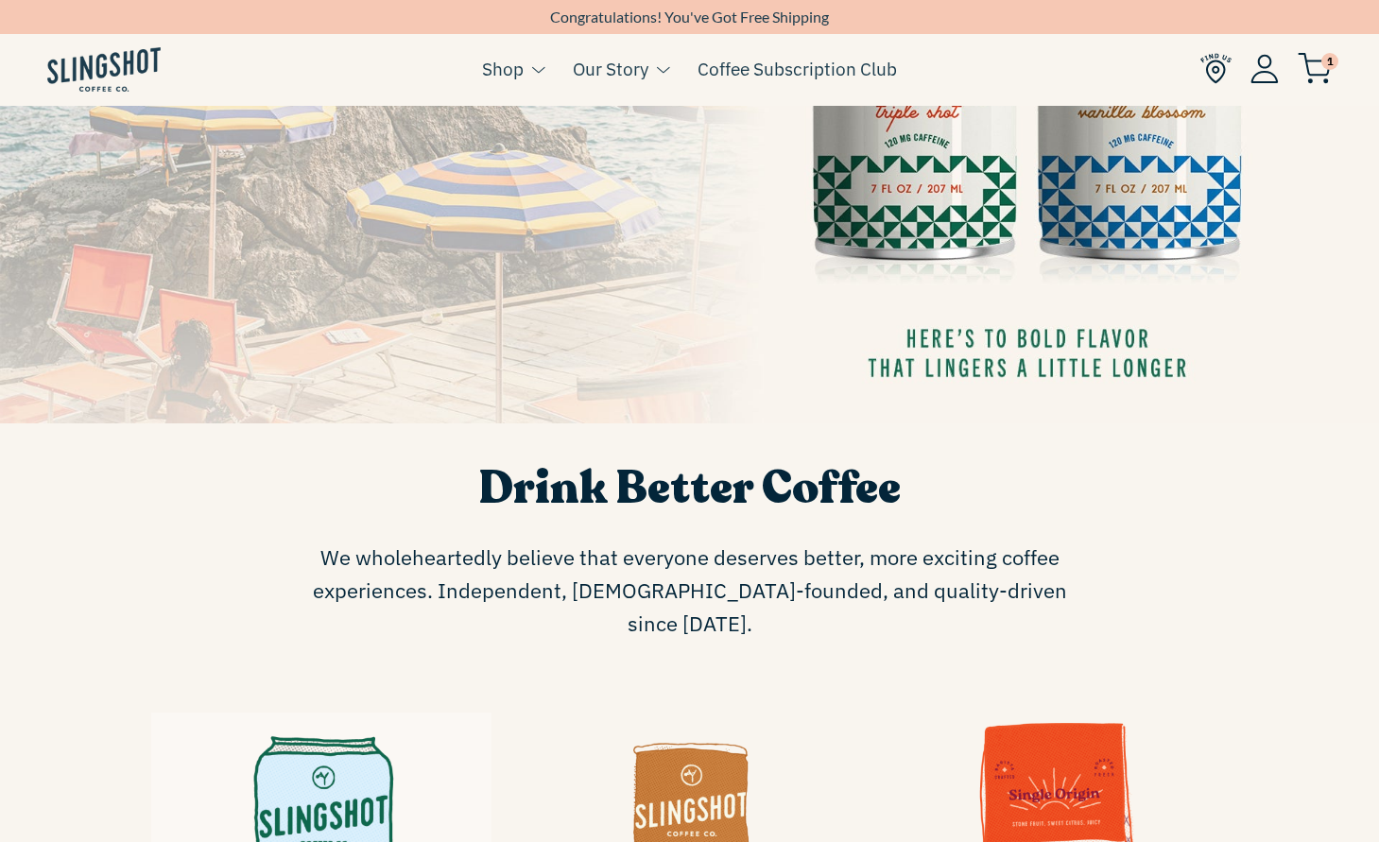
scroll to position [459, 0]
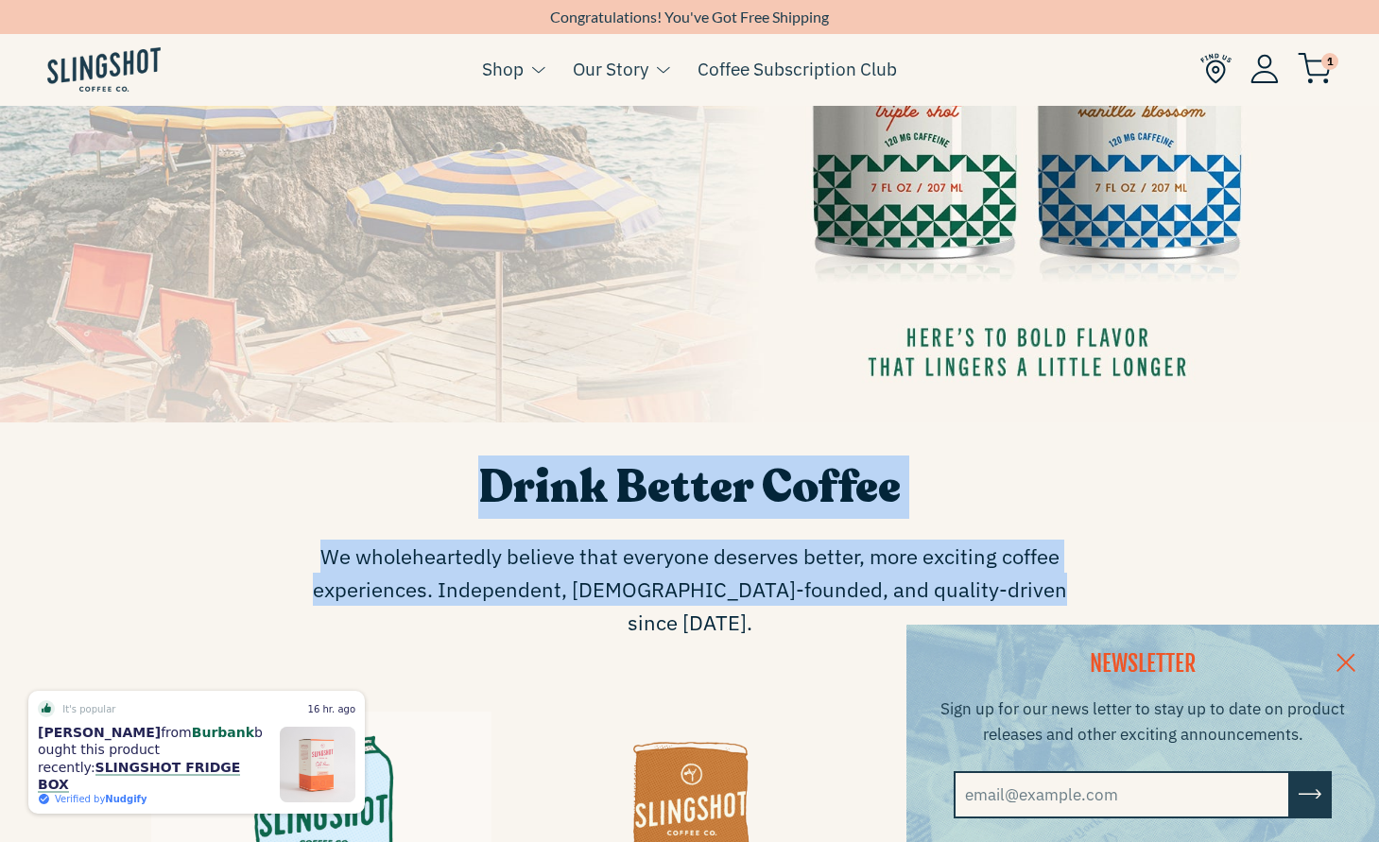
drag, startPoint x: 487, startPoint y: 481, endPoint x: 1059, endPoint y: 595, distance: 583.0
click at [1059, 595] on div "Drink Better Coffee We wholeheartedly believe that everyone deserves better, mo…" at bounding box center [689, 558] width 775 height 205
copy div "Drink Better Coffee We wholeheartedly believe that everyone deserves better, mo…"
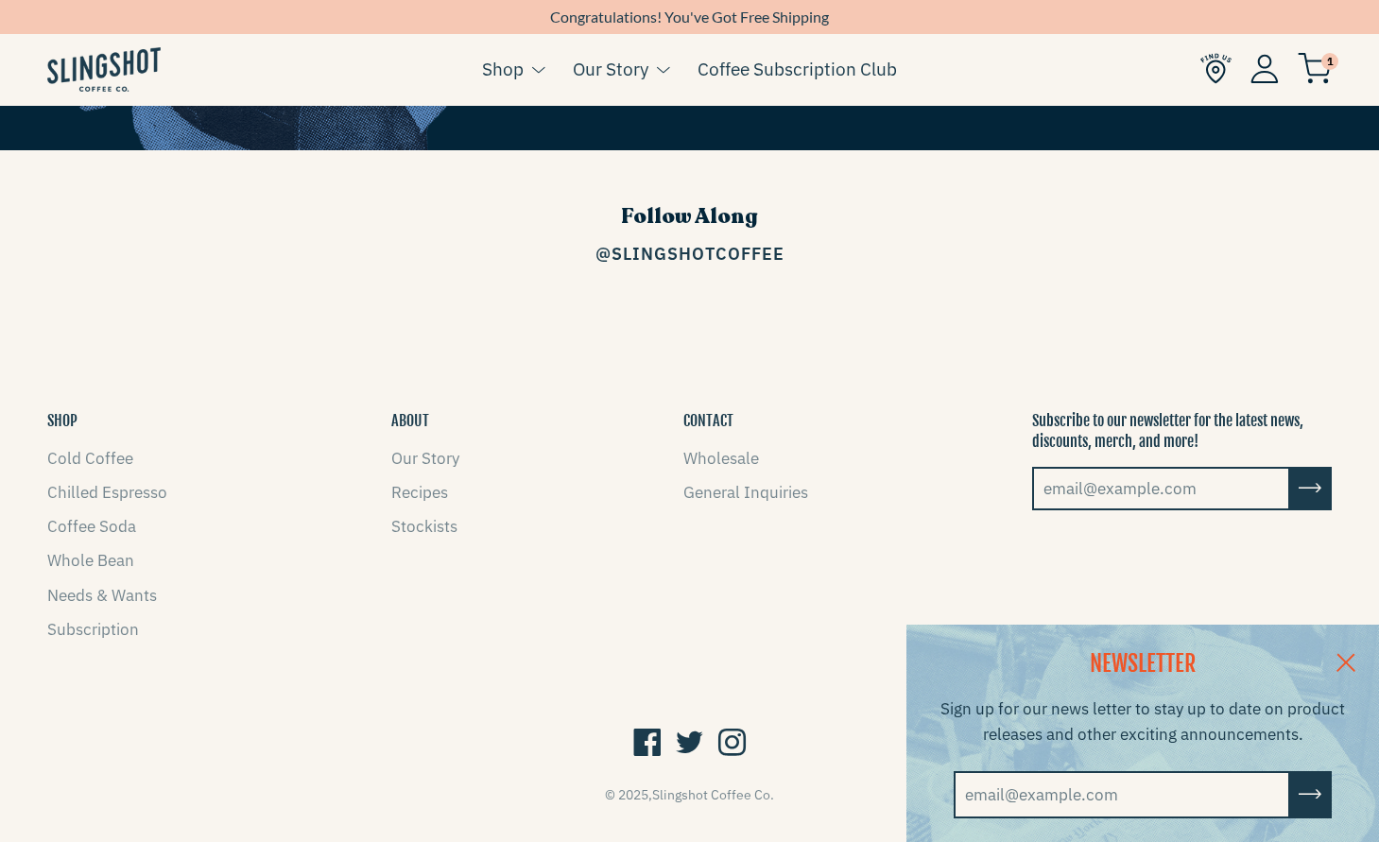
scroll to position [2671, 0]
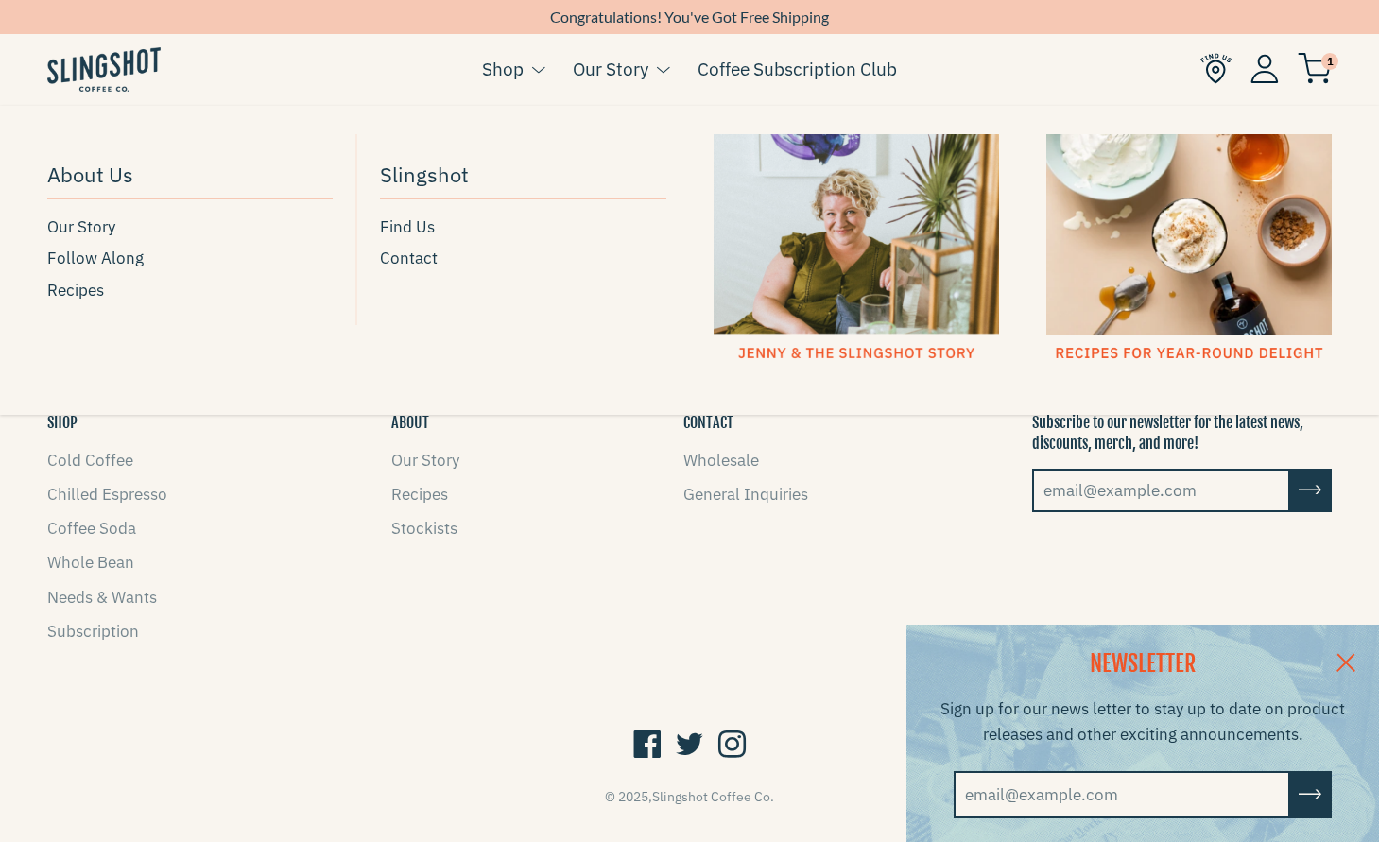
click at [645, 75] on link "Our Story" at bounding box center [611, 69] width 76 height 28
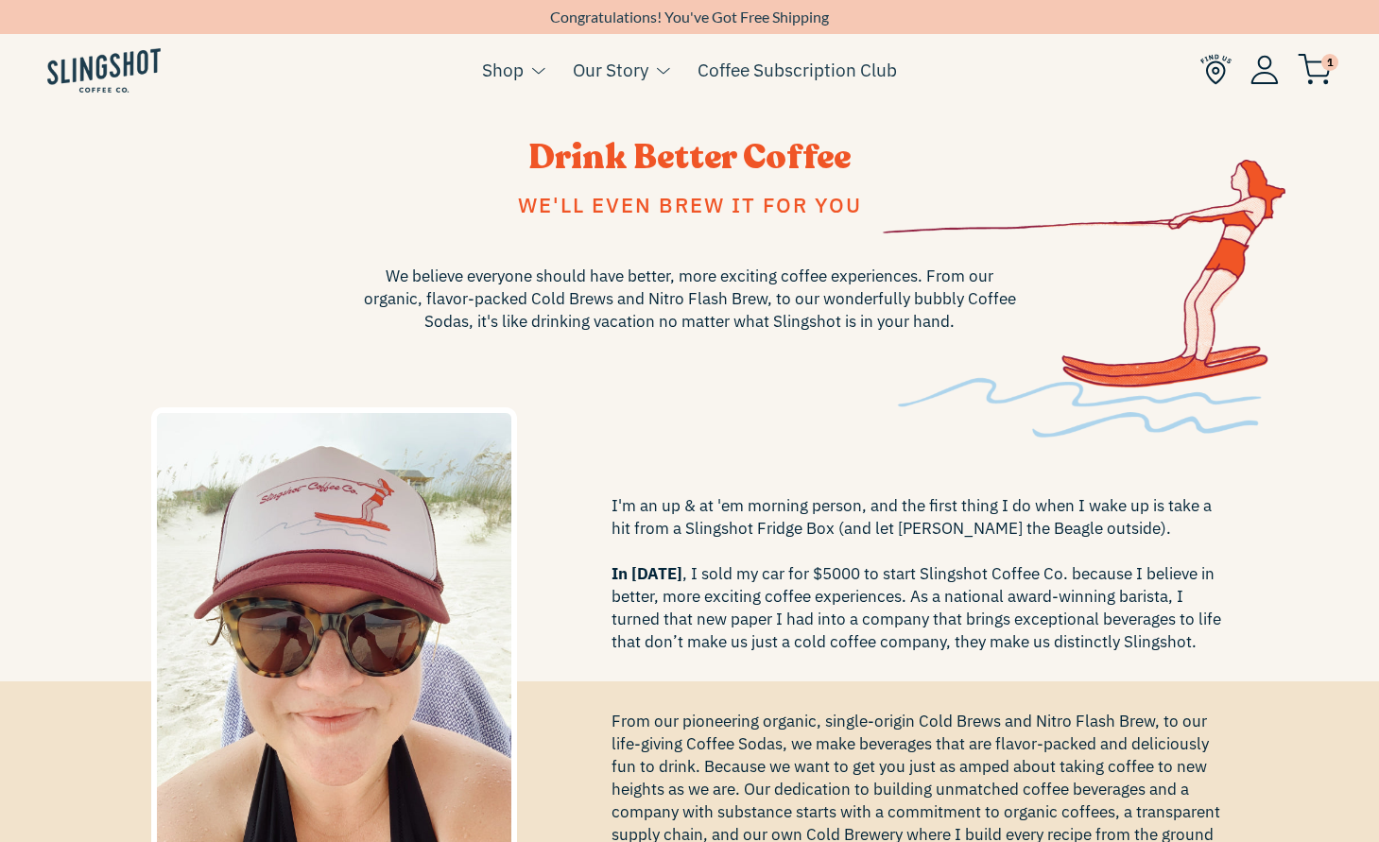
click at [665, 37] on ul "Cart ( 1 ) Shop Coffee Cold Coffee Chilled Espresso Coffee Soda Whole Bean Merch" at bounding box center [689, 70] width 1379 height 73
click at [737, 565] on span "I'm an up & at 'em morning person, and the first thing I do when I wake up is t…" at bounding box center [920, 573] width 617 height 159
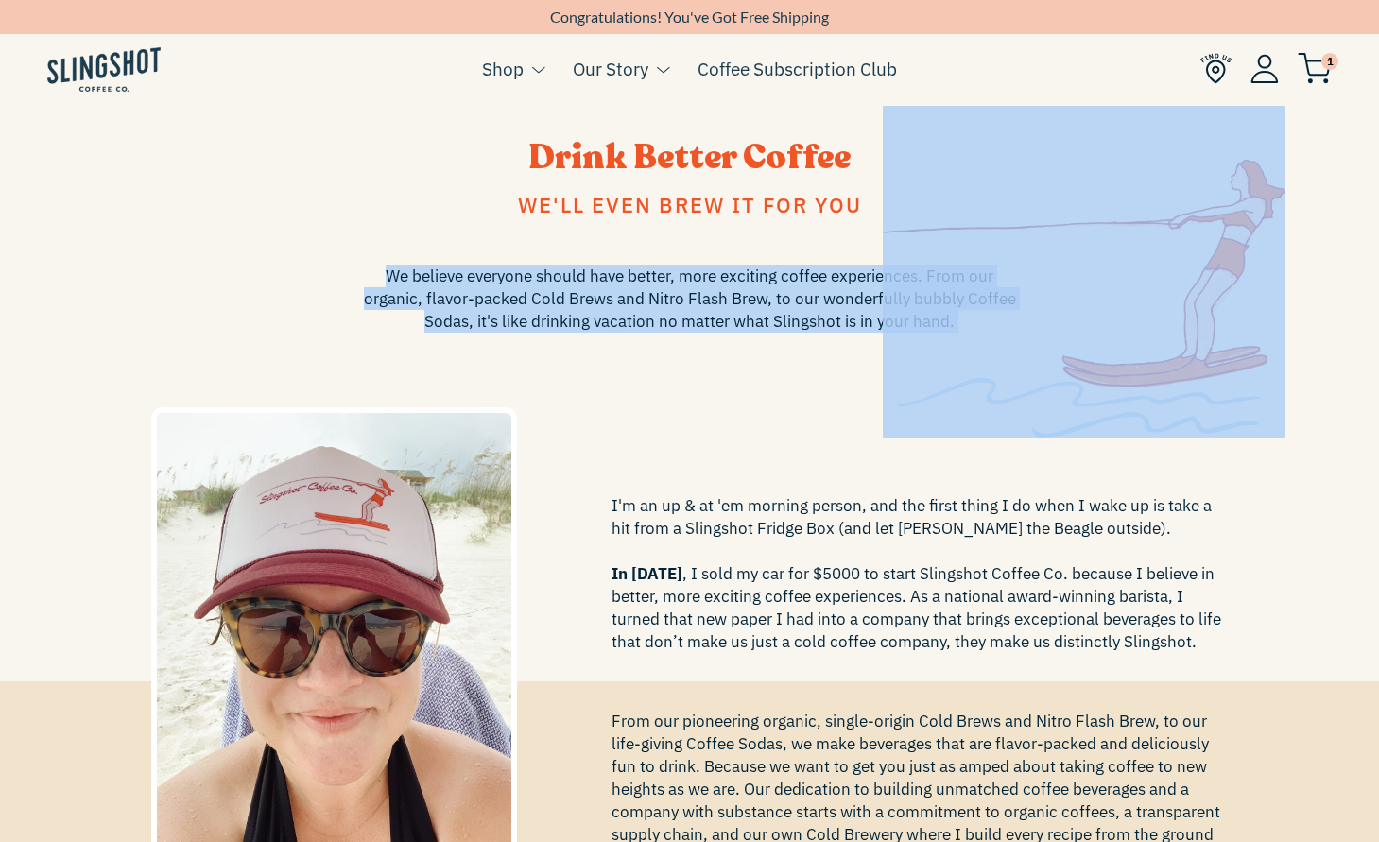
drag, startPoint x: 377, startPoint y: 275, endPoint x: 1096, endPoint y: 287, distance: 718.5
click at [1096, 287] on div "Drink Better Coffee We'll even brew it for you We believe everyone should have …" at bounding box center [690, 393] width 1106 height 547
copy div "We believe everyone should have better, more exciting coffee experiences. From …"
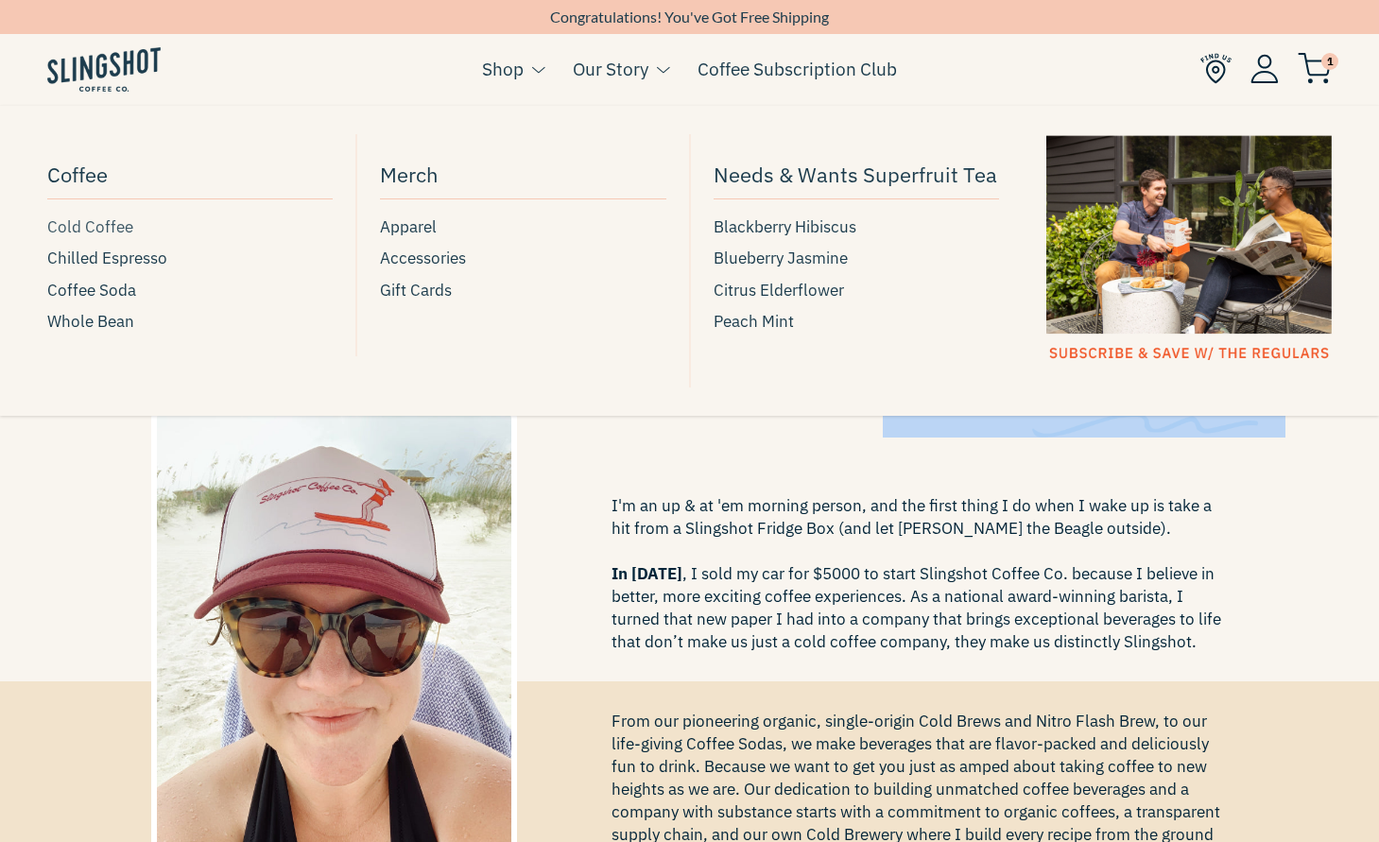
click at [72, 232] on span "Cold Coffee" at bounding box center [90, 228] width 86 height 26
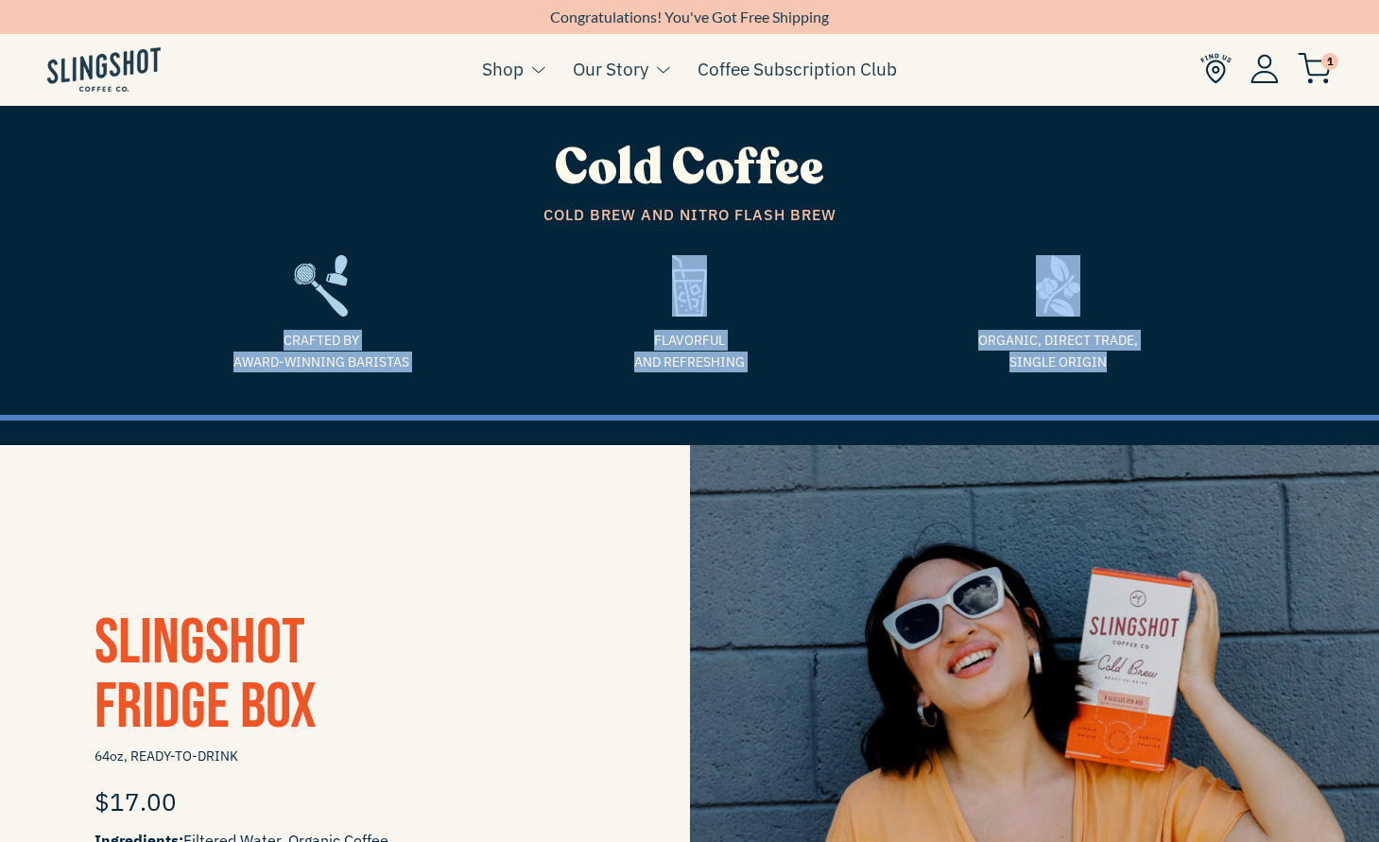
drag, startPoint x: 276, startPoint y: 337, endPoint x: 1119, endPoint y: 372, distance: 843.9
click at [1119, 372] on div "Crafted by Award-Winning Baristas Flavorful and refreshing Organic, Direct Trad…" at bounding box center [690, 320] width 1106 height 159
copy div "Crafted by Award-Winning Baristas Flavorful and refreshing Organic, Direct Trad…"
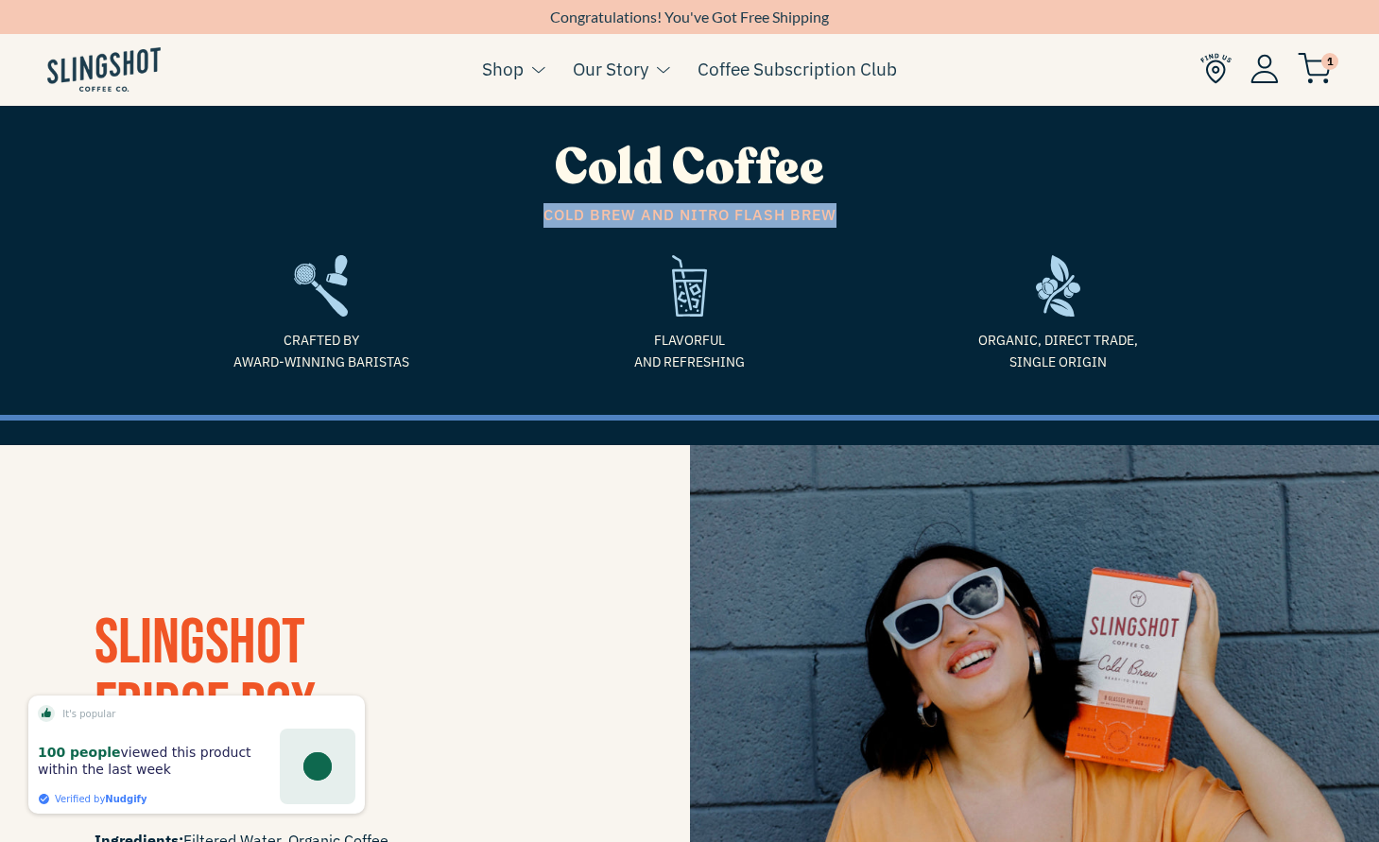
drag, startPoint x: 832, startPoint y: 213, endPoint x: 504, endPoint y: 214, distance: 328.0
click at [504, 214] on span "Cold Brew and Nitro Flash Brew" at bounding box center [690, 215] width 1078 height 25
copy span "Cold Brew and Nitro Flash Brew"
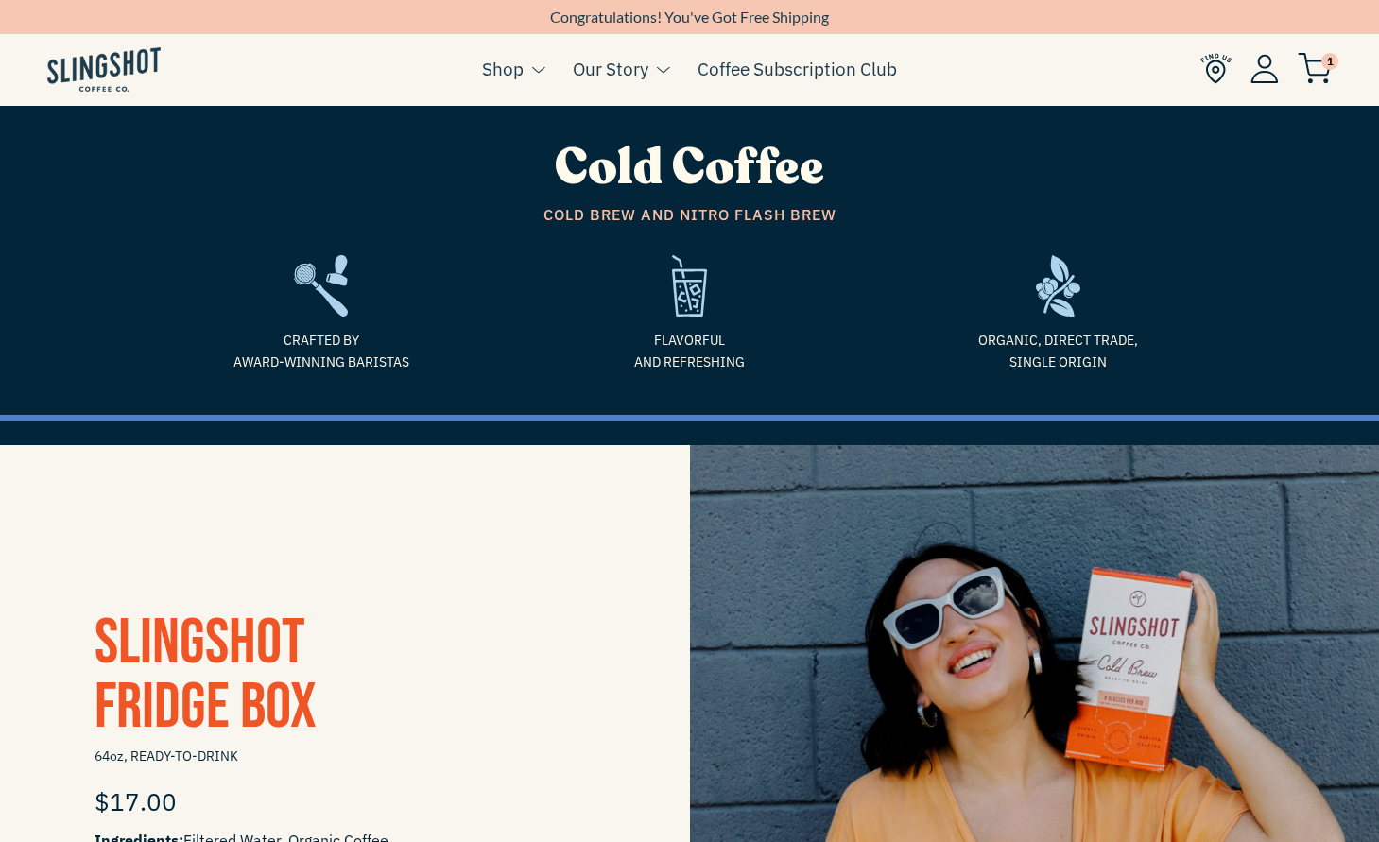
click at [746, 226] on span "Cold Brew and Nitro Flash Brew" at bounding box center [690, 215] width 1078 height 25
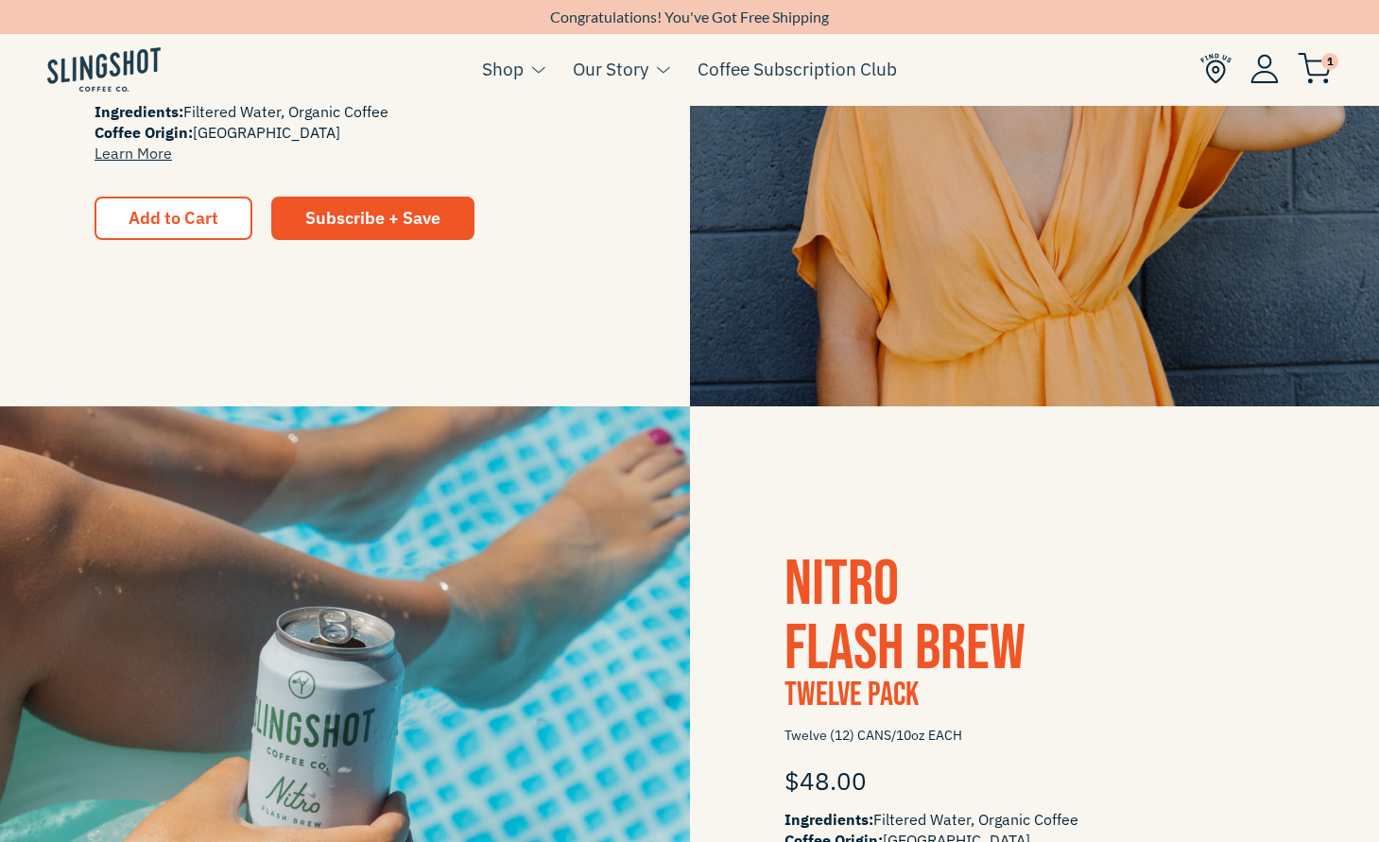
scroll to position [734, 0]
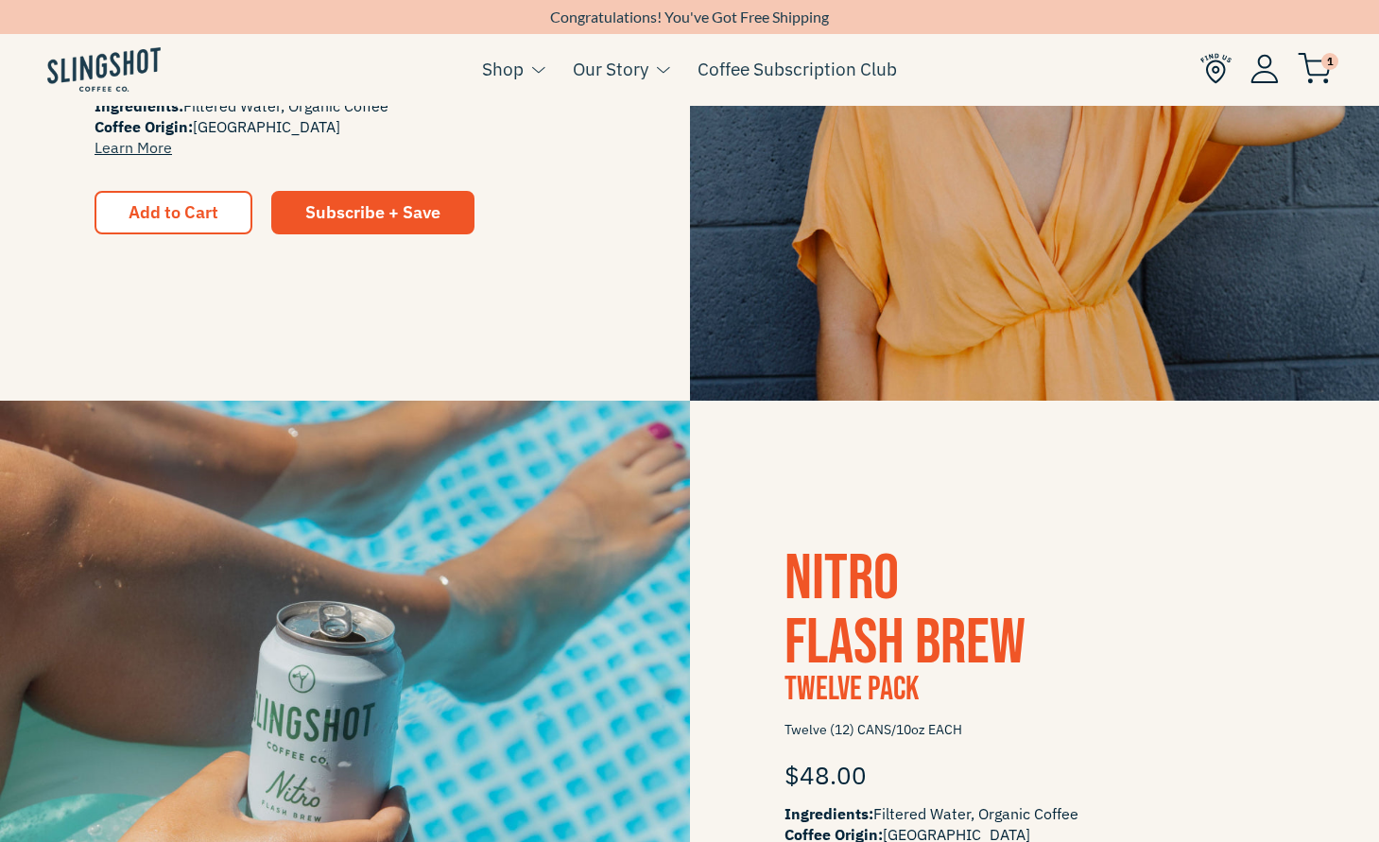
click at [833, 589] on span "Nitro Flash Brew" at bounding box center [905, 611] width 241 height 141
click at [533, 683] on img at bounding box center [345, 746] width 690 height 690
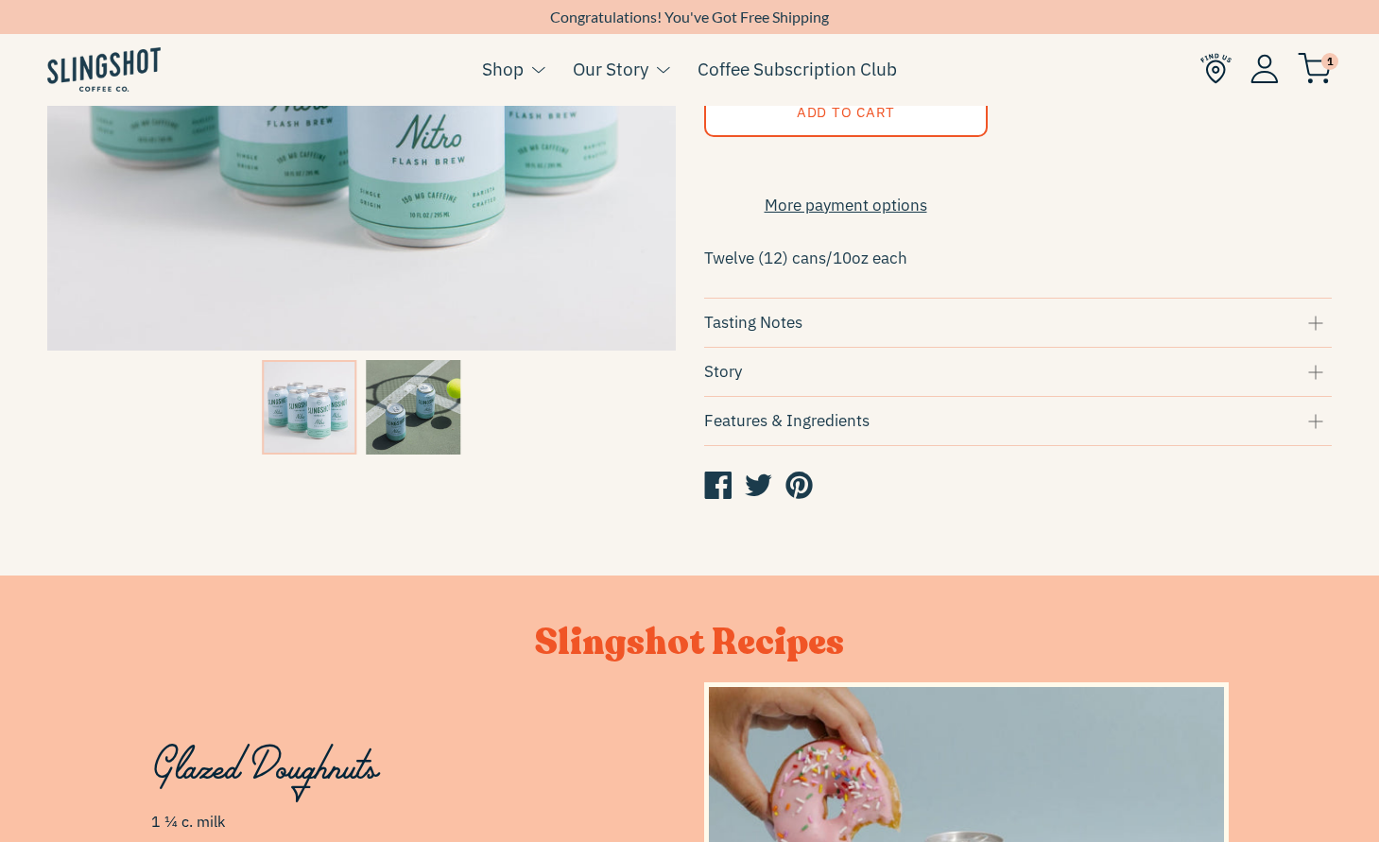
scroll to position [493, 0]
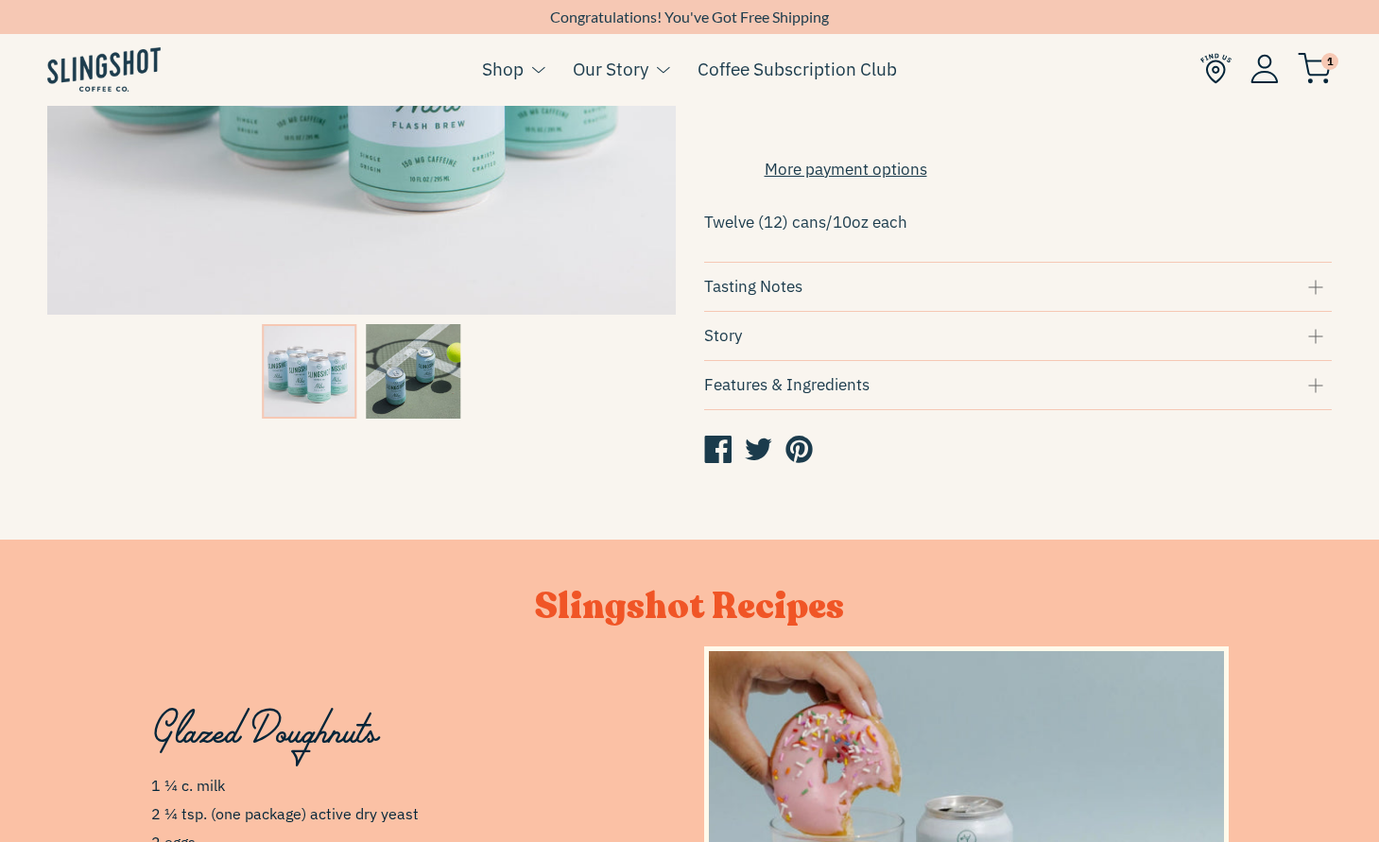
click at [947, 396] on div "Features & Ingredients" at bounding box center [1018, 385] width 629 height 26
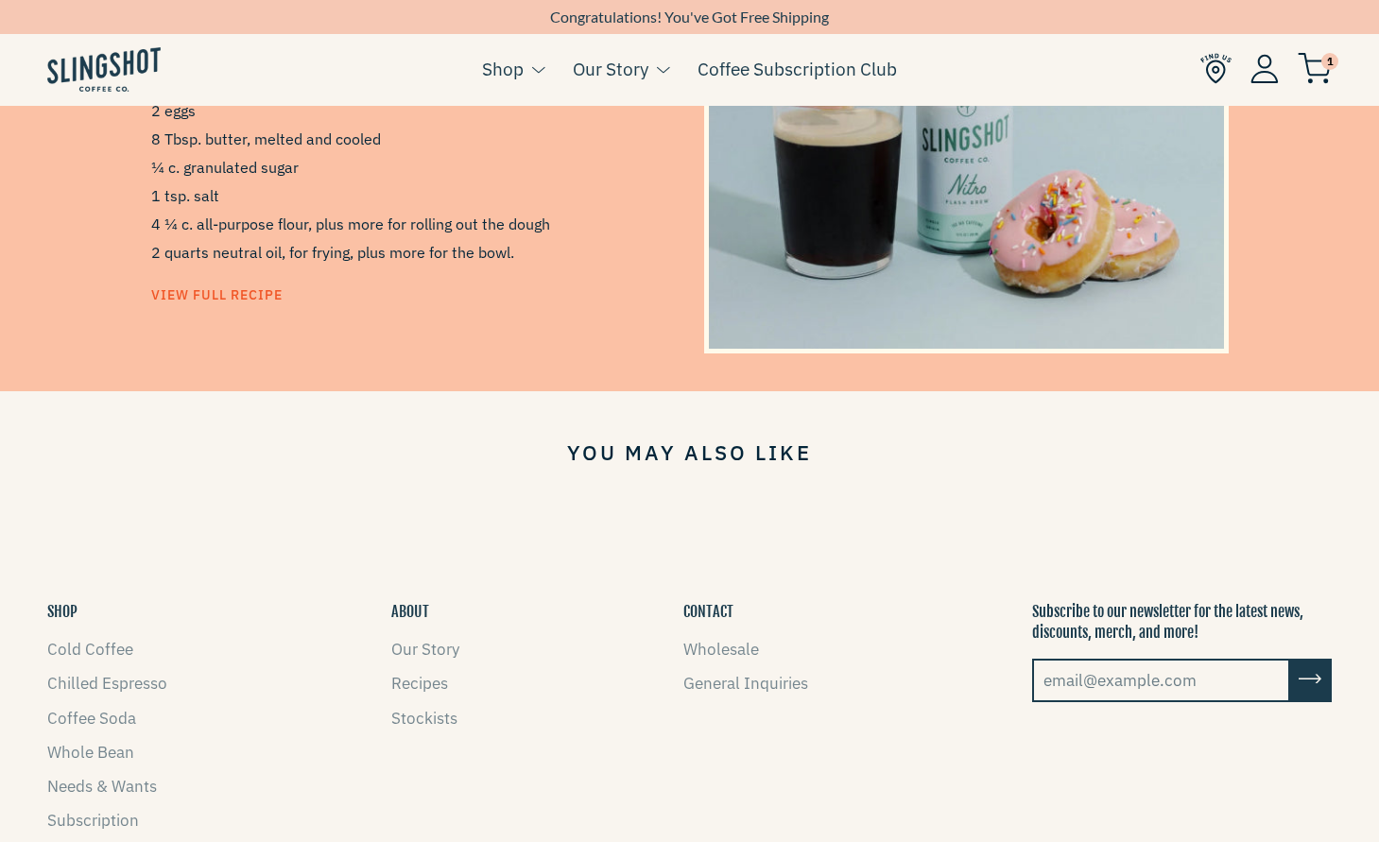
scroll to position [1508, 0]
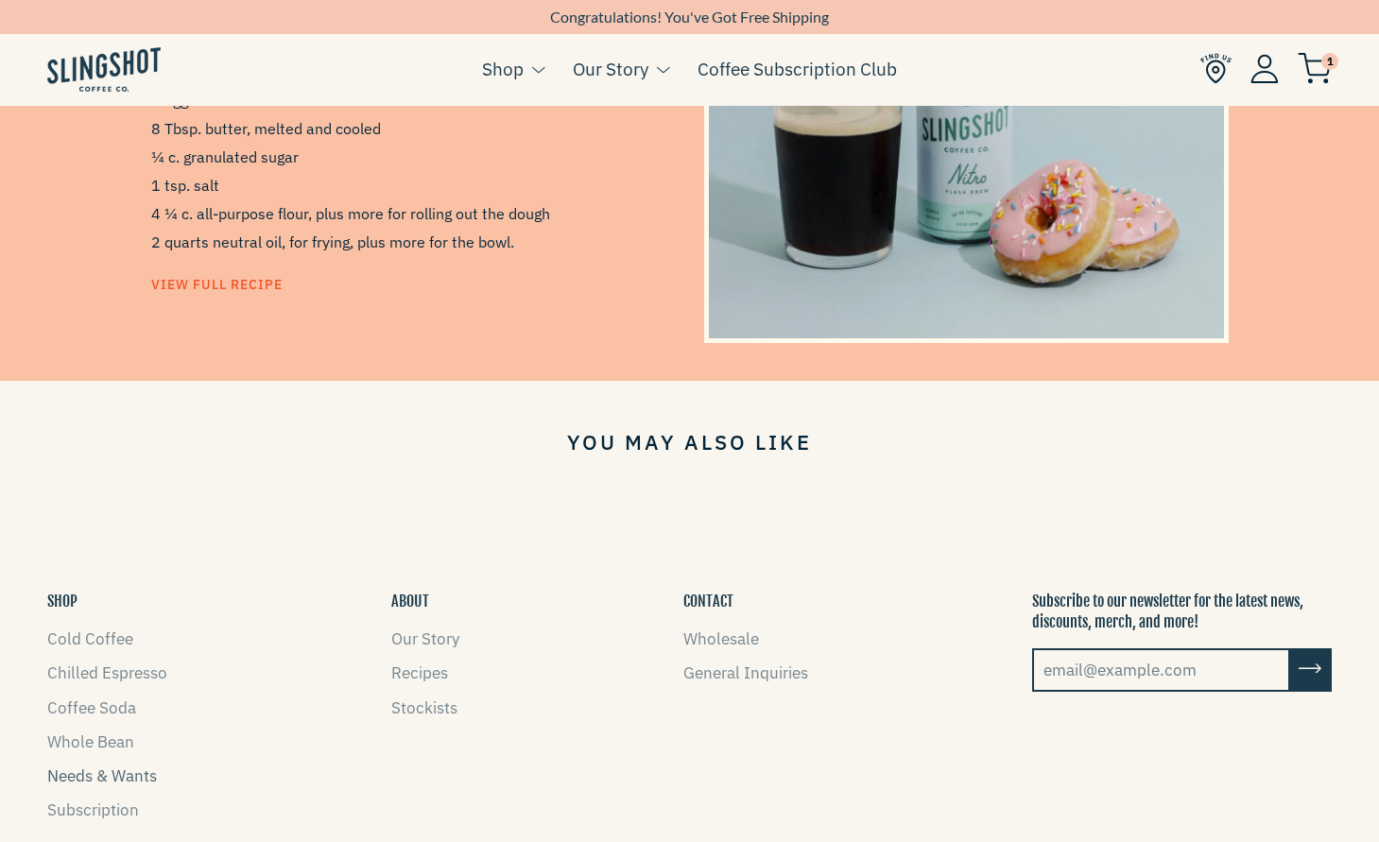
click at [76, 785] on link "Needs & Wants" at bounding box center [102, 776] width 110 height 21
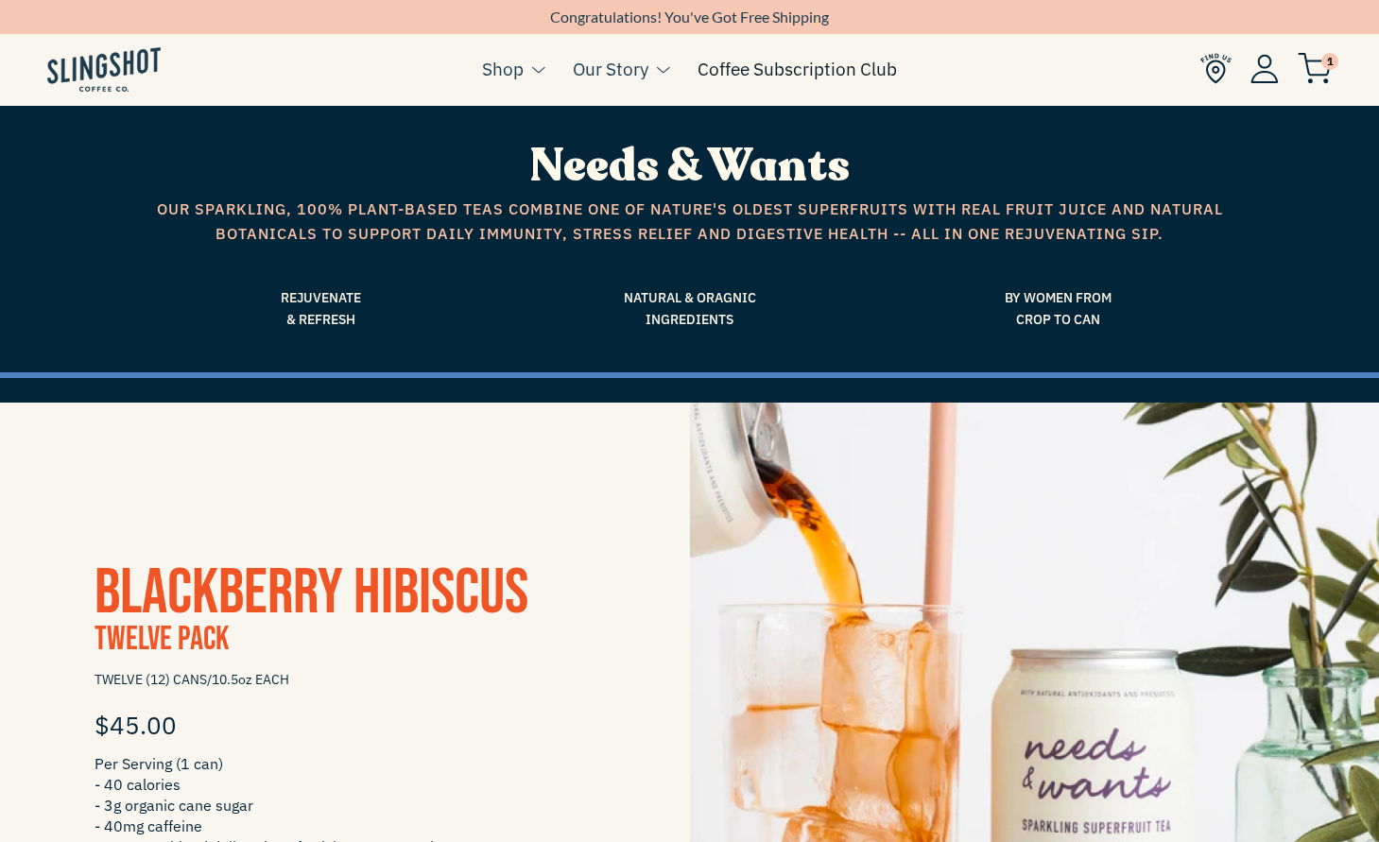
click at [809, 71] on link "Coffee Subscription Club" at bounding box center [797, 69] width 199 height 28
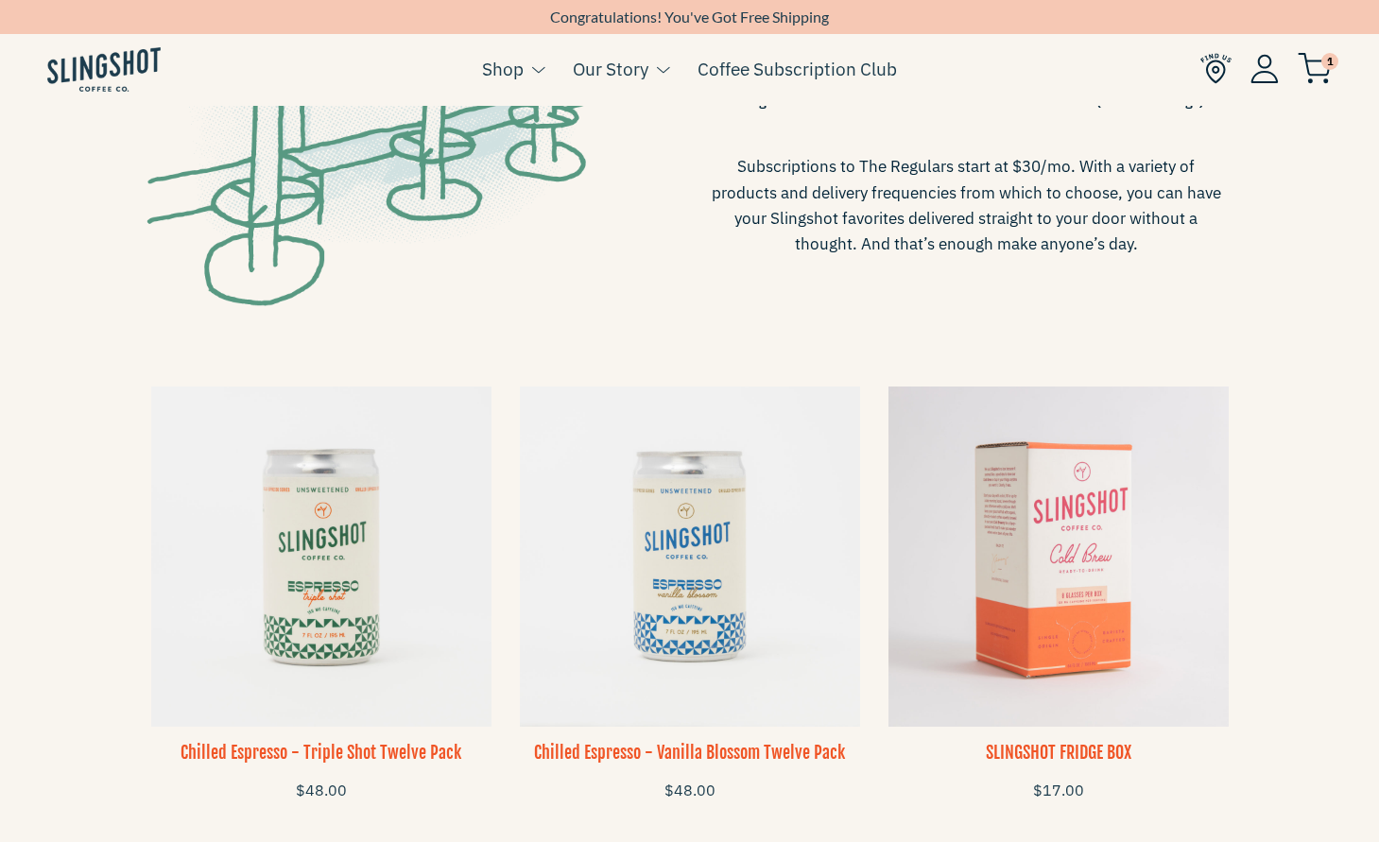
scroll to position [824, 0]
